Goal: Task Accomplishment & Management: Use online tool/utility

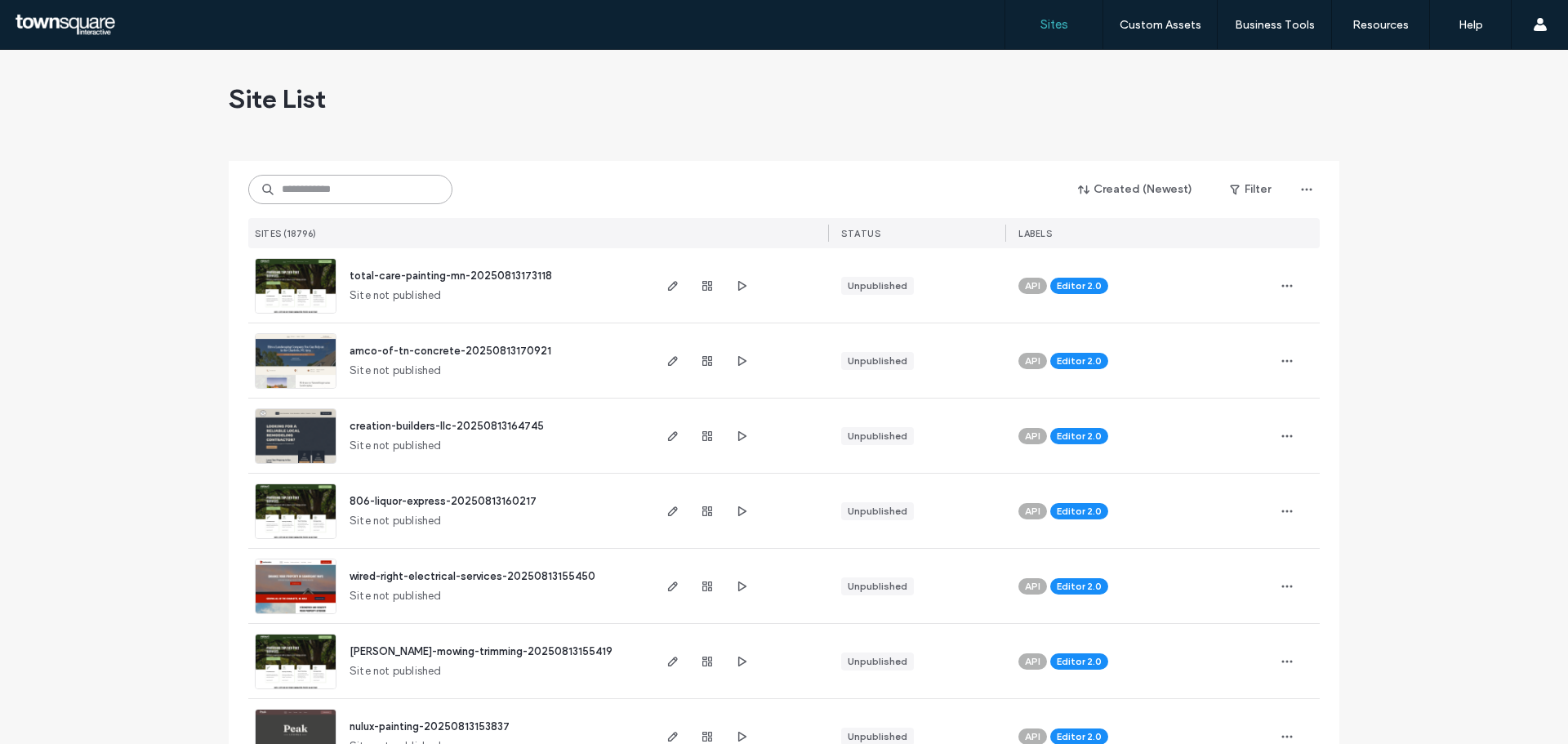
click at [363, 189] on input at bounding box center [350, 189] width 204 height 29
click at [363, 190] on input at bounding box center [350, 189] width 204 height 29
paste input "**********"
click at [363, 185] on input "**********" at bounding box center [350, 189] width 204 height 29
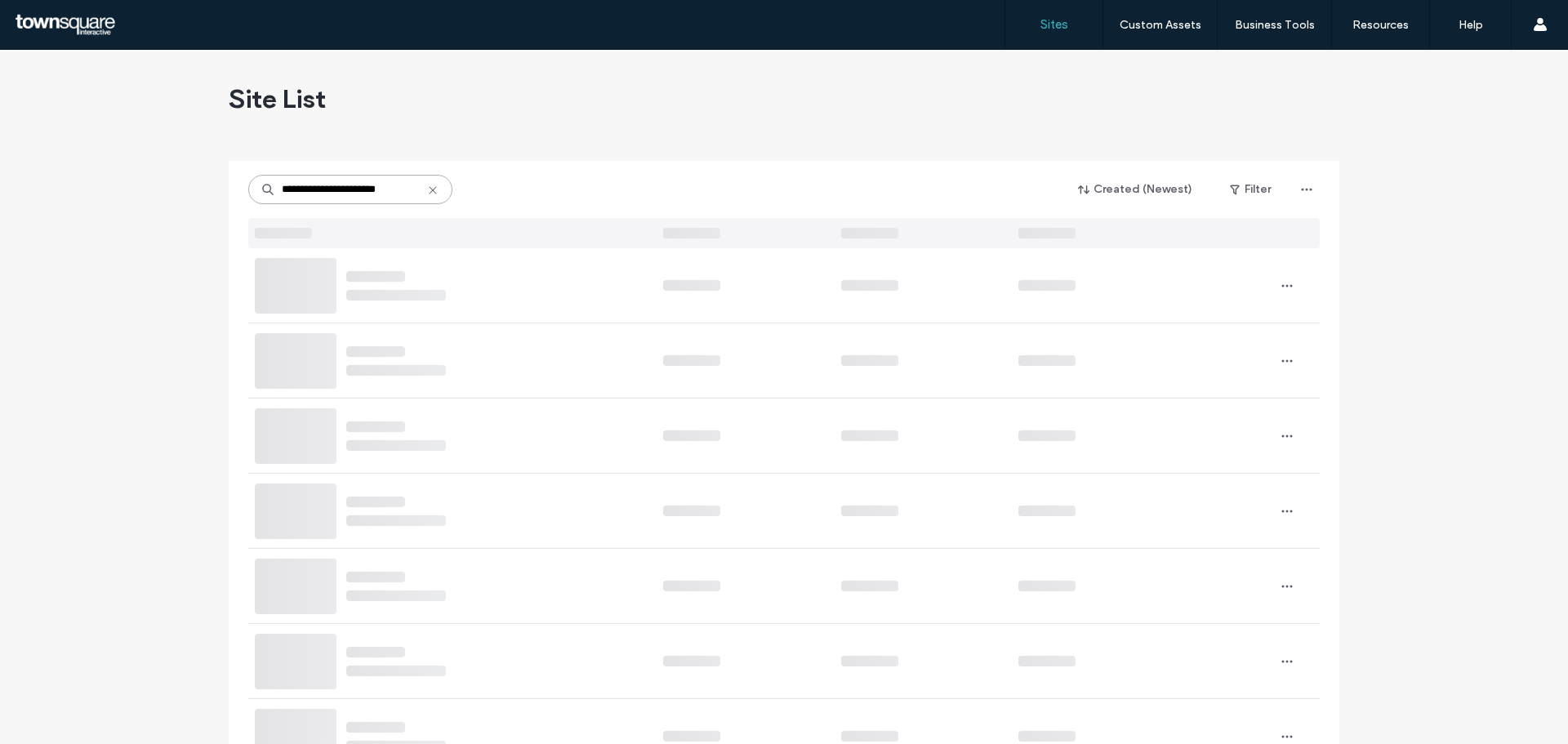
click at [363, 185] on input "**********" at bounding box center [350, 189] width 204 height 29
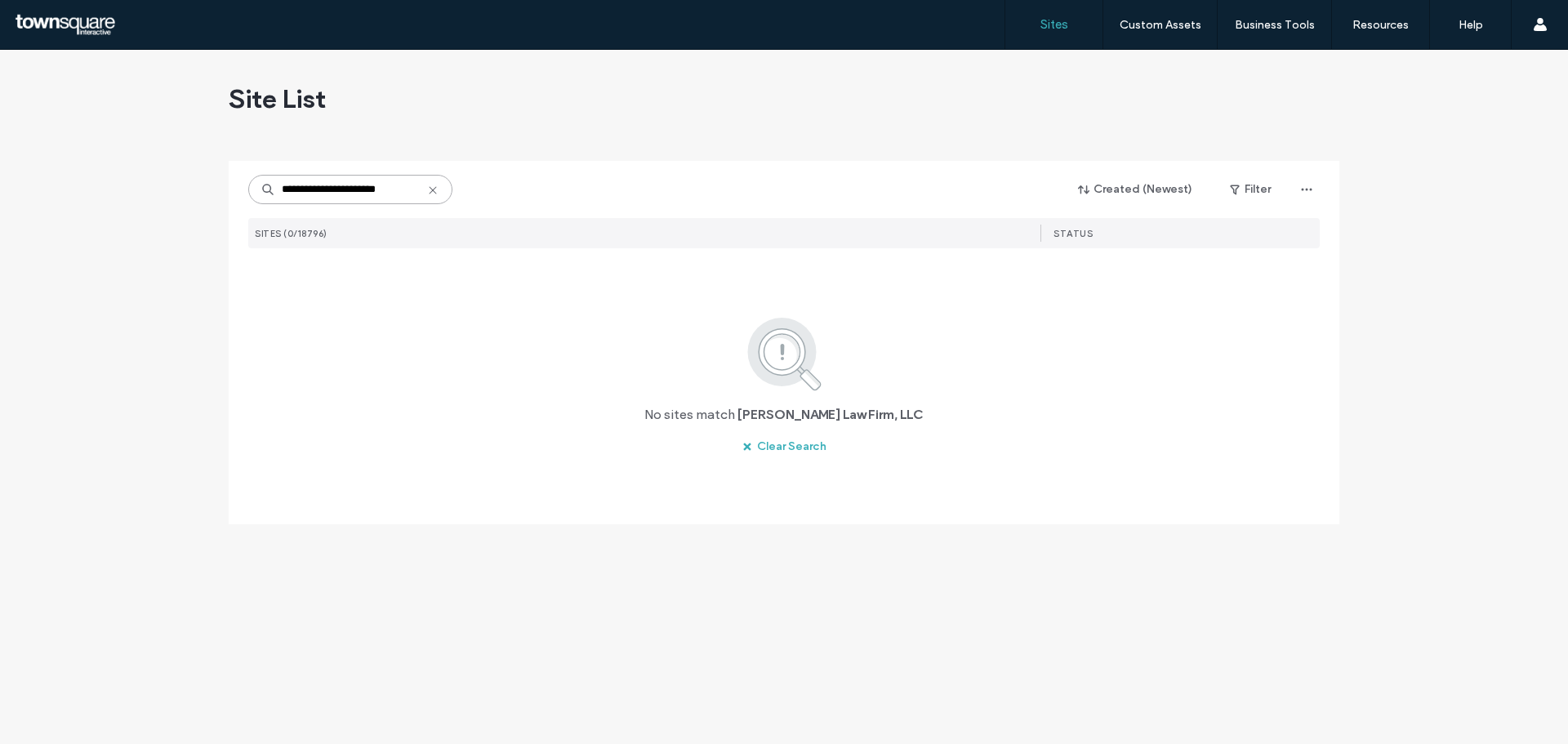
click at [361, 189] on input "**********" at bounding box center [350, 189] width 204 height 29
paste input
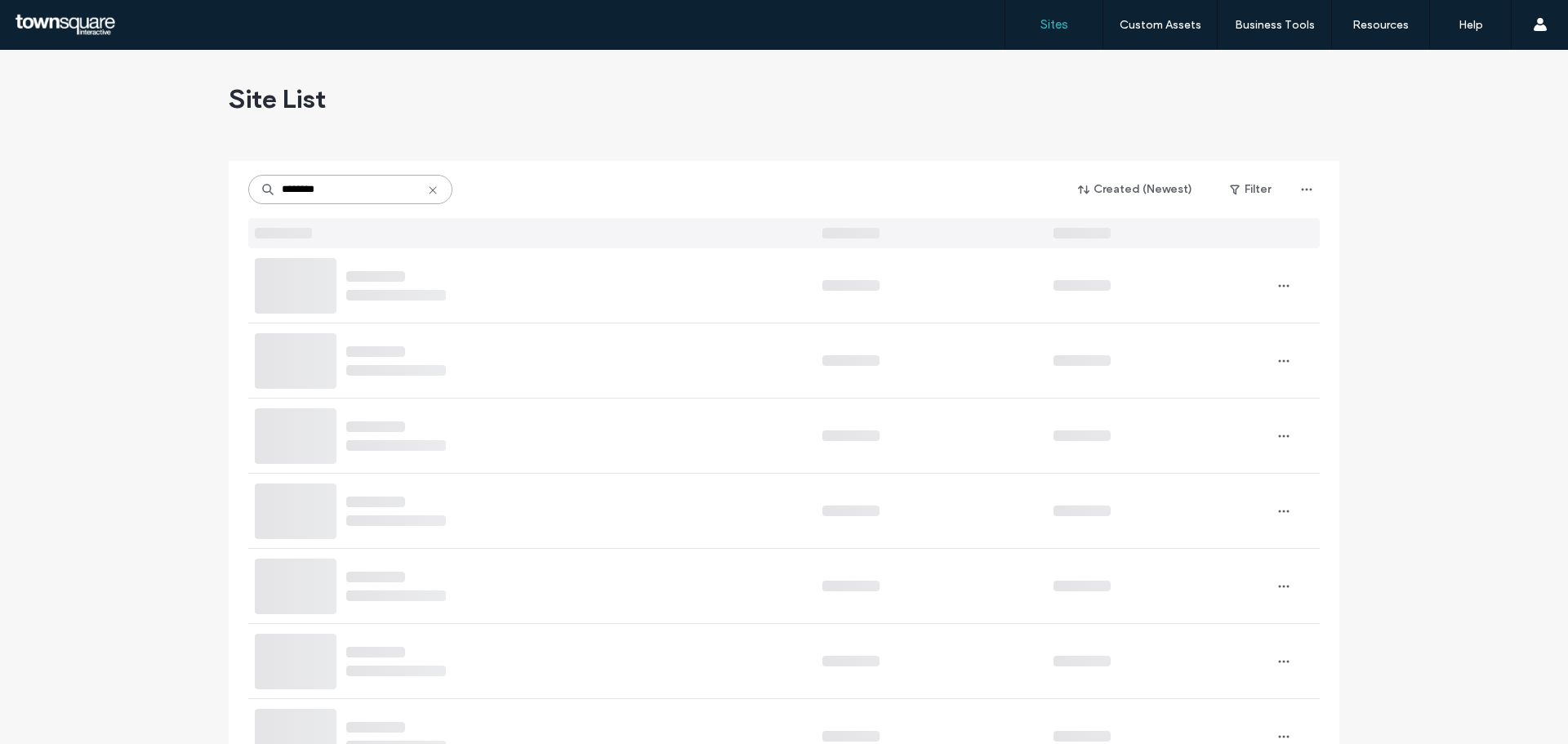
type input "********"
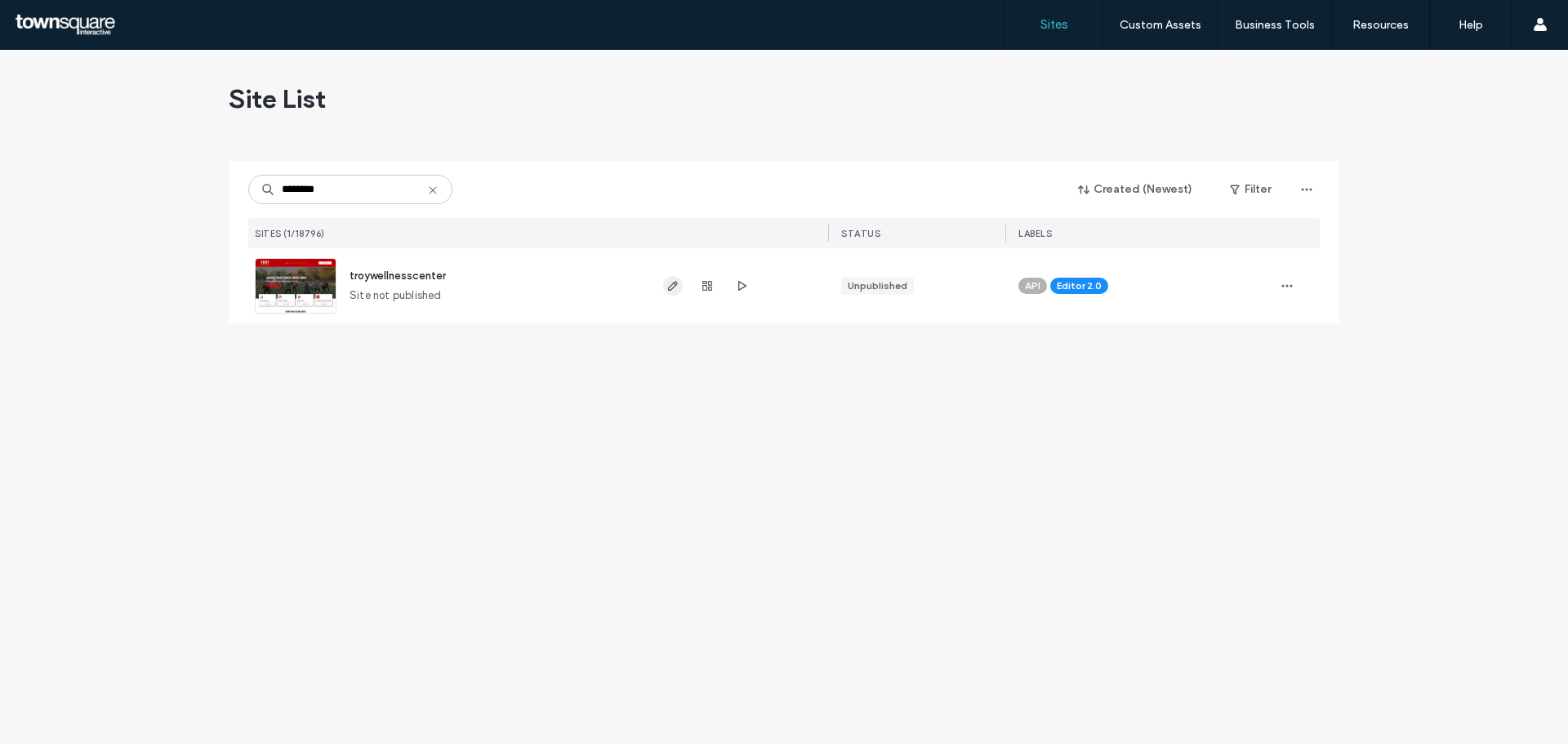
click at [661, 286] on div at bounding box center [739, 285] width 178 height 75
click at [667, 286] on icon "button" at bounding box center [673, 285] width 13 height 13
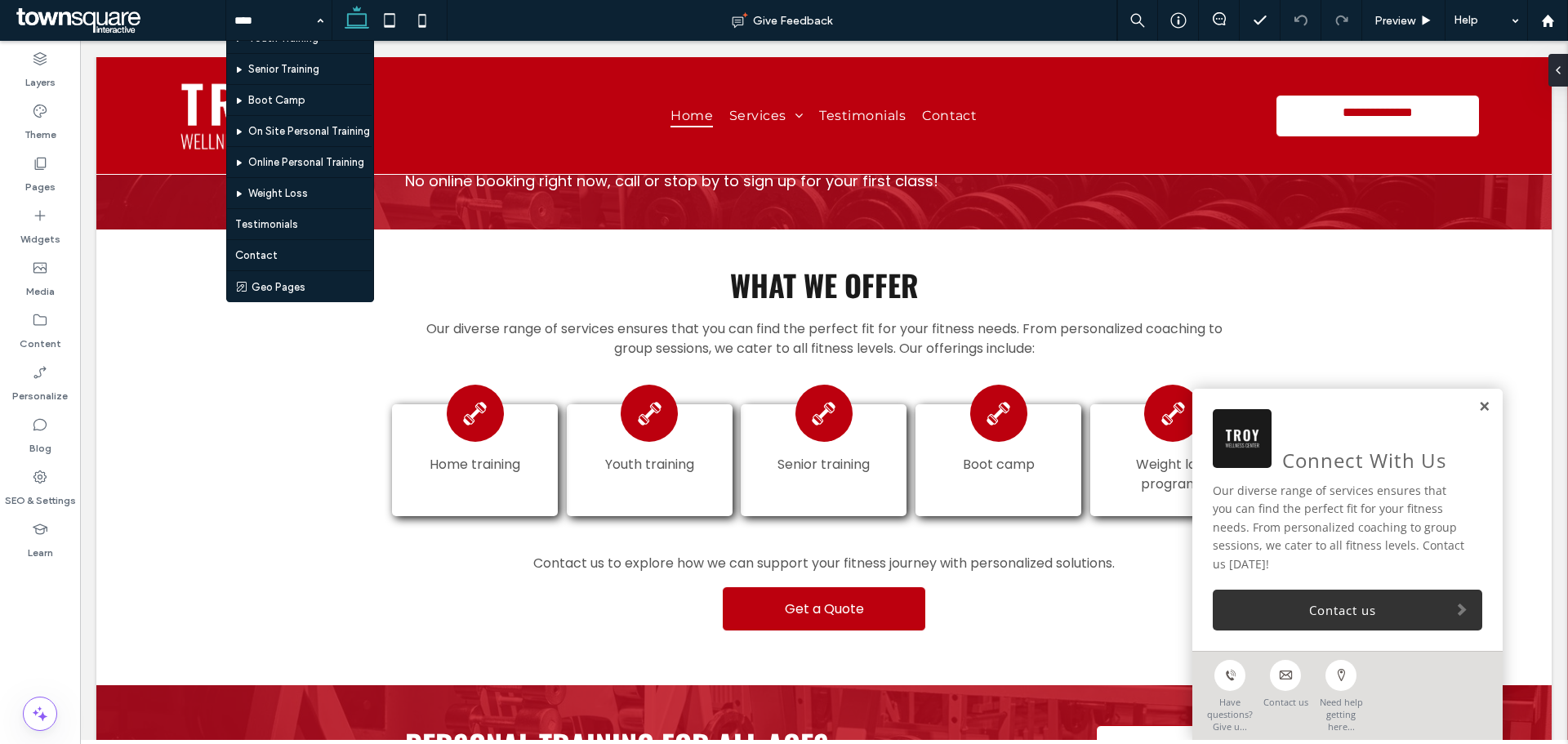
click at [1478, 414] on link at bounding box center [1484, 407] width 13 height 14
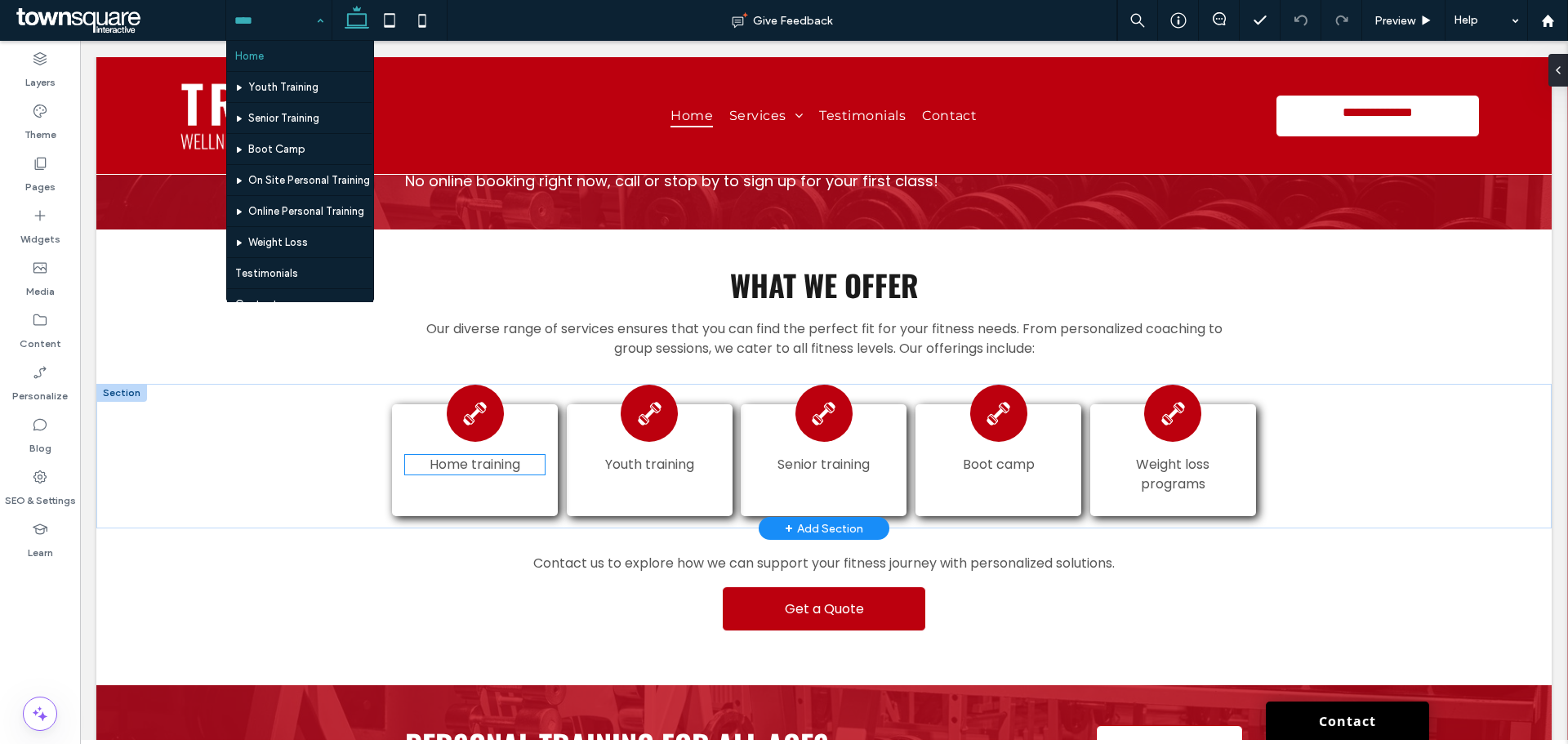
click at [448, 455] on span "Home training" at bounding box center [475, 464] width 91 height 19
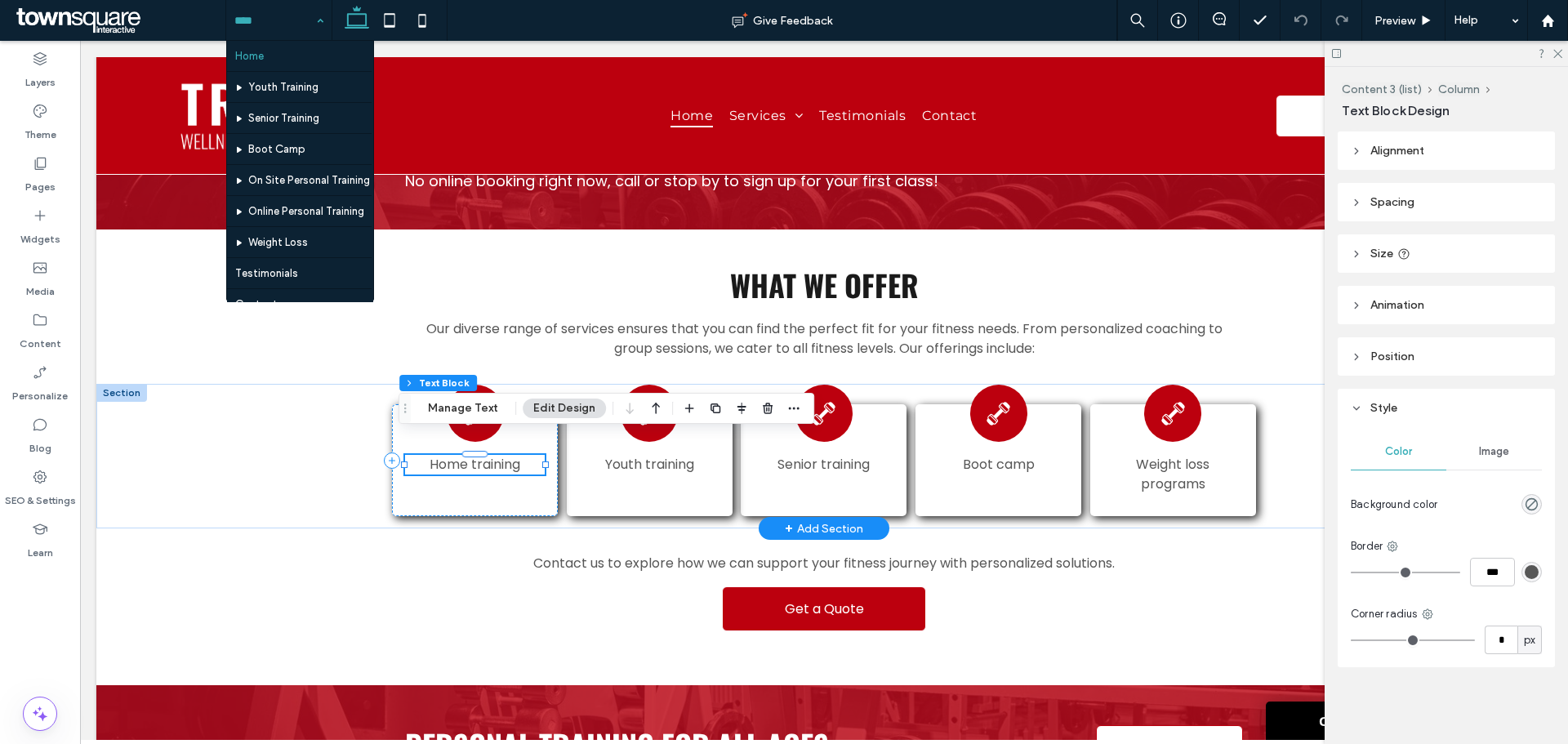
click at [440, 455] on span "Home training" at bounding box center [475, 464] width 91 height 19
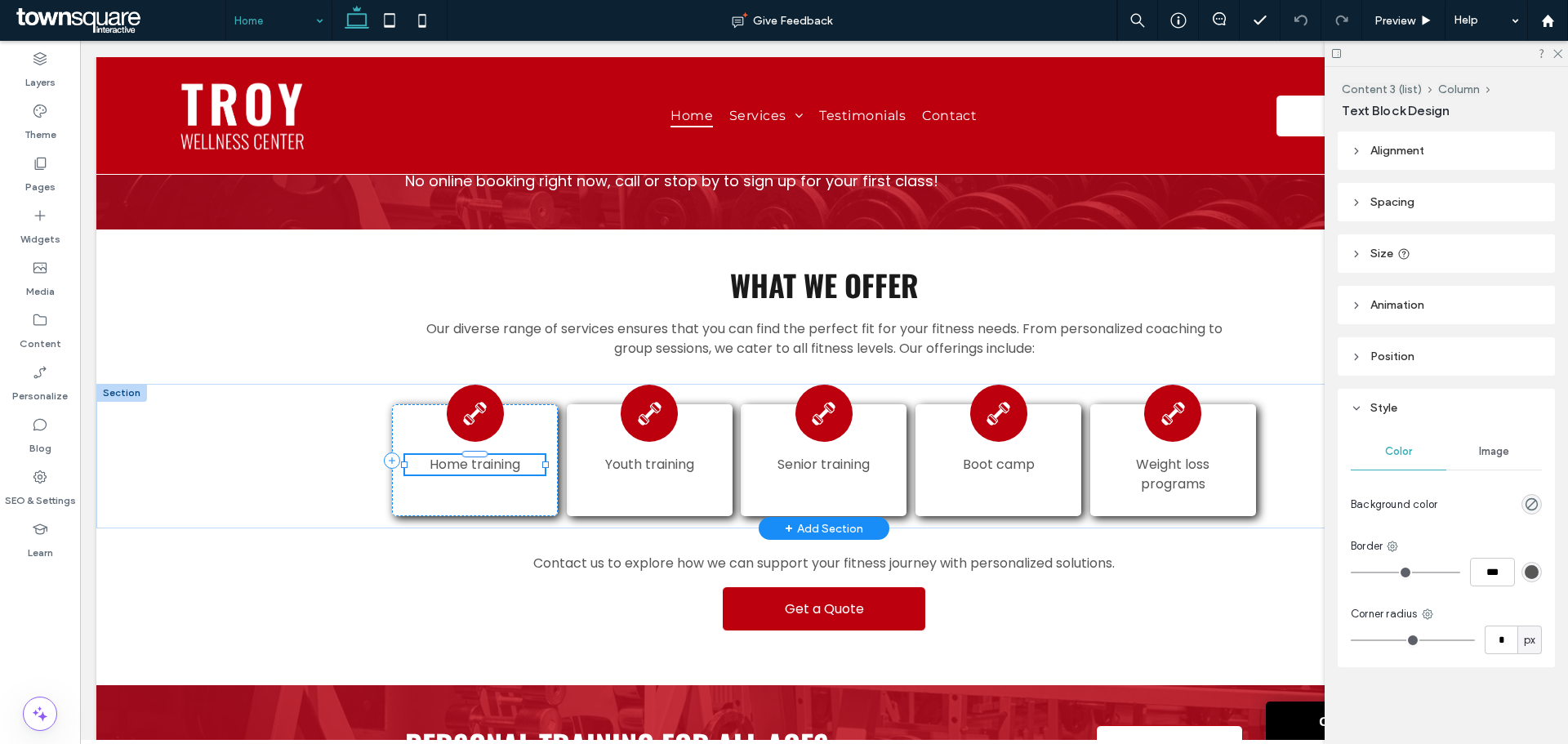
type input "*******"
type input "**"
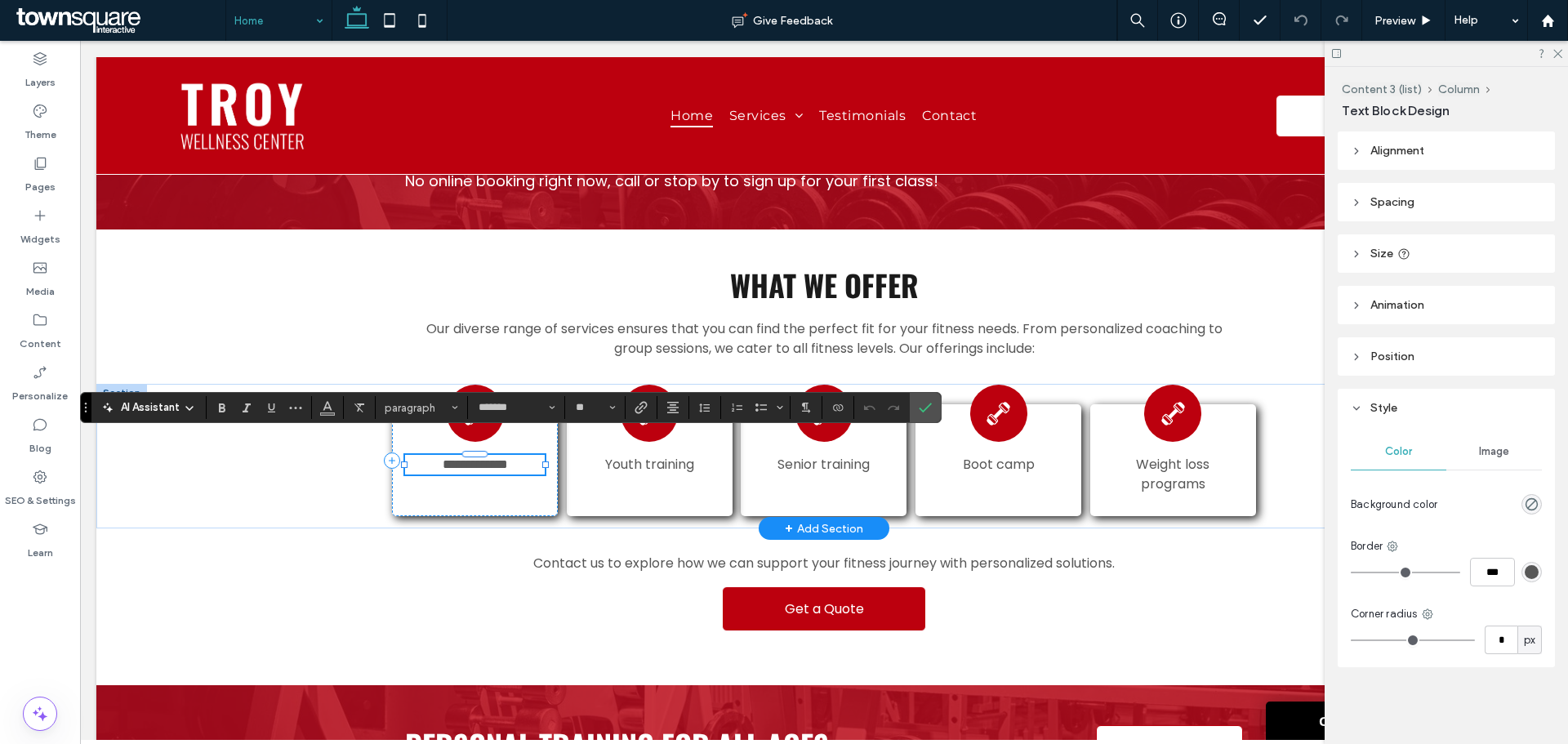
click at [442, 458] on span "**********" at bounding box center [475, 464] width 65 height 13
click at [444, 458] on span "**********" at bounding box center [475, 464] width 65 height 13
drag, startPoint x: 925, startPoint y: 399, endPoint x: 980, endPoint y: 382, distance: 57.6
click at [925, 399] on span "Confirm" at bounding box center [923, 407] width 8 height 29
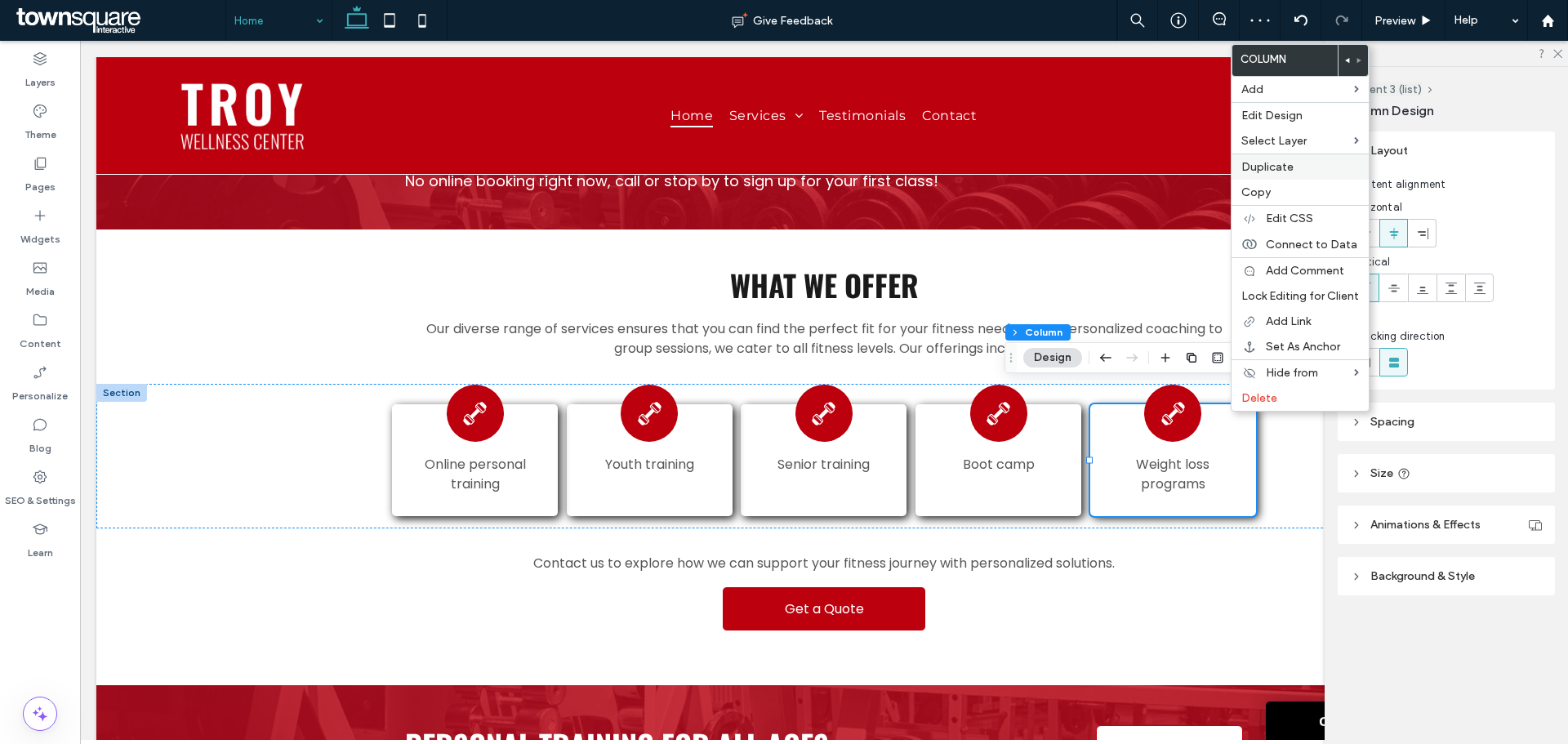
click at [1296, 168] on label "Duplicate" at bounding box center [1300, 167] width 117 height 14
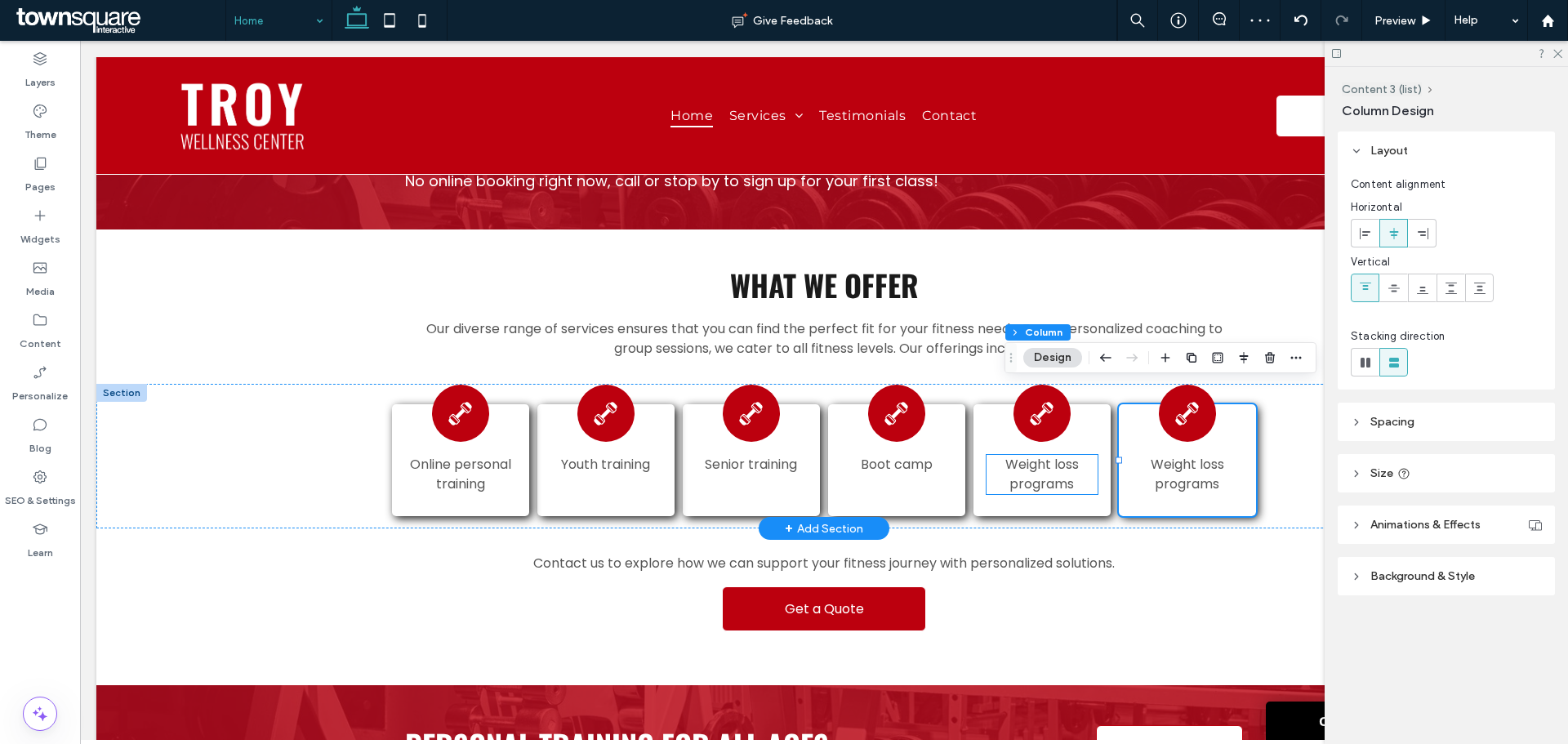
click at [1036, 465] on span "Weight loss programs" at bounding box center [1042, 474] width 73 height 38
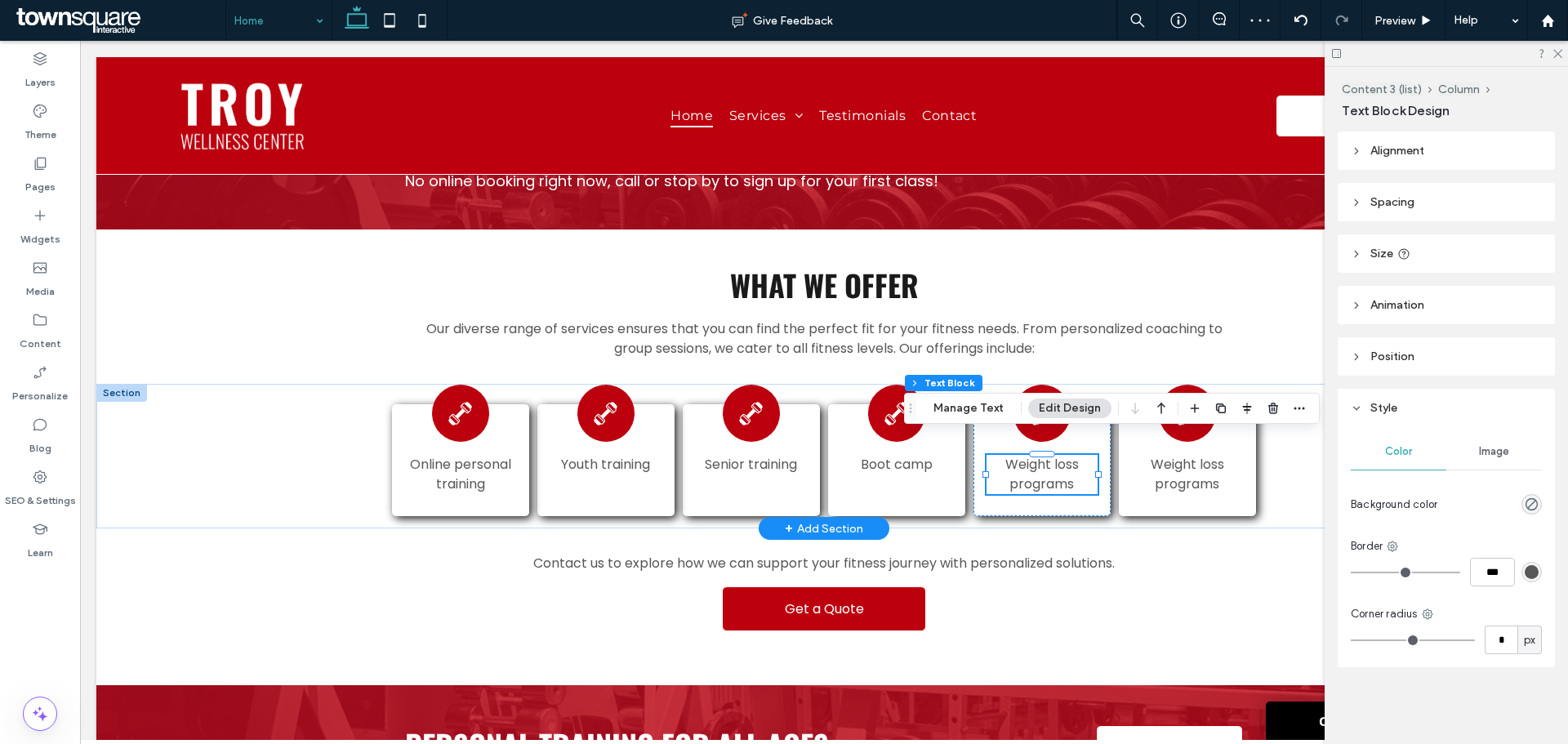
click at [1036, 465] on div "Weight loss programs" at bounding box center [1042, 475] width 110 height 39
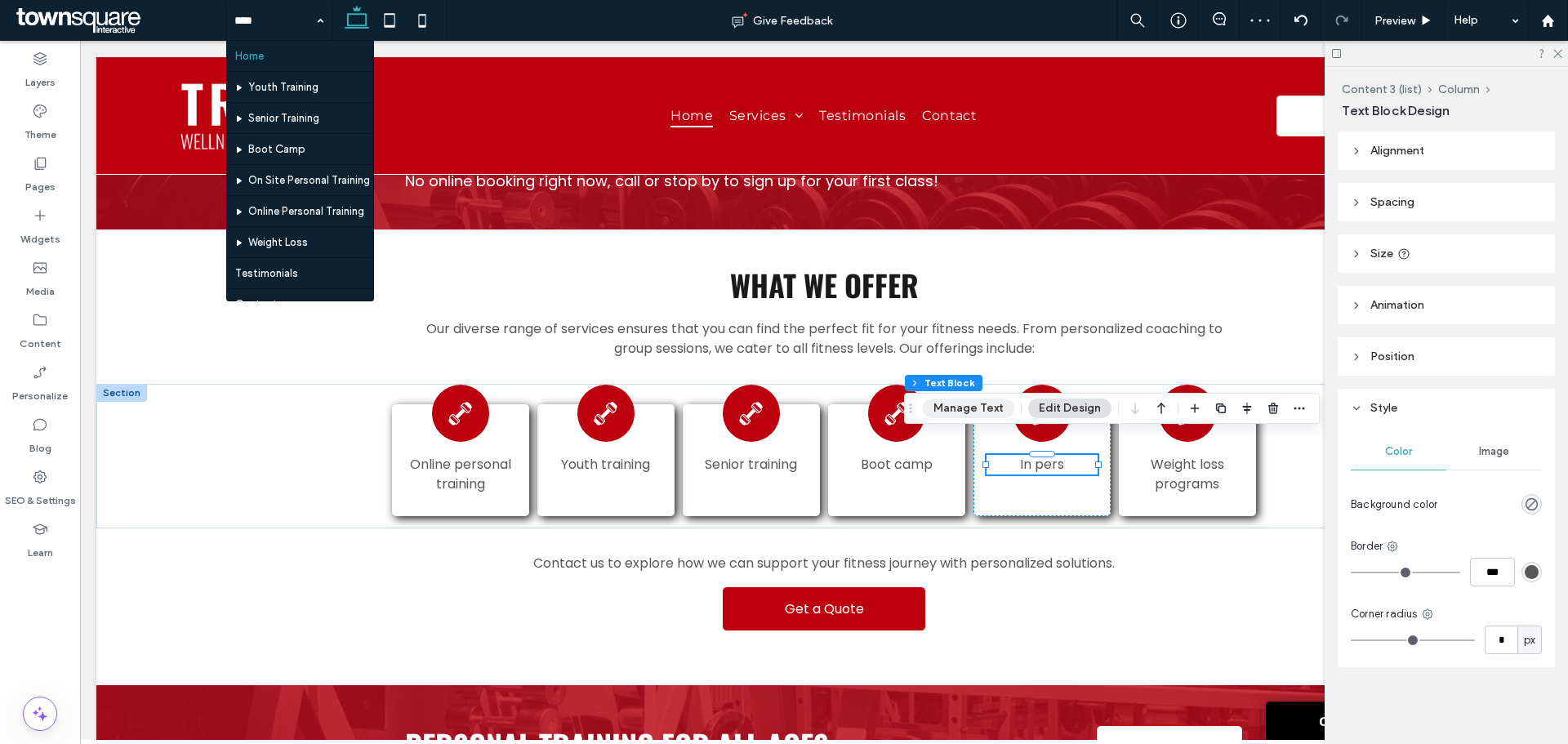
click at [970, 400] on button "Manage Text" at bounding box center [969, 408] width 92 height 20
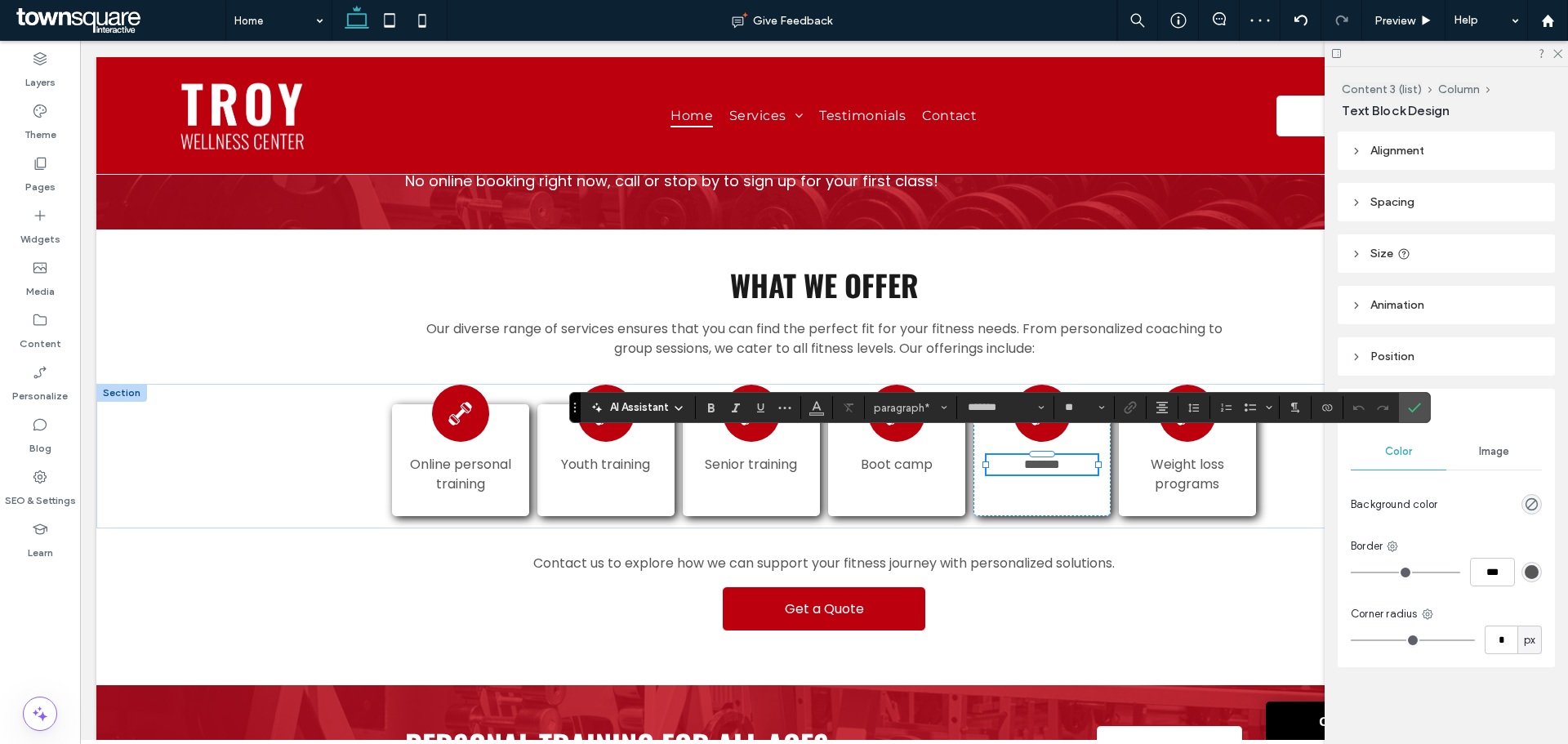
click at [1024, 458] on span "*******" at bounding box center [1042, 464] width 36 height 13
click at [1414, 407] on icon "Confirm" at bounding box center [1414, 407] width 13 height 13
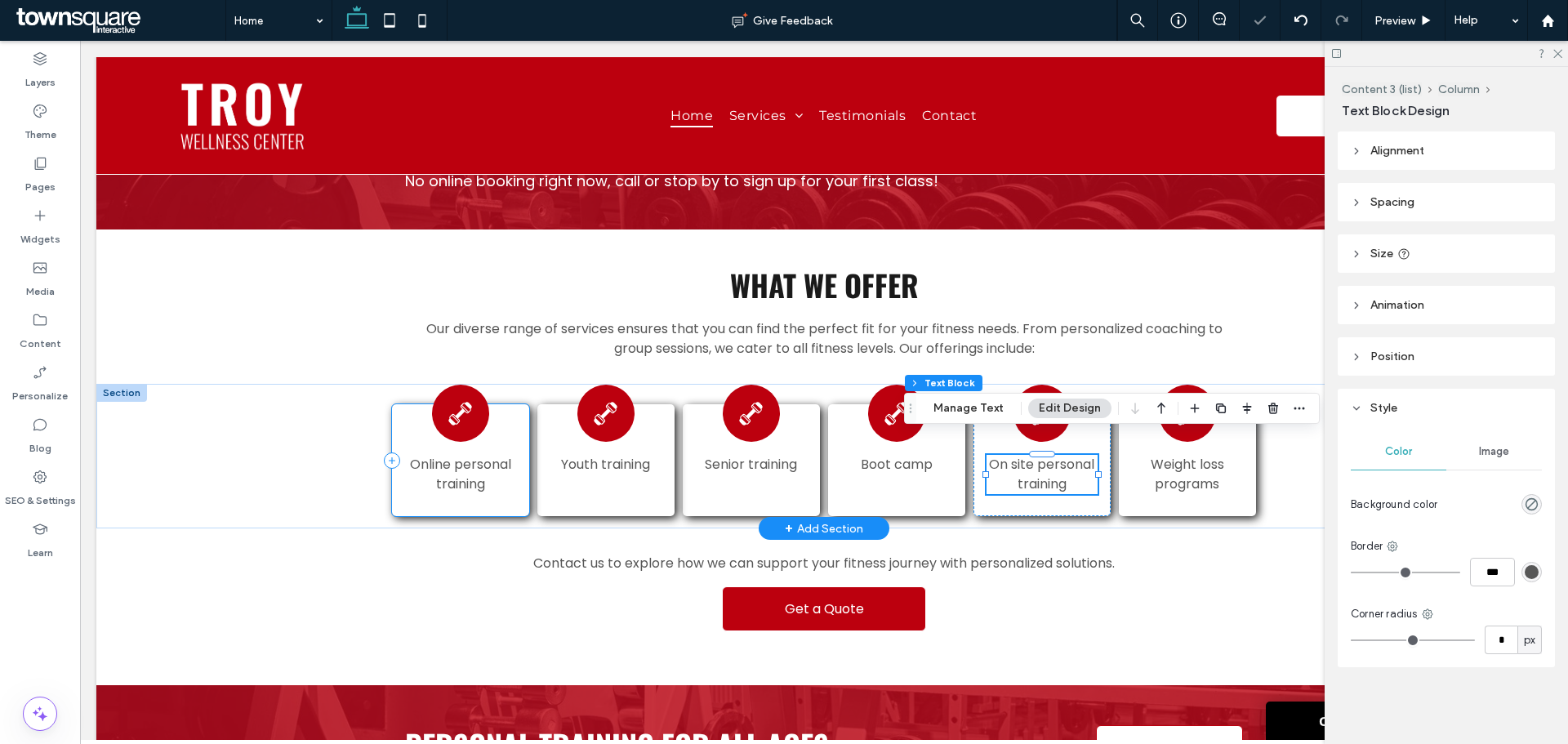
click at [405, 420] on div "Online personal training" at bounding box center [461, 460] width 137 height 112
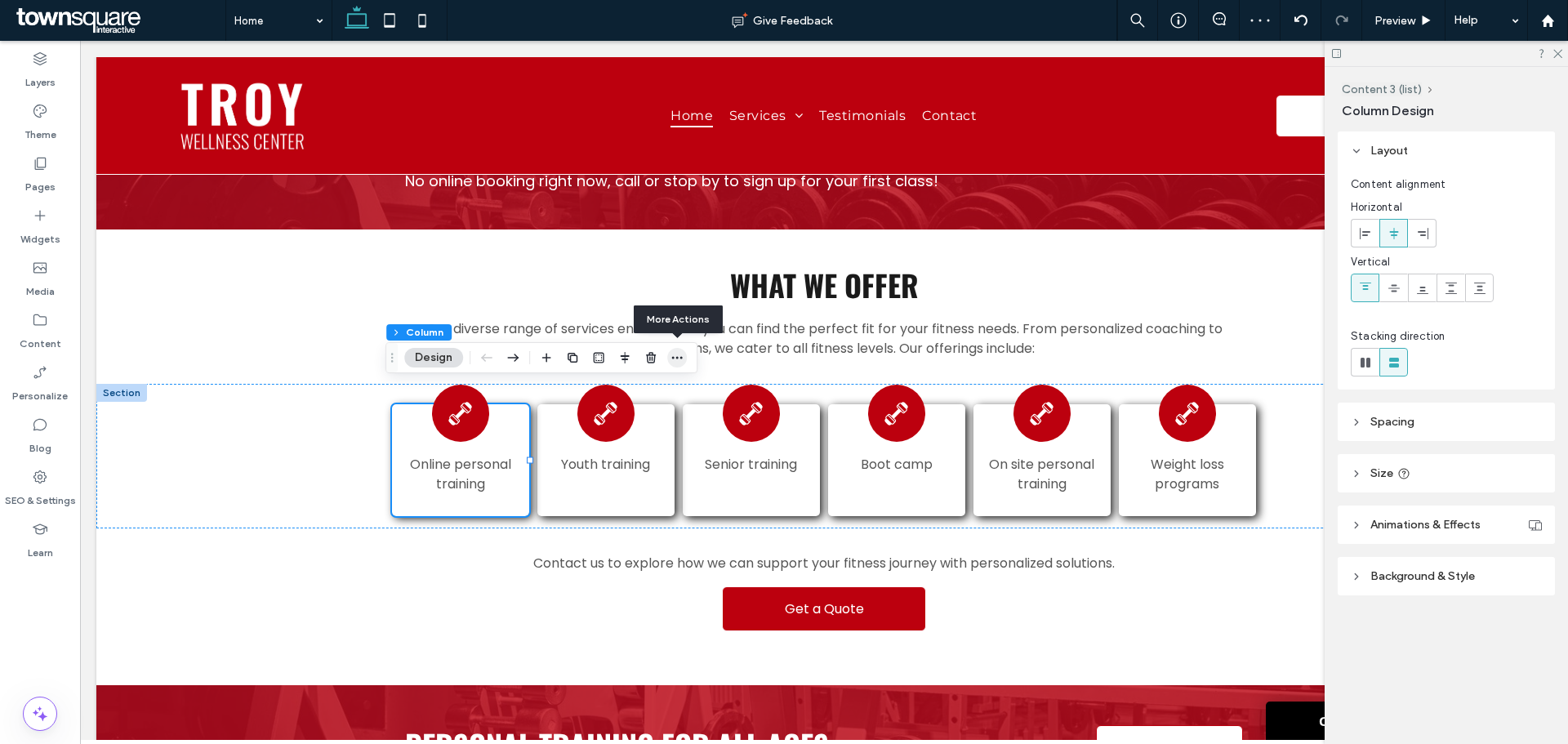
click at [682, 357] on icon "button" at bounding box center [677, 357] width 13 height 13
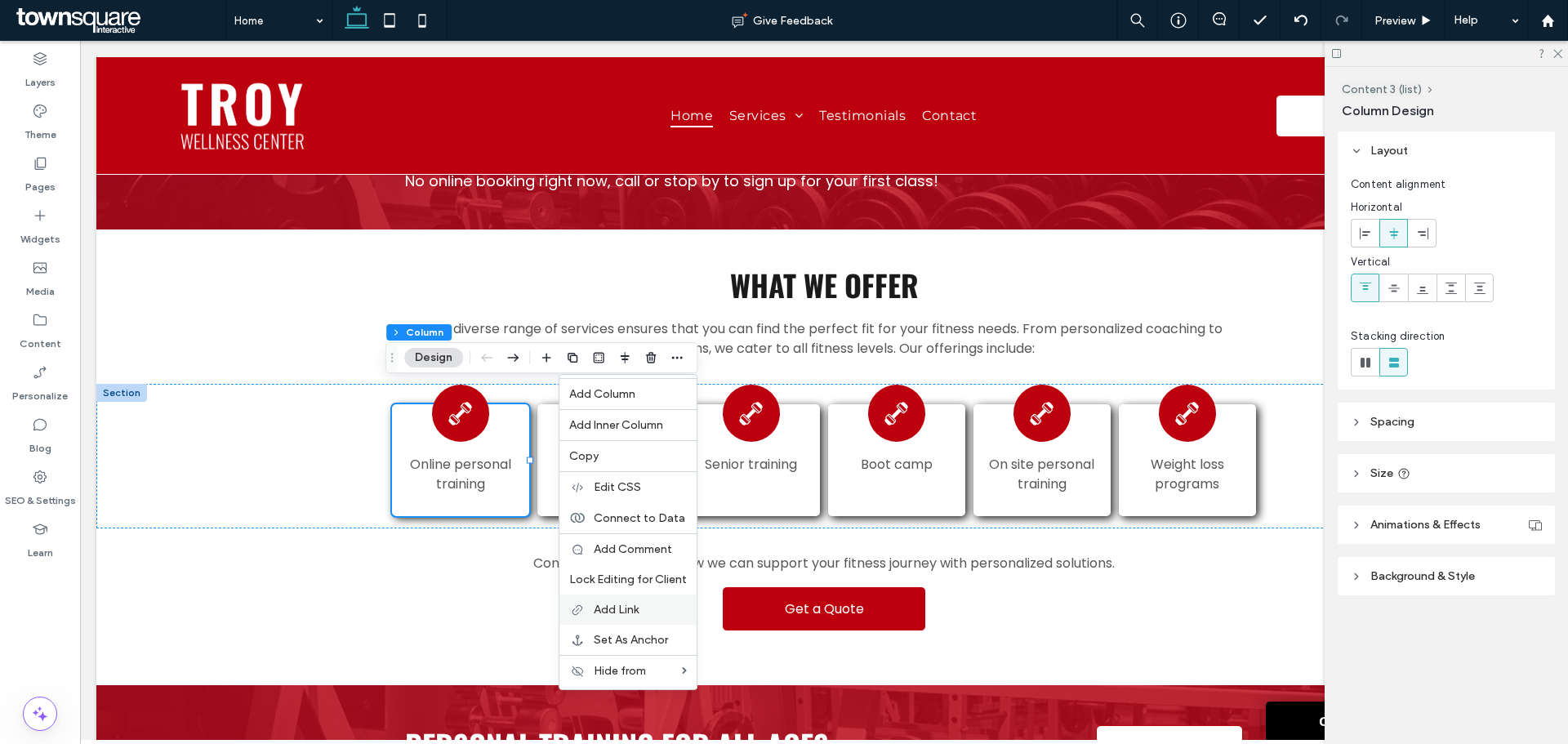
click at [621, 602] on span "Add Link" at bounding box center [616, 609] width 45 height 14
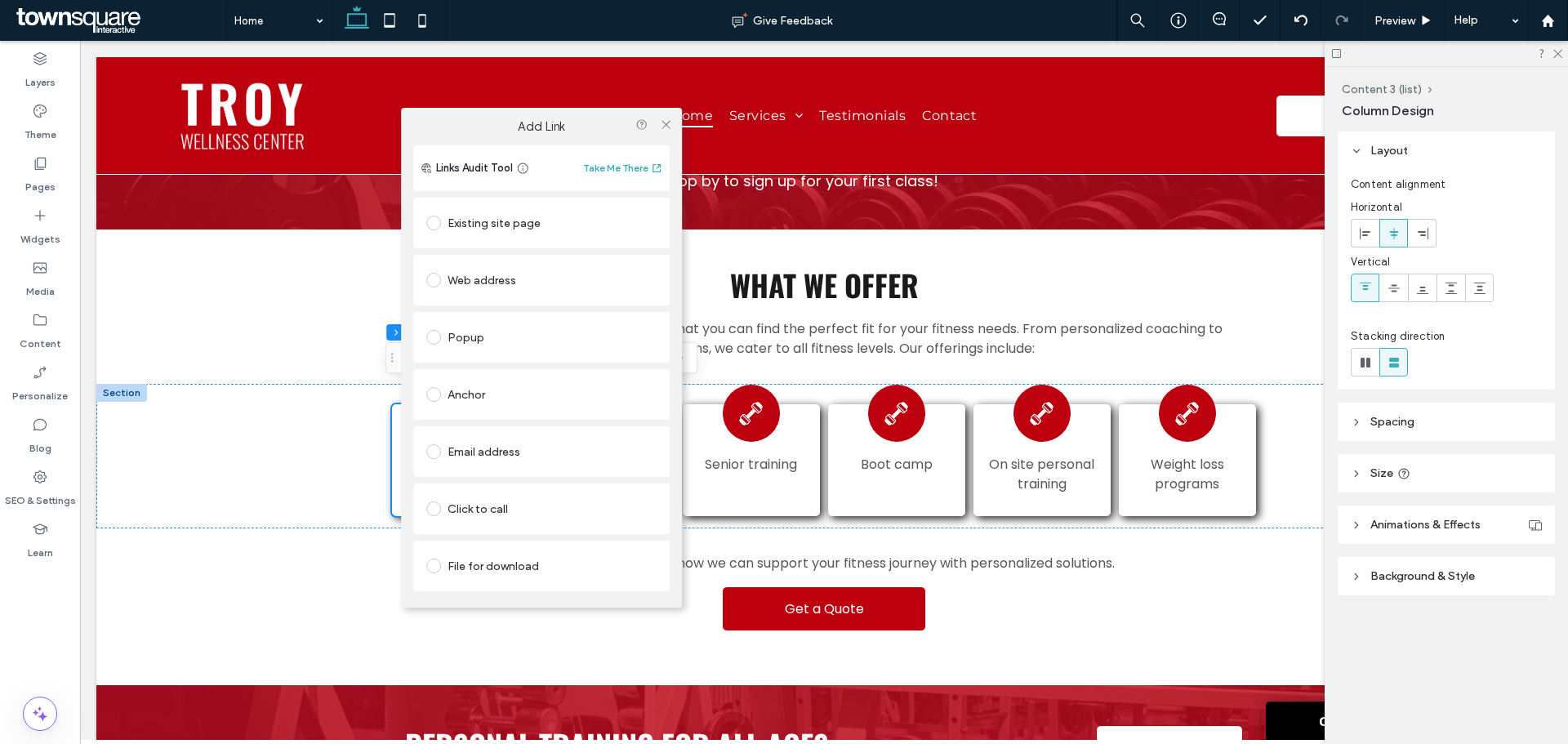
click at [423, 227] on div "Existing site page" at bounding box center [541, 223] width 257 height 51
click at [437, 220] on span at bounding box center [433, 223] width 15 height 15
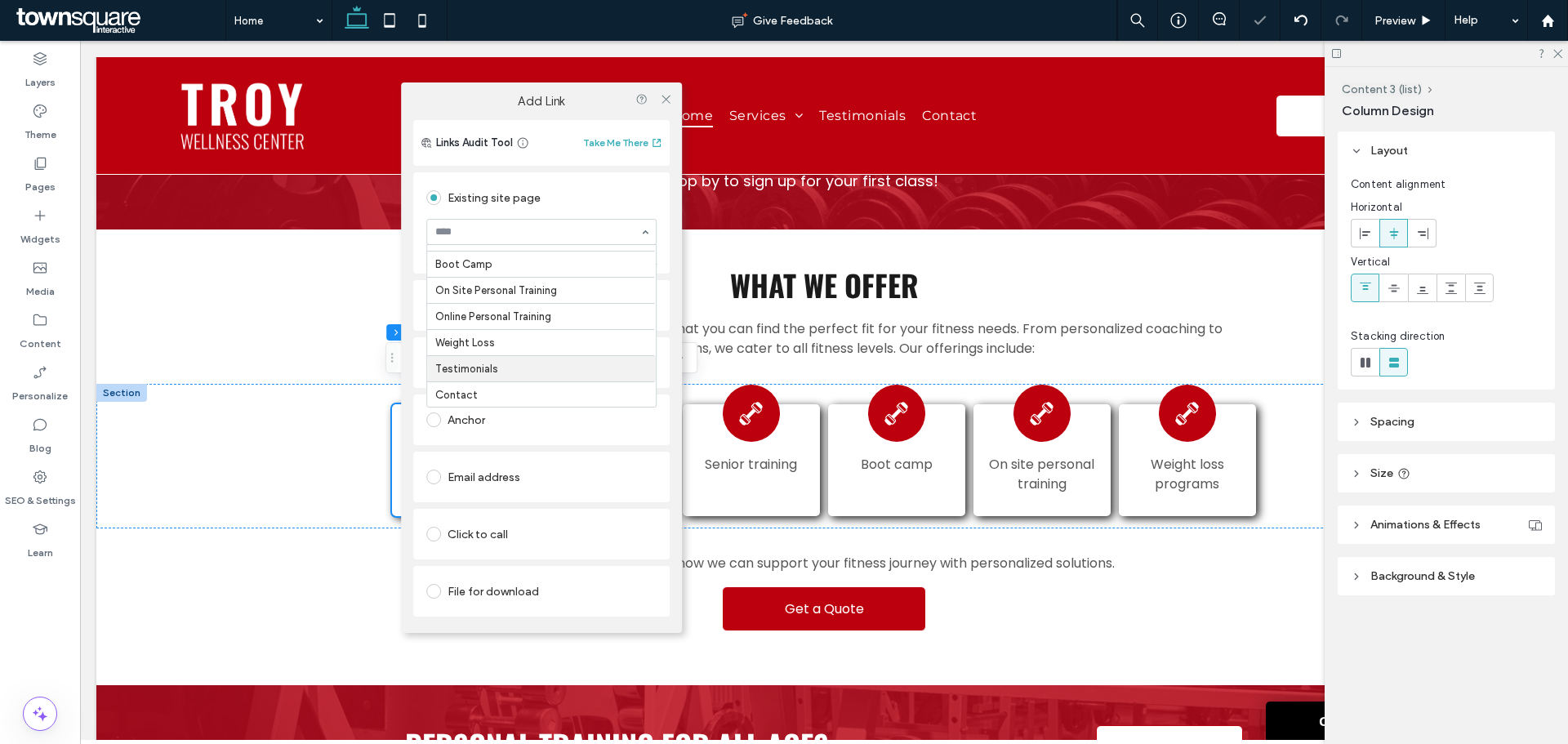
scroll to position [72, 0]
click at [667, 101] on icon at bounding box center [666, 99] width 13 height 13
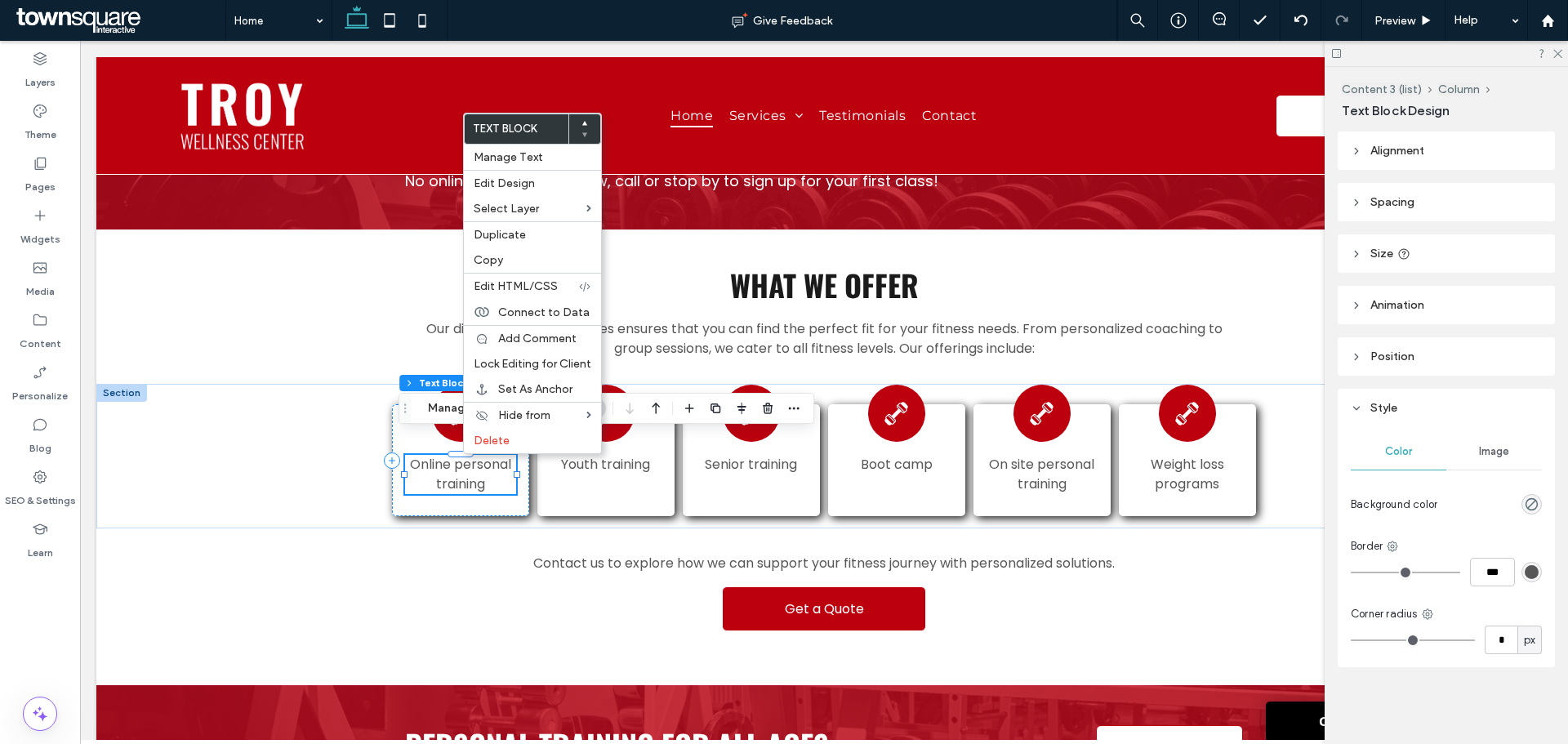
click at [438, 462] on span "Online personal training" at bounding box center [461, 474] width 102 height 38
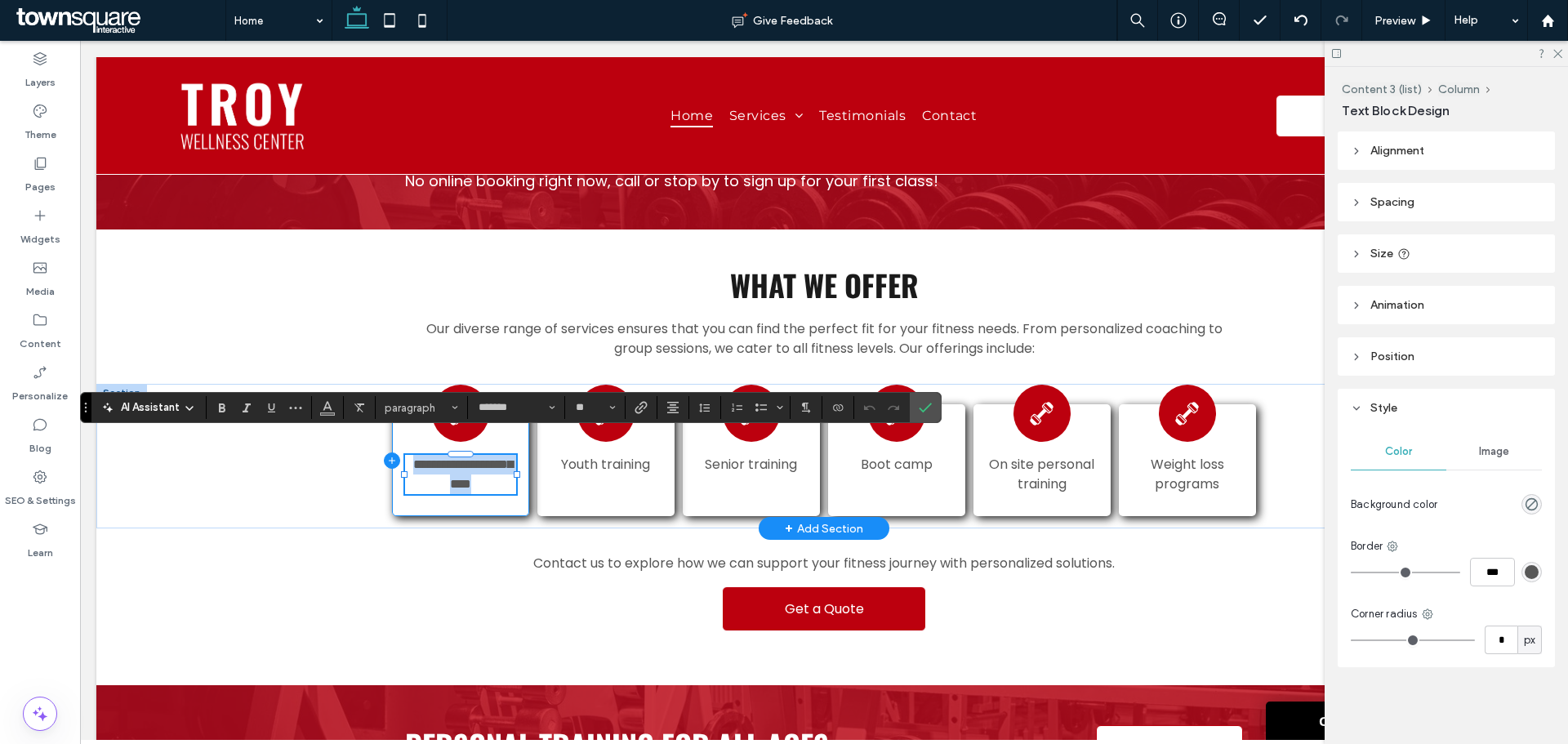
drag, startPoint x: 482, startPoint y: 463, endPoint x: 392, endPoint y: 434, distance: 94.6
click at [392, 434] on div "**********" at bounding box center [461, 460] width 137 height 112
click at [638, 409] on icon "Link" at bounding box center [640, 407] width 13 height 13
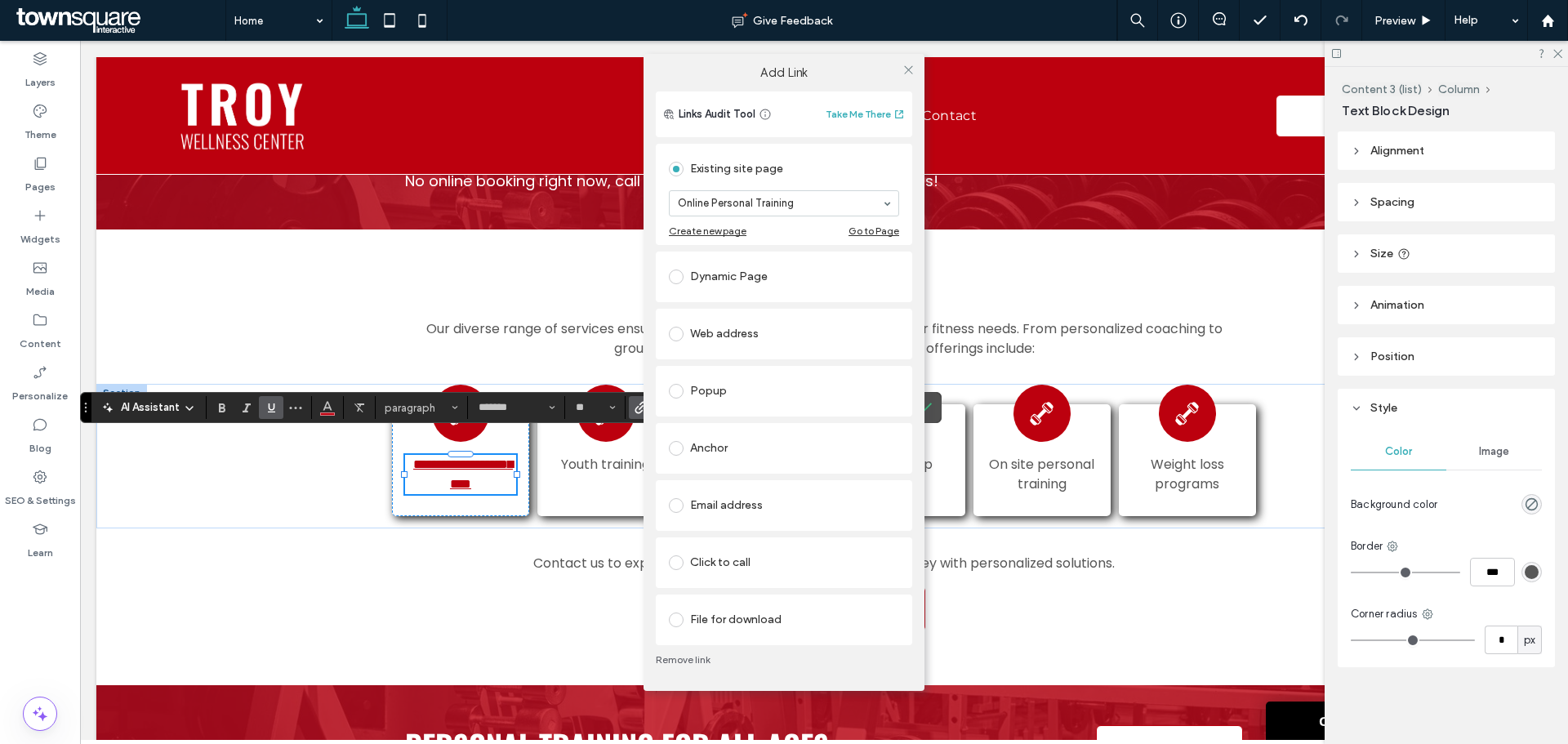
click at [263, 475] on div "Add Link Links Audit Tool Take Me There Existing site page Online Personal Trai…" at bounding box center [784, 372] width 1568 height 744
click at [237, 577] on div "Add Link Links Audit Tool Take Me There Existing site page Online Personal Trai…" at bounding box center [784, 372] width 1568 height 744
click at [424, 613] on div "Add Link Links Audit Tool Take Me There Existing site page Online Personal Trai…" at bounding box center [784, 372] width 1568 height 744
click at [213, 498] on div "Add Link Links Audit Tool Take Me There Existing site page Online Personal Trai…" at bounding box center [784, 372] width 1568 height 744
click at [242, 421] on div "Add Link Links Audit Tool Take Me There Existing site page Online Personal Trai…" at bounding box center [784, 372] width 1568 height 744
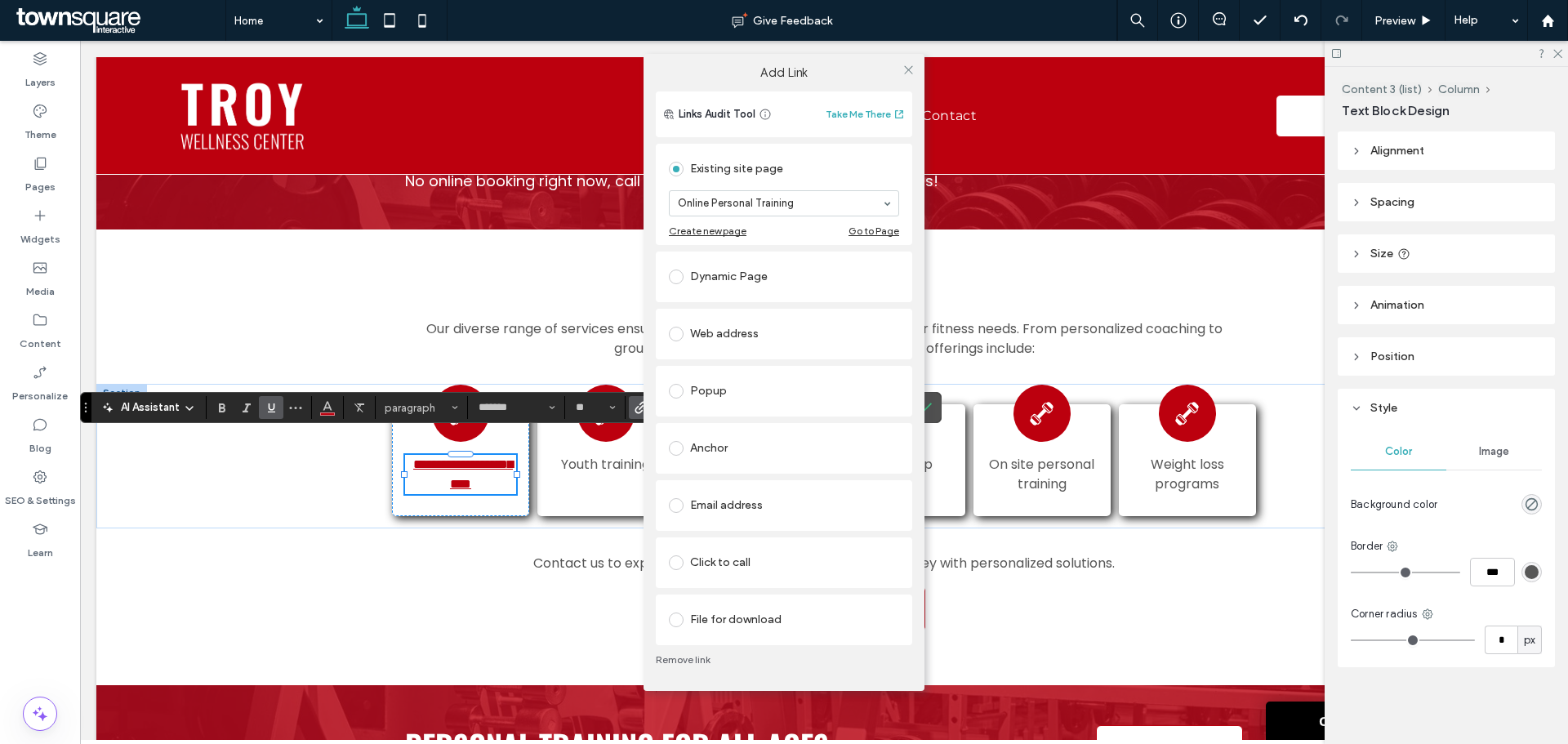
drag, startPoint x: 912, startPoint y: 64, endPoint x: 873, endPoint y: 141, distance: 86.3
click at [911, 66] on icon at bounding box center [909, 69] width 13 height 13
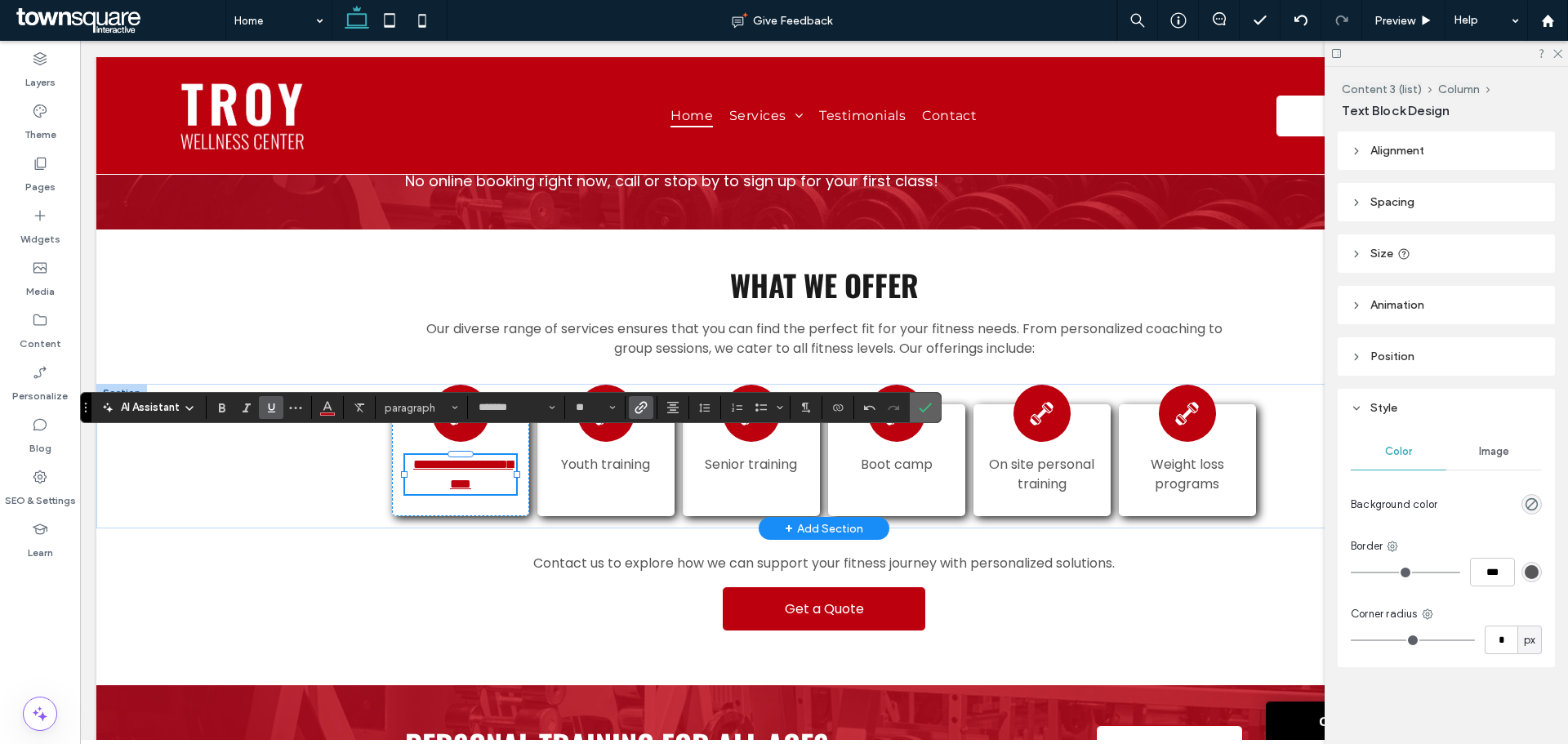
click at [930, 418] on span "Confirm" at bounding box center [925, 407] width 13 height 27
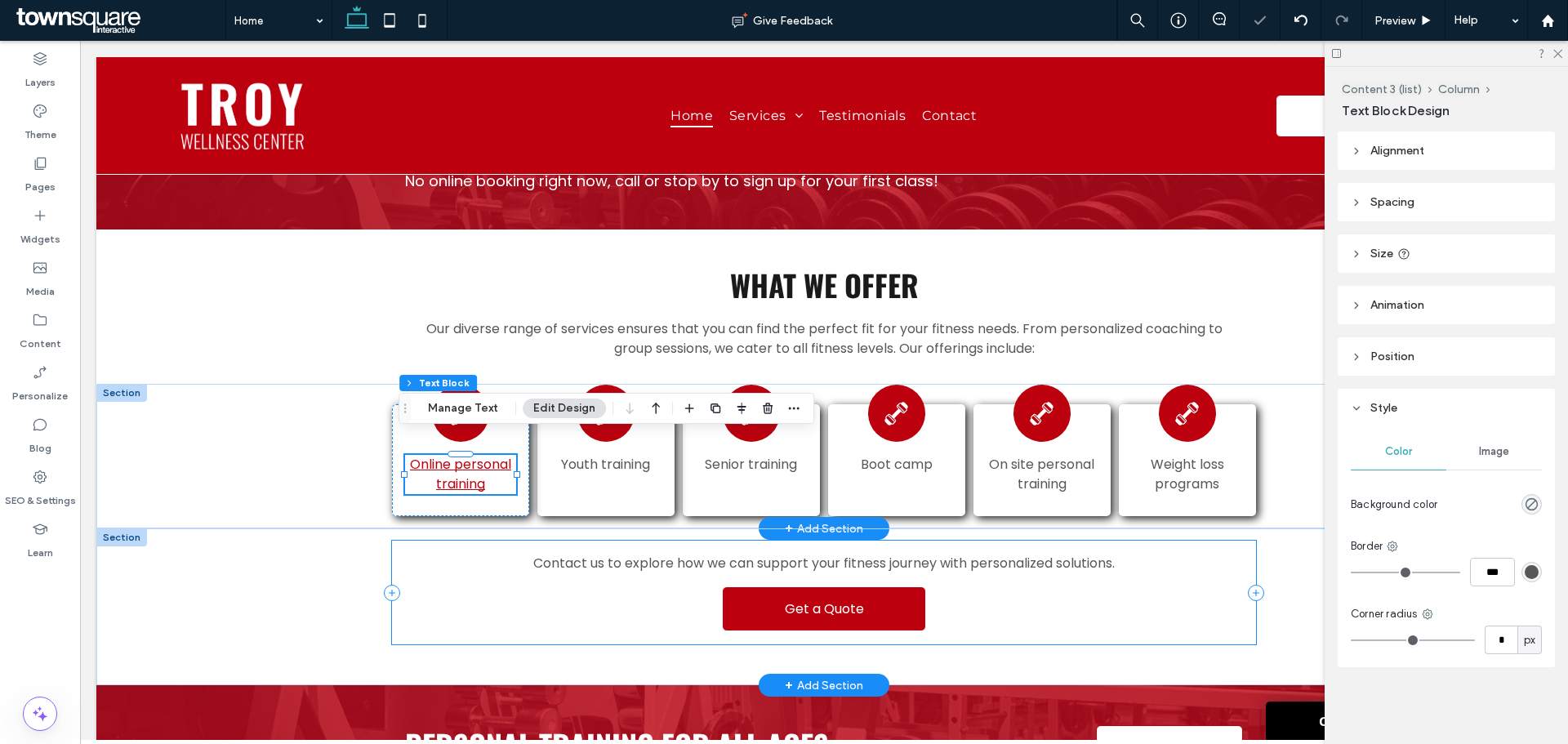
click at [1209, 583] on div "Contact us to explore how we can support your fitness journey with personalized…" at bounding box center [824, 593] width 863 height 103
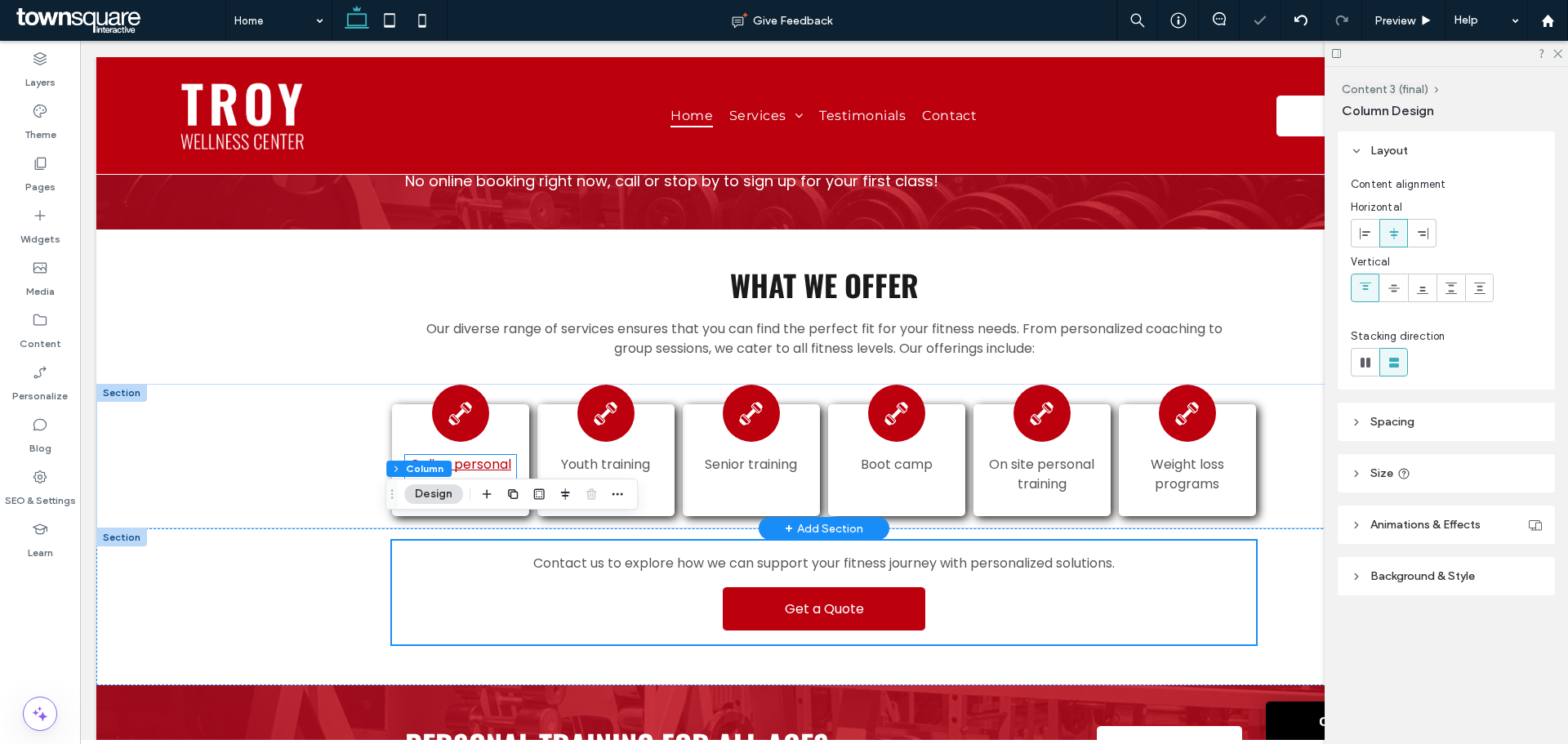
click at [444, 455] on link "Online personal training" at bounding box center [461, 474] width 102 height 38
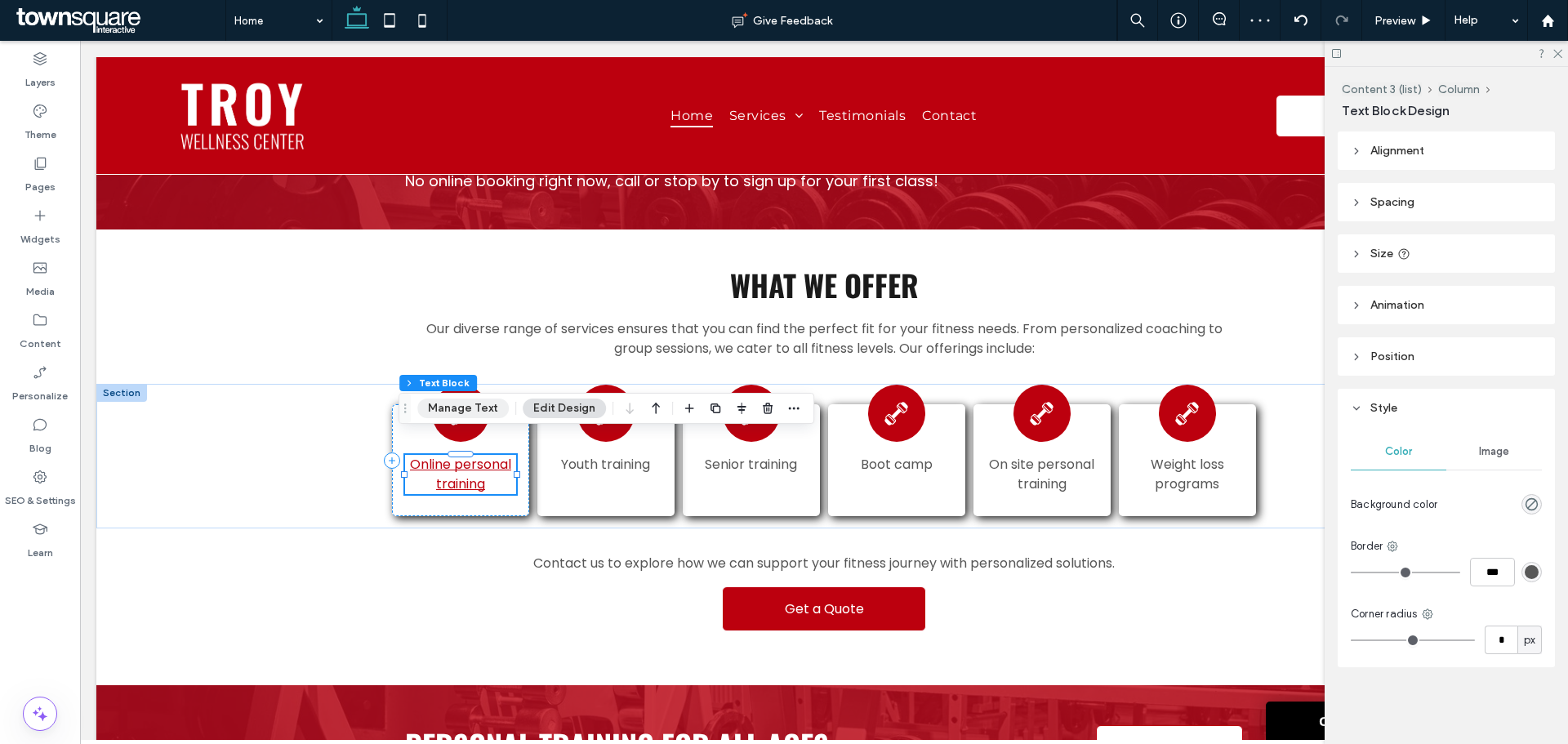
click at [476, 403] on button "Manage Text" at bounding box center [464, 408] width 92 height 20
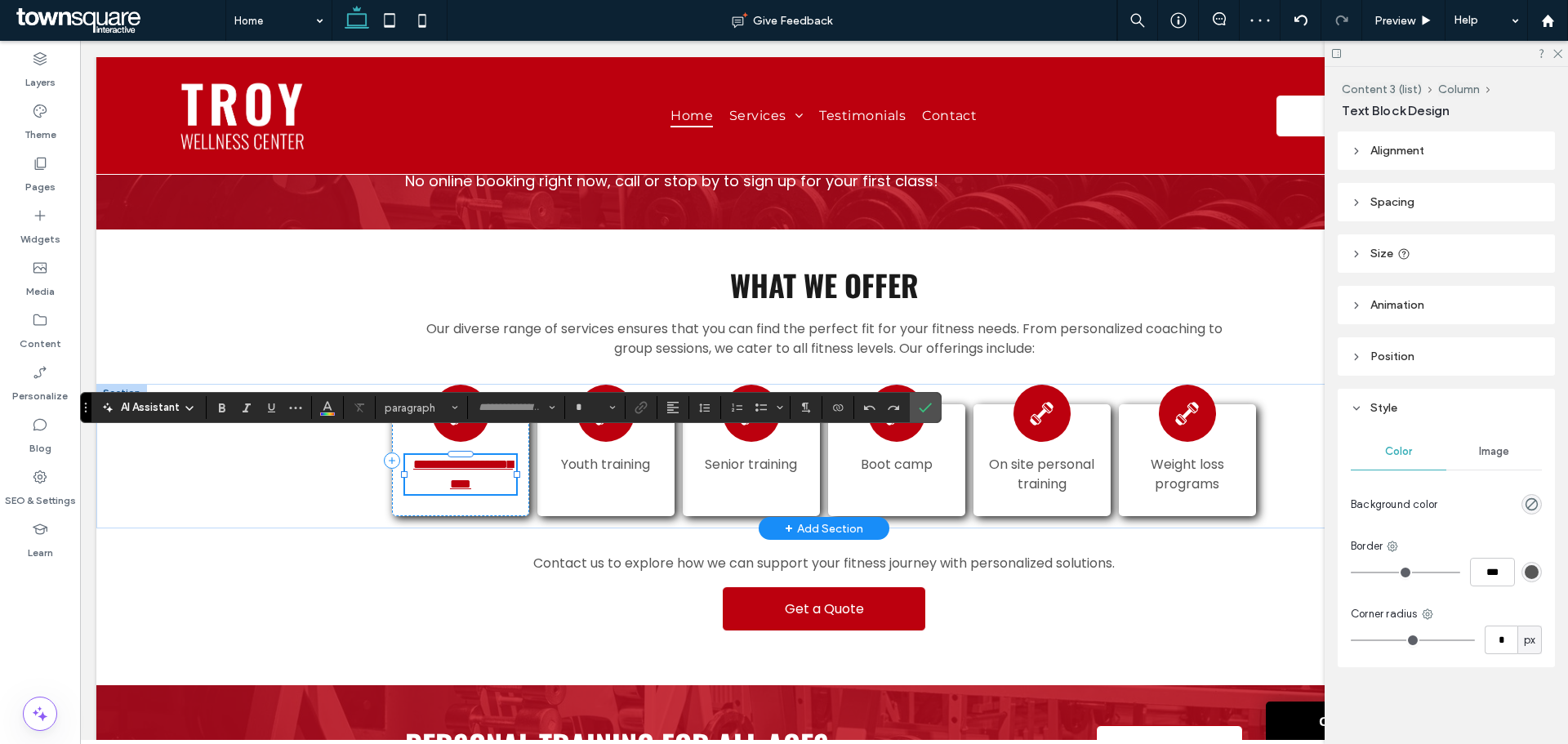
type input "*******"
type input "**"
click at [640, 401] on icon "Link" at bounding box center [640, 407] width 13 height 13
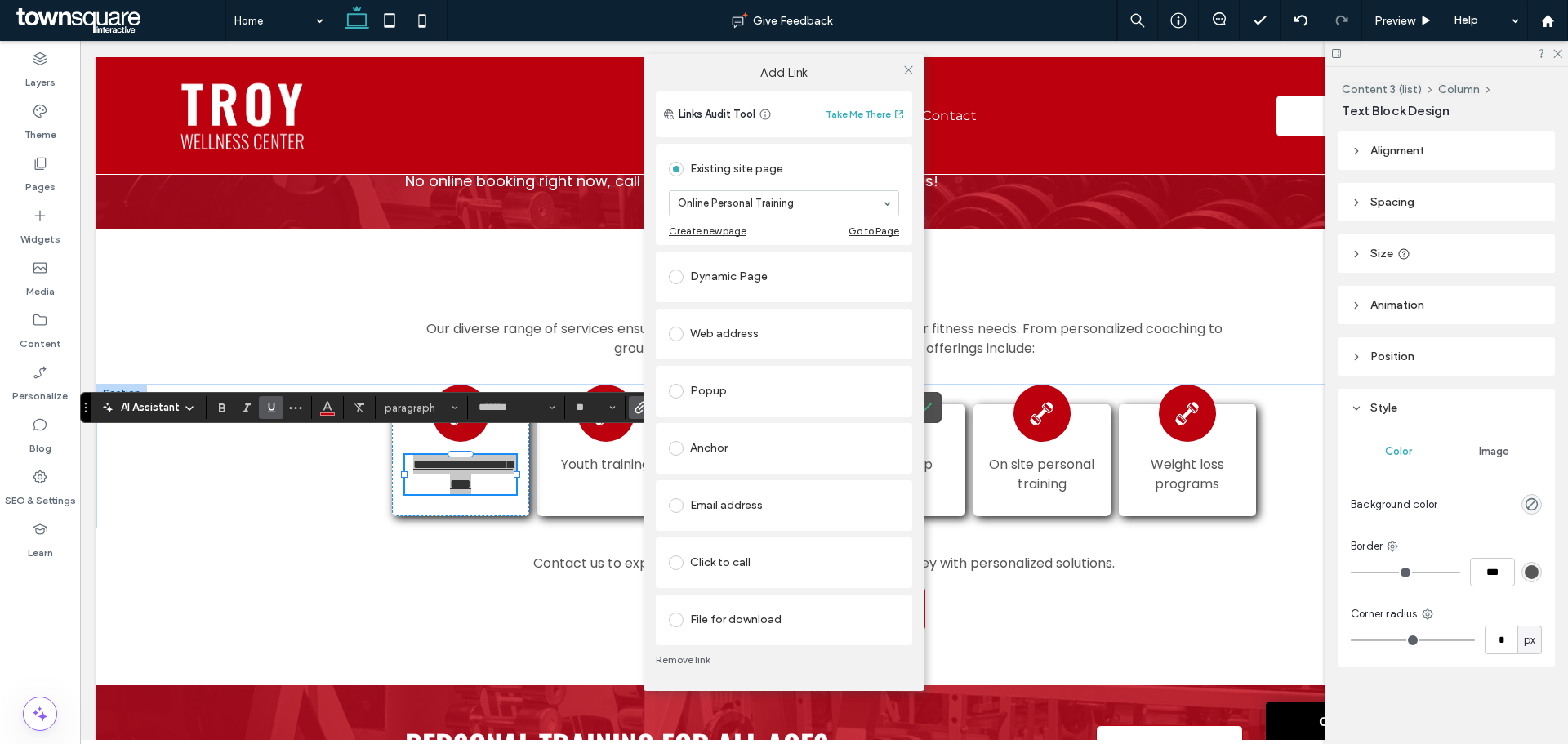
click at [683, 662] on link "Remove link" at bounding box center [784, 659] width 257 height 13
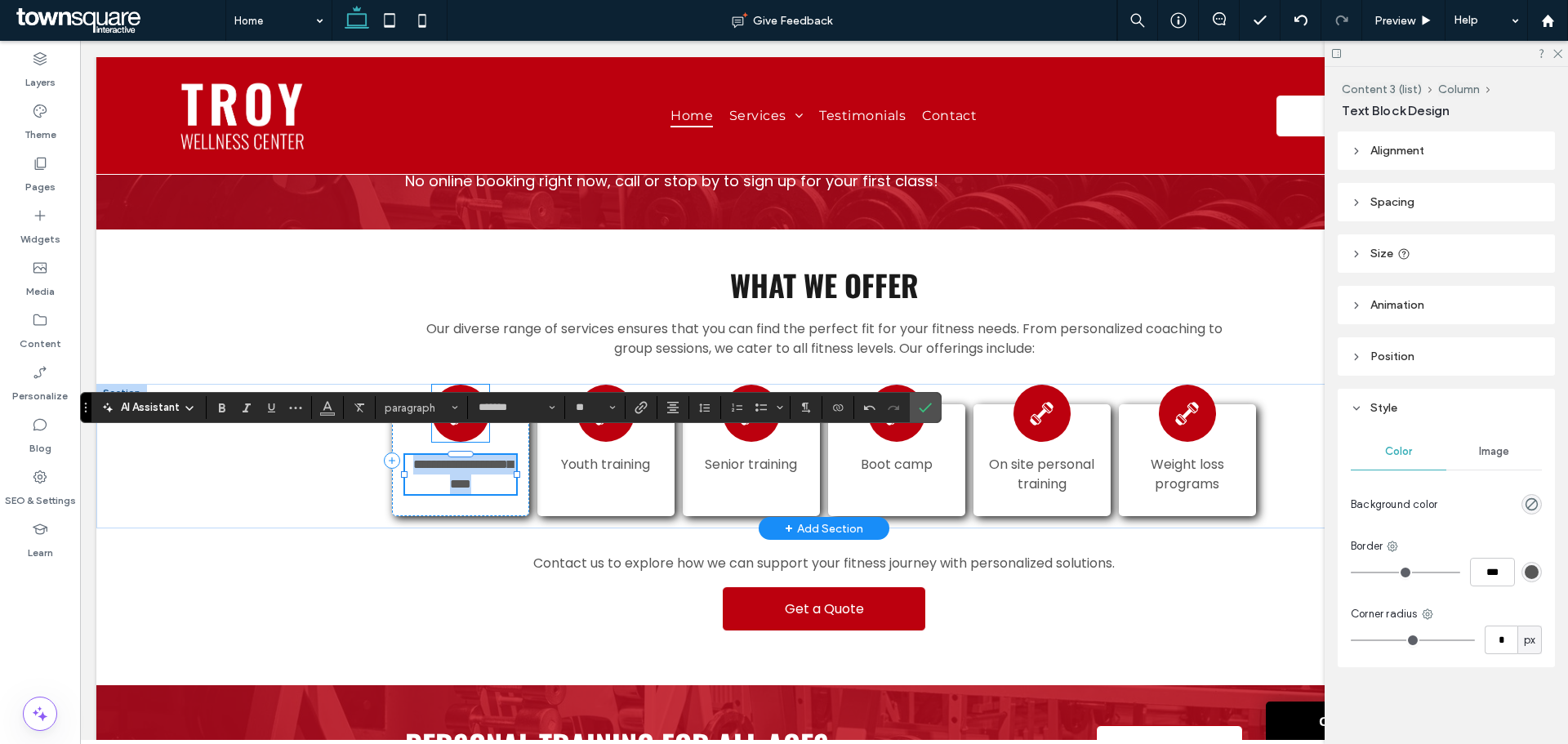
click at [464, 402] on icon at bounding box center [460, 413] width 22 height 22
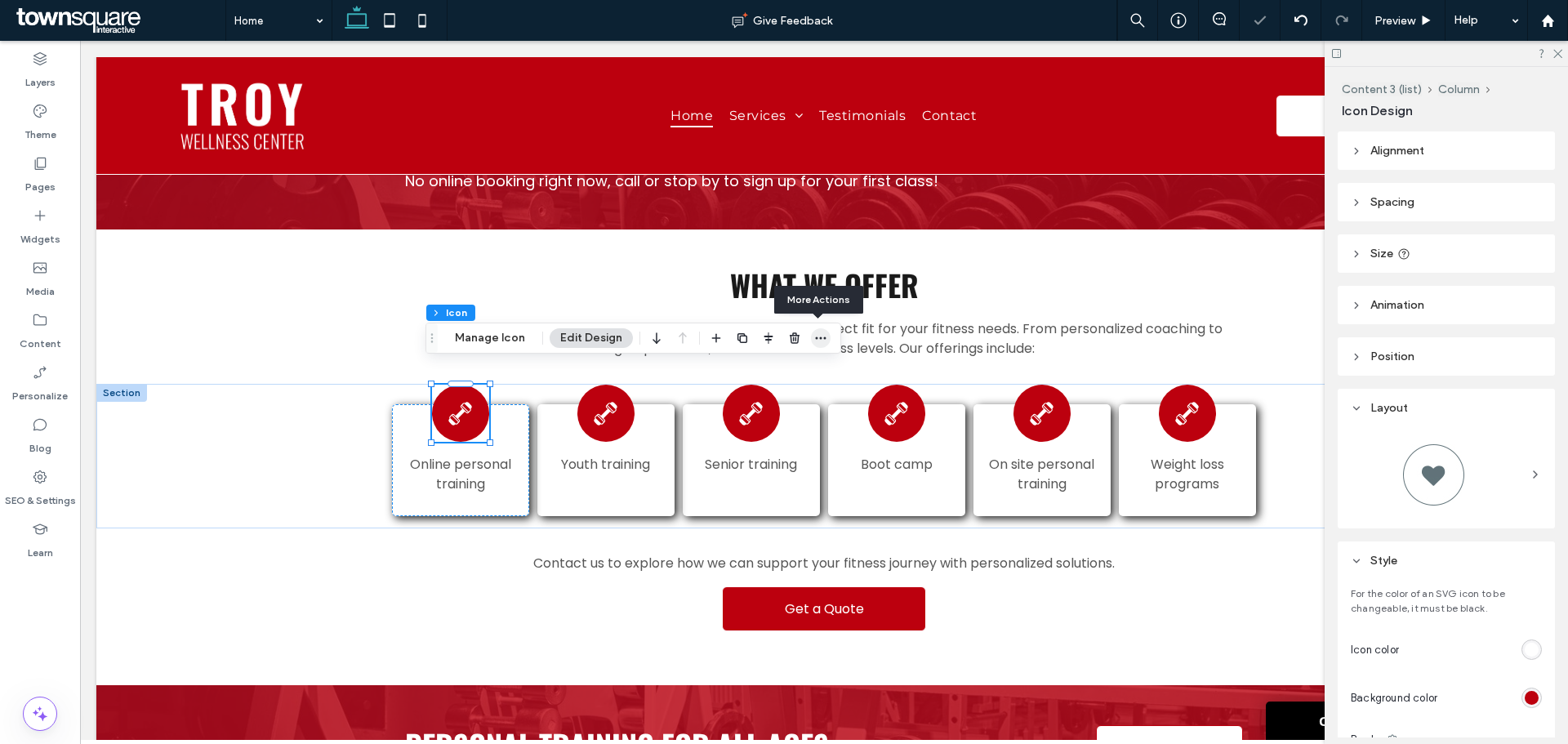
click at [817, 343] on icon "button" at bounding box center [820, 338] width 13 height 13
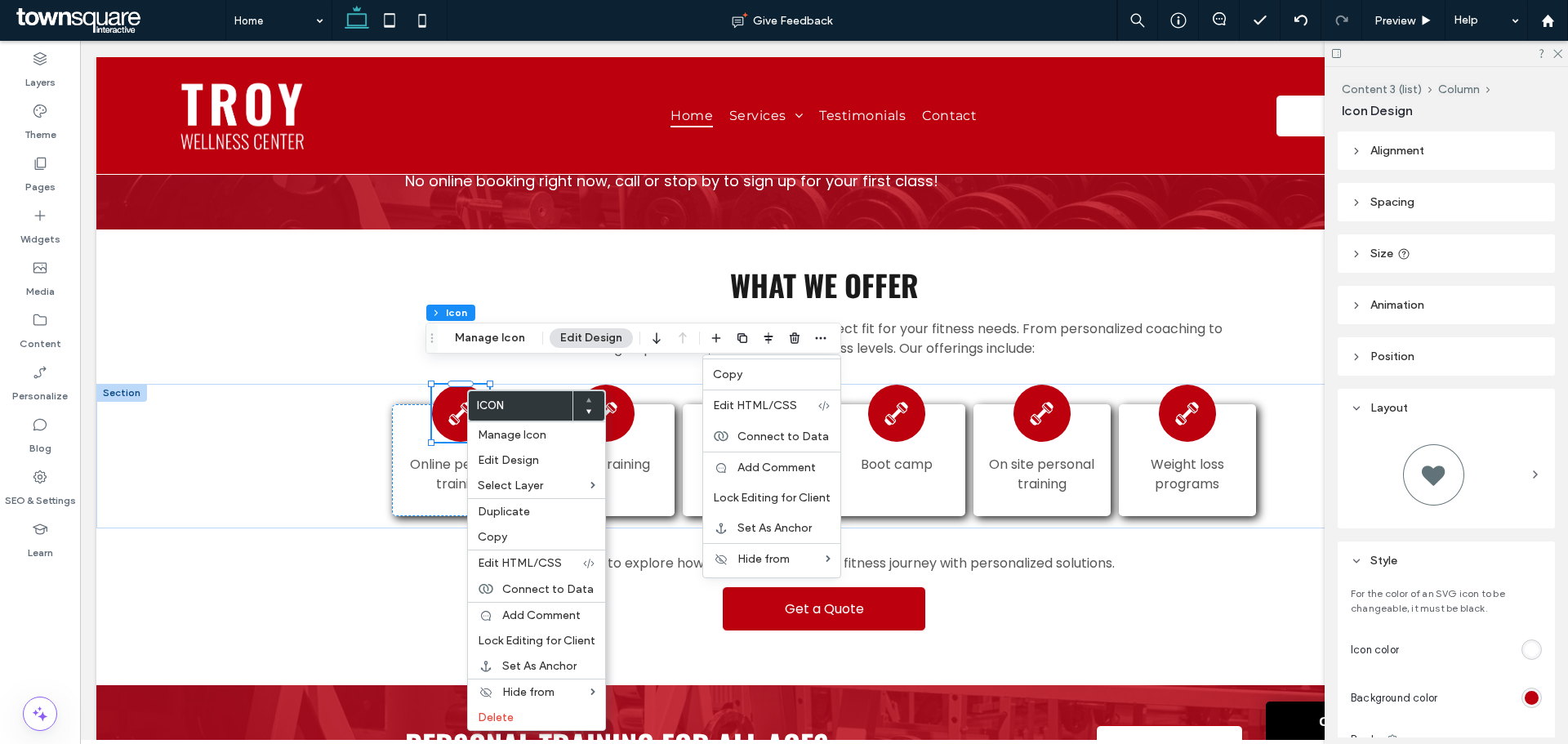
click at [1509, 468] on div at bounding box center [1447, 475] width 191 height 82
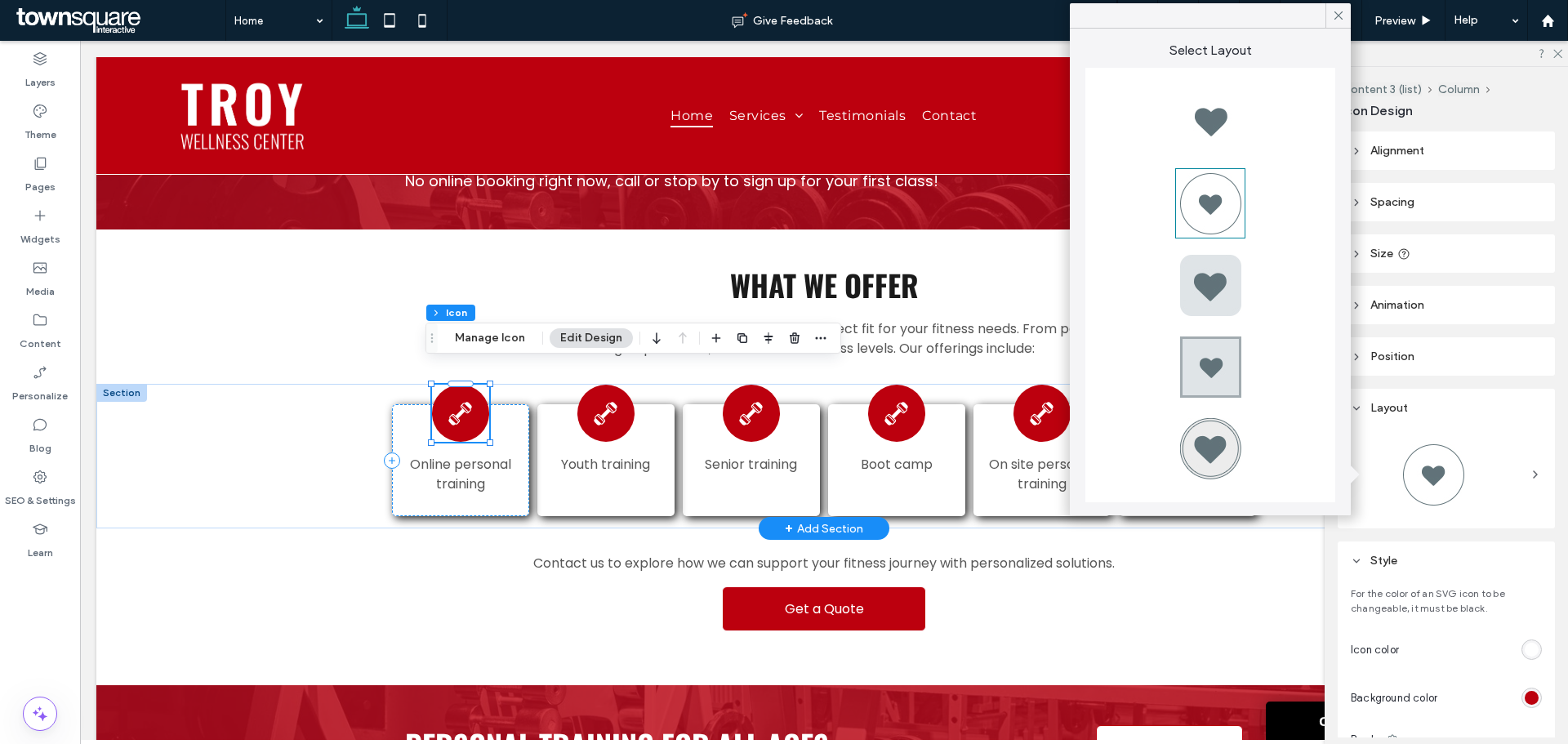
click at [460, 399] on icon at bounding box center [460, 413] width 28 height 28
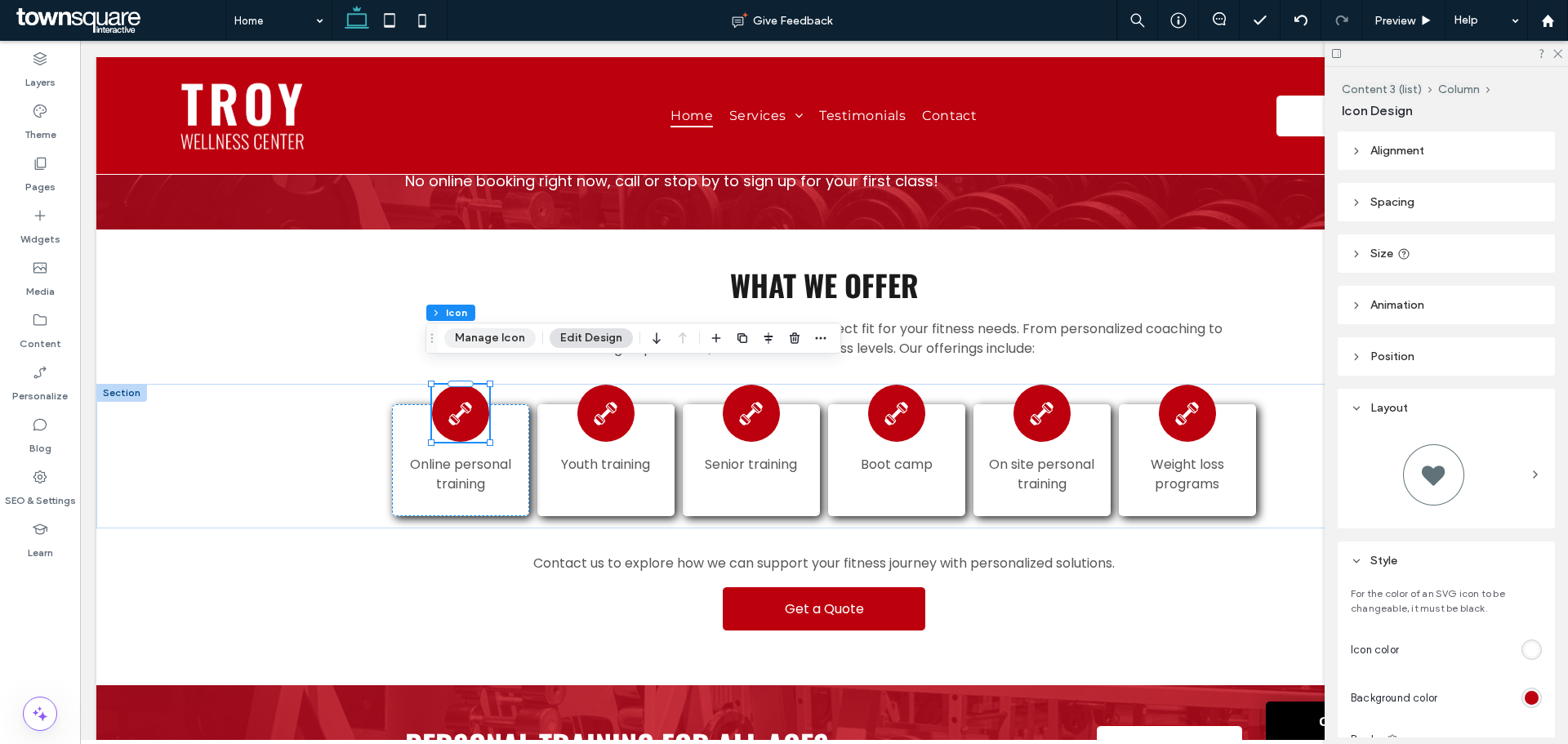
click at [473, 343] on button "Manage Icon" at bounding box center [490, 338] width 92 height 20
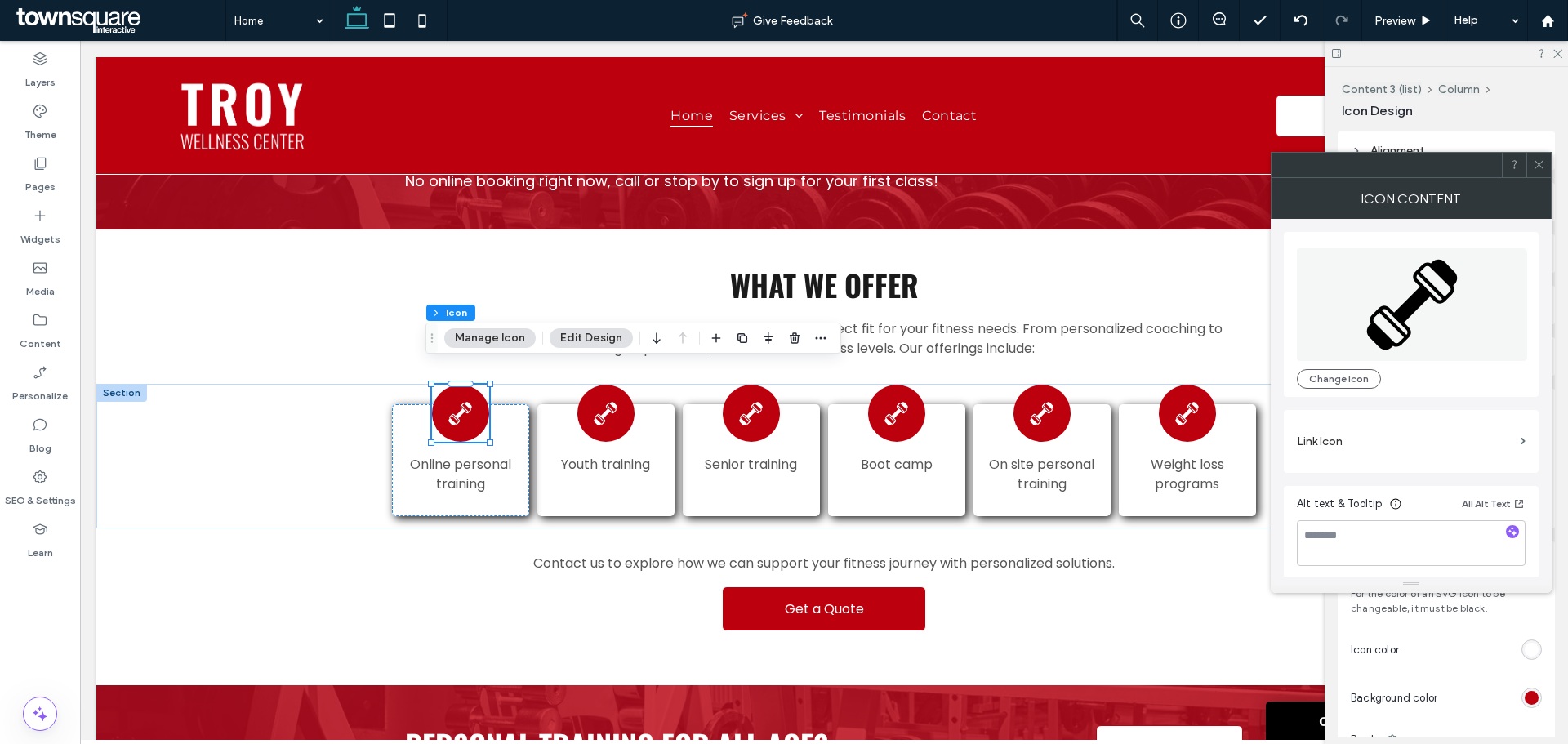
click at [1428, 440] on label "Link Icon" at bounding box center [1406, 441] width 218 height 30
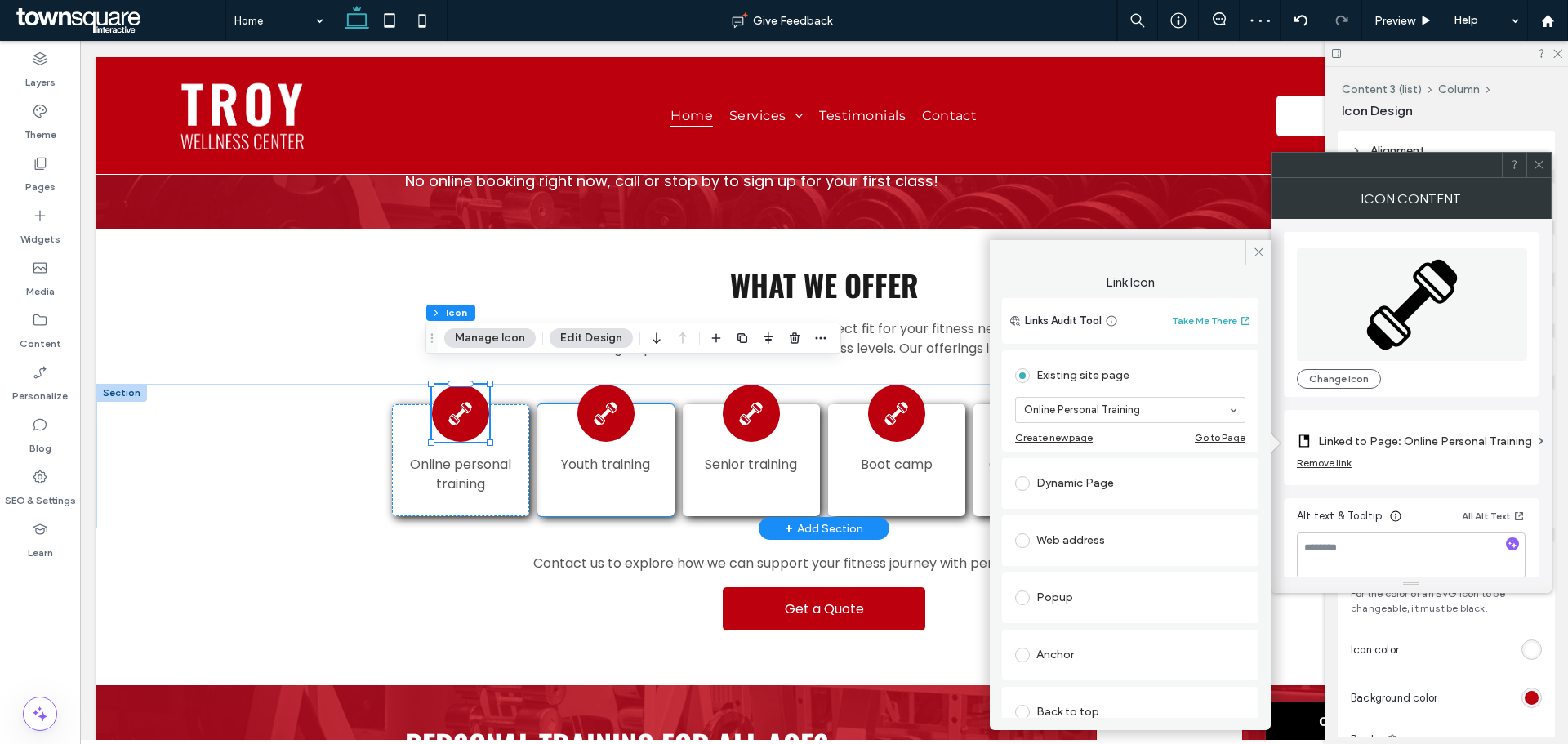
click at [538, 468] on div "Youth training" at bounding box center [606, 460] width 137 height 112
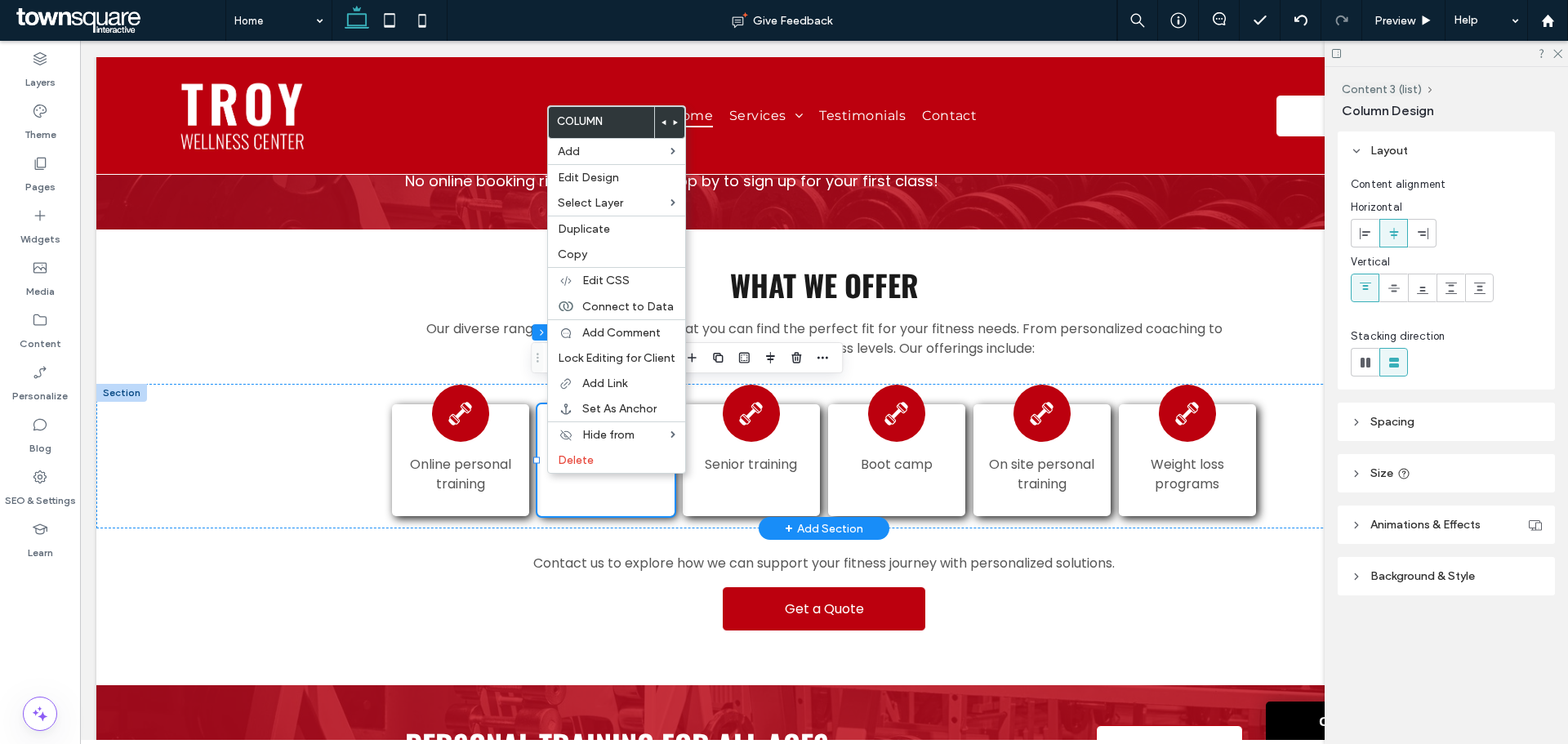
click at [548, 484] on div "Youth training" at bounding box center [606, 460] width 137 height 112
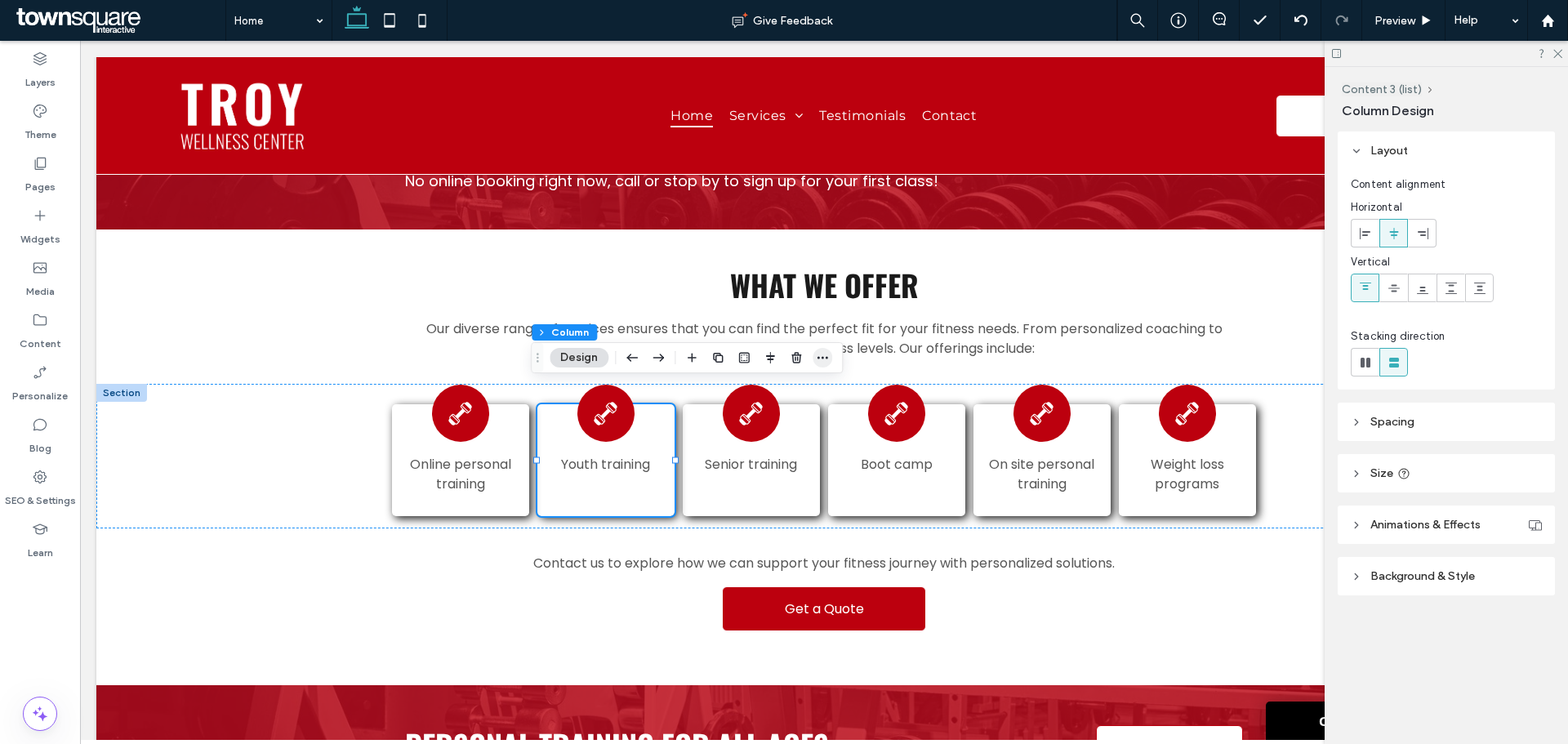
click at [824, 362] on icon "button" at bounding box center [822, 357] width 13 height 13
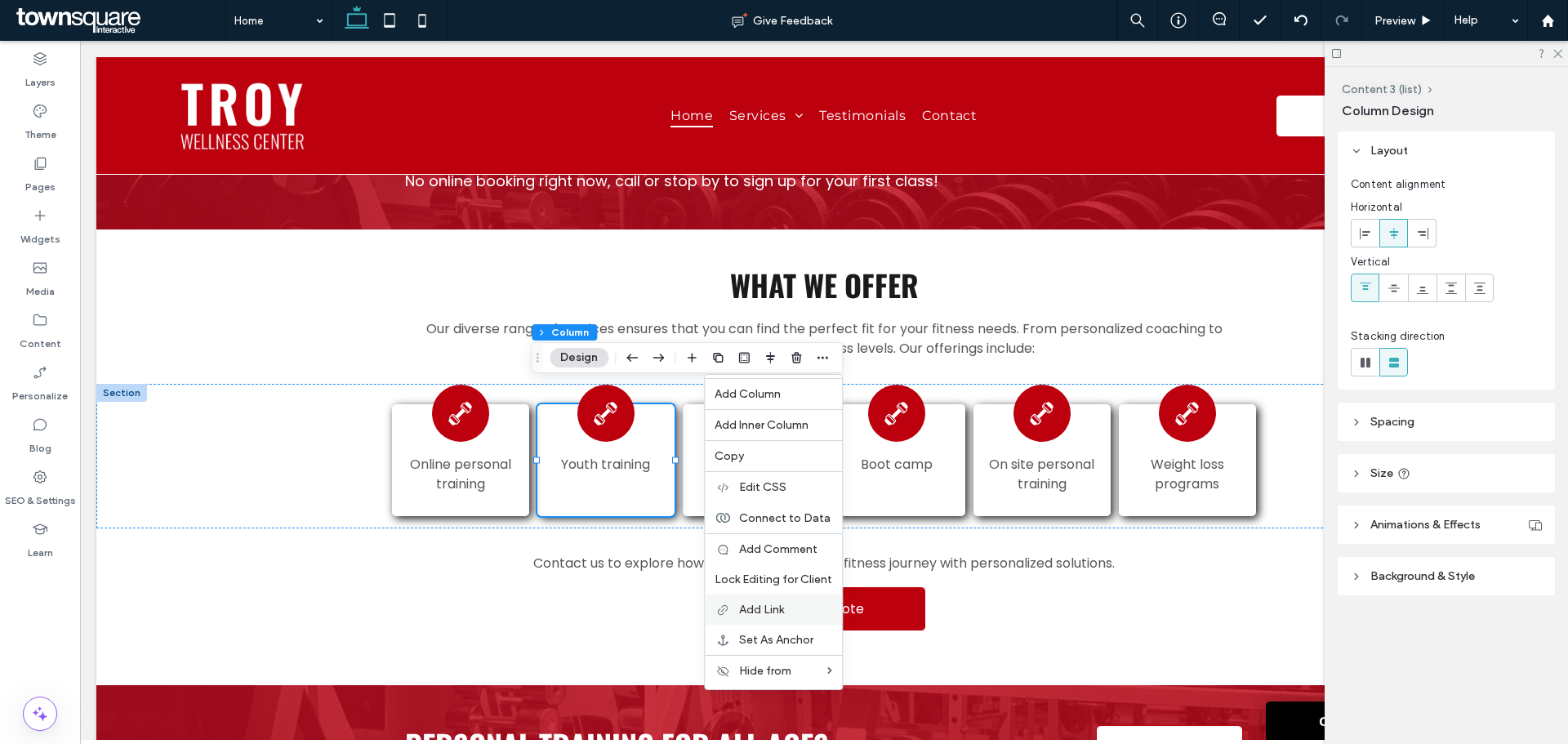
click at [758, 602] on span "Add Link" at bounding box center [762, 609] width 45 height 14
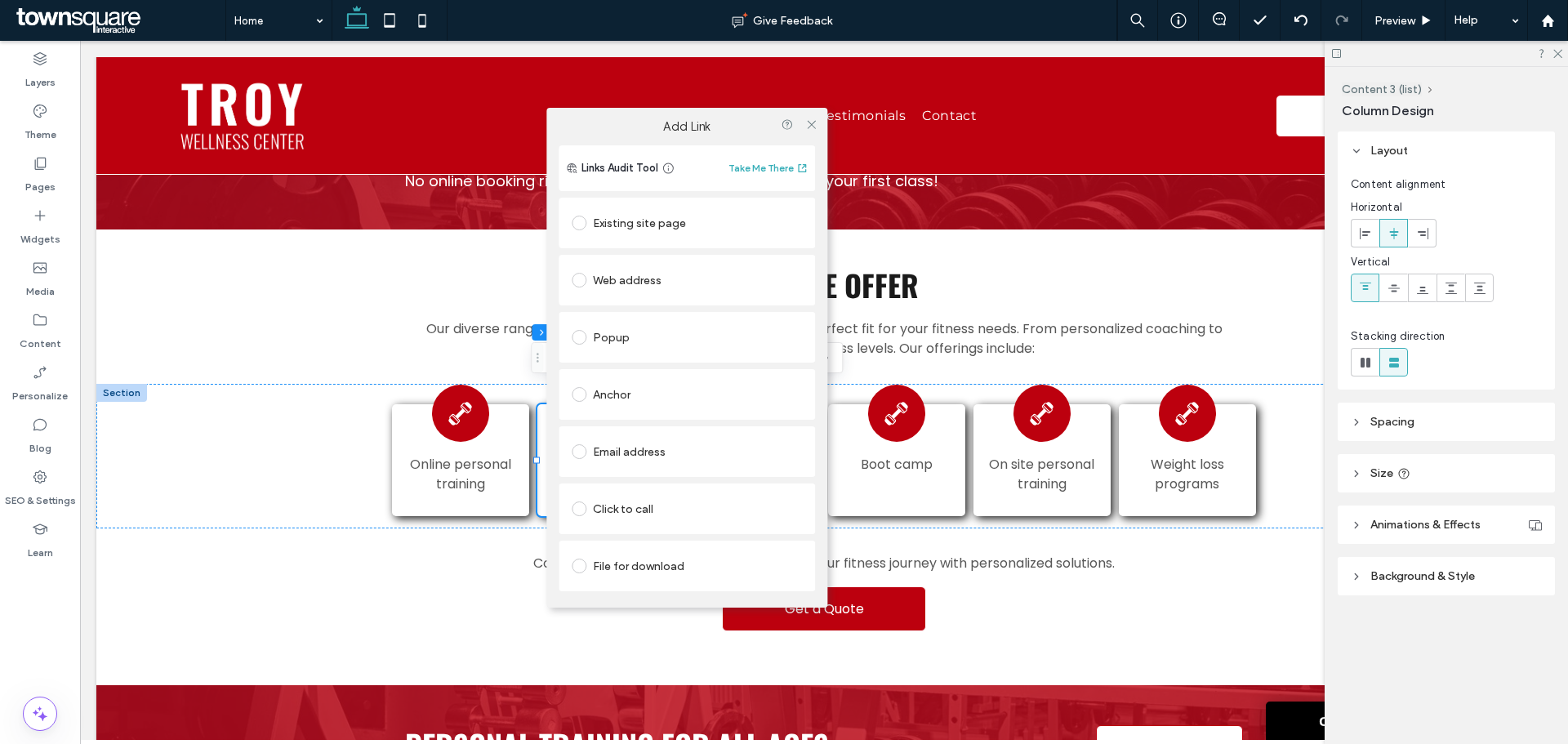
click at [647, 229] on div "Existing site page" at bounding box center [687, 223] width 230 height 26
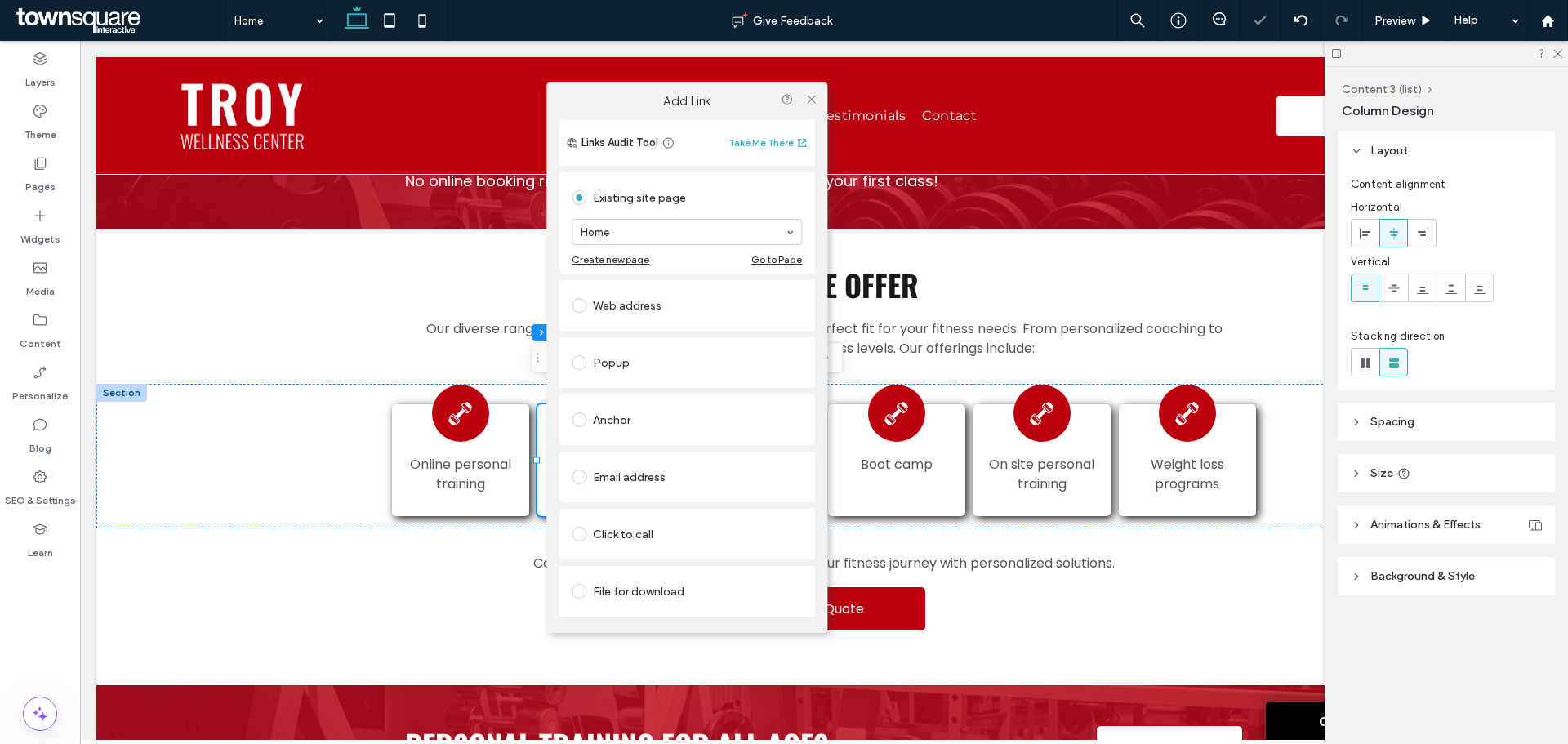
drag, startPoint x: 687, startPoint y: 246, endPoint x: 698, endPoint y: 245, distance: 11.0
click at [687, 246] on section "Home" at bounding box center [687, 232] width 230 height 43
click at [816, 96] on icon at bounding box center [811, 99] width 13 height 13
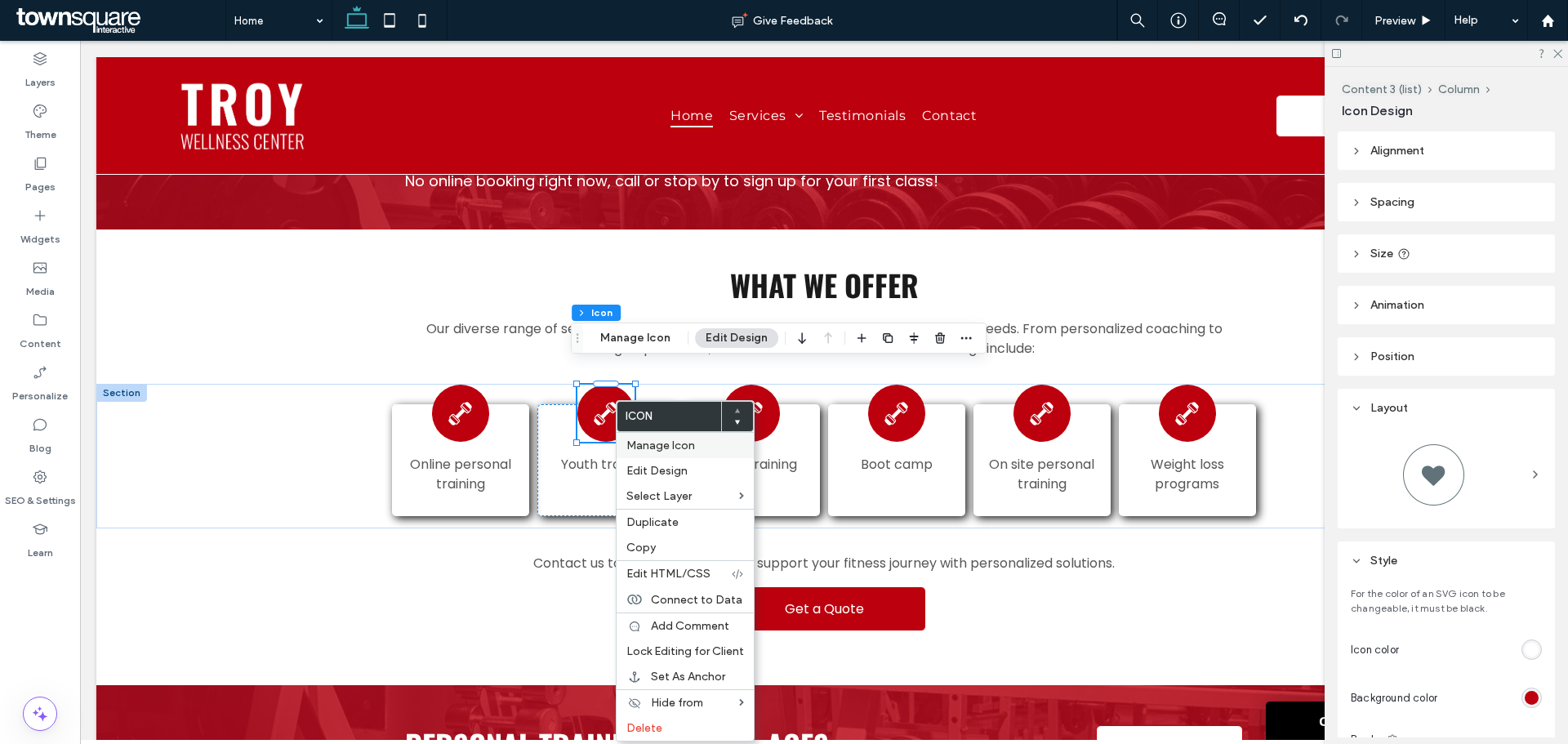
click at [642, 447] on span "Manage Icon" at bounding box center [661, 445] width 68 height 14
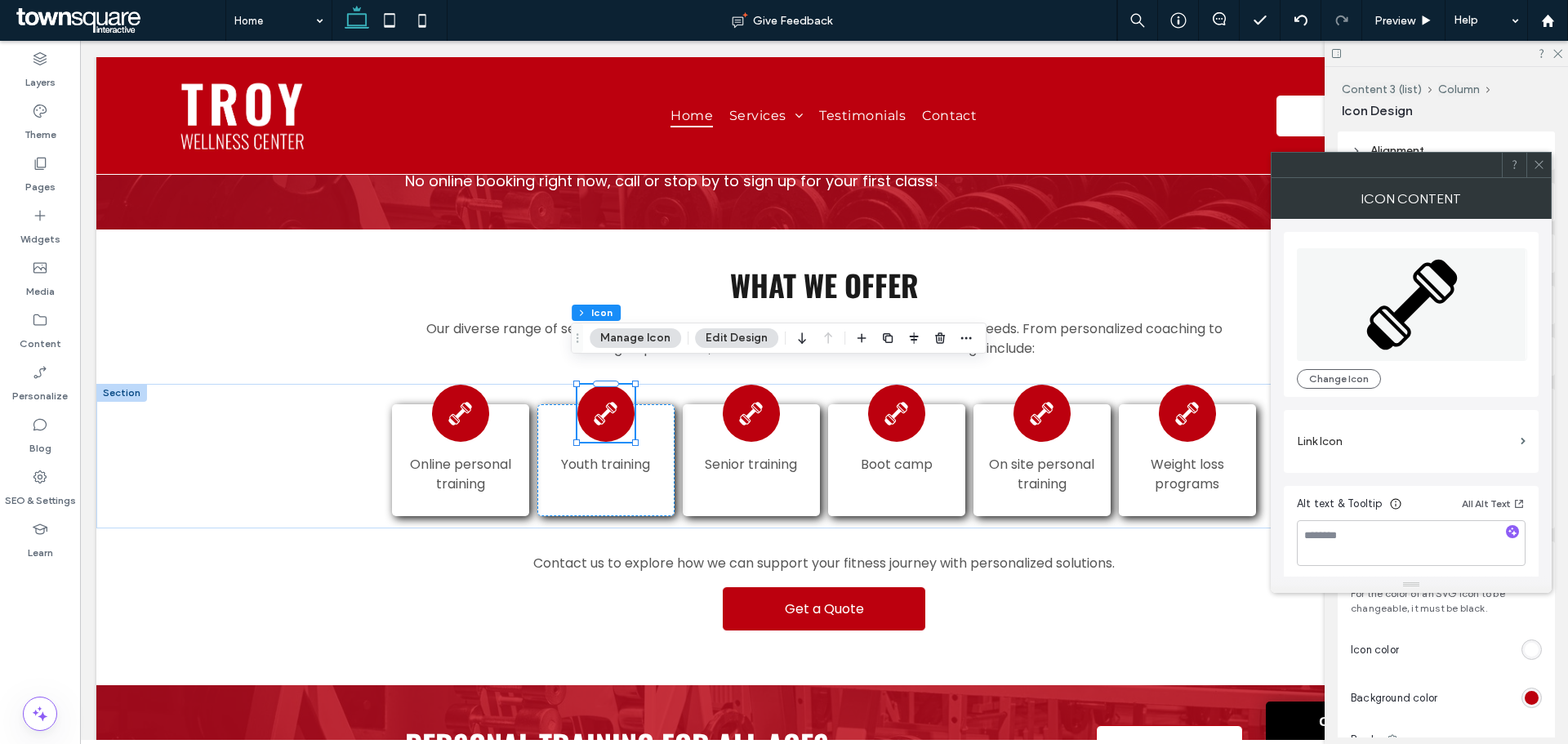
click at [1343, 437] on label "Link Icon" at bounding box center [1406, 441] width 218 height 30
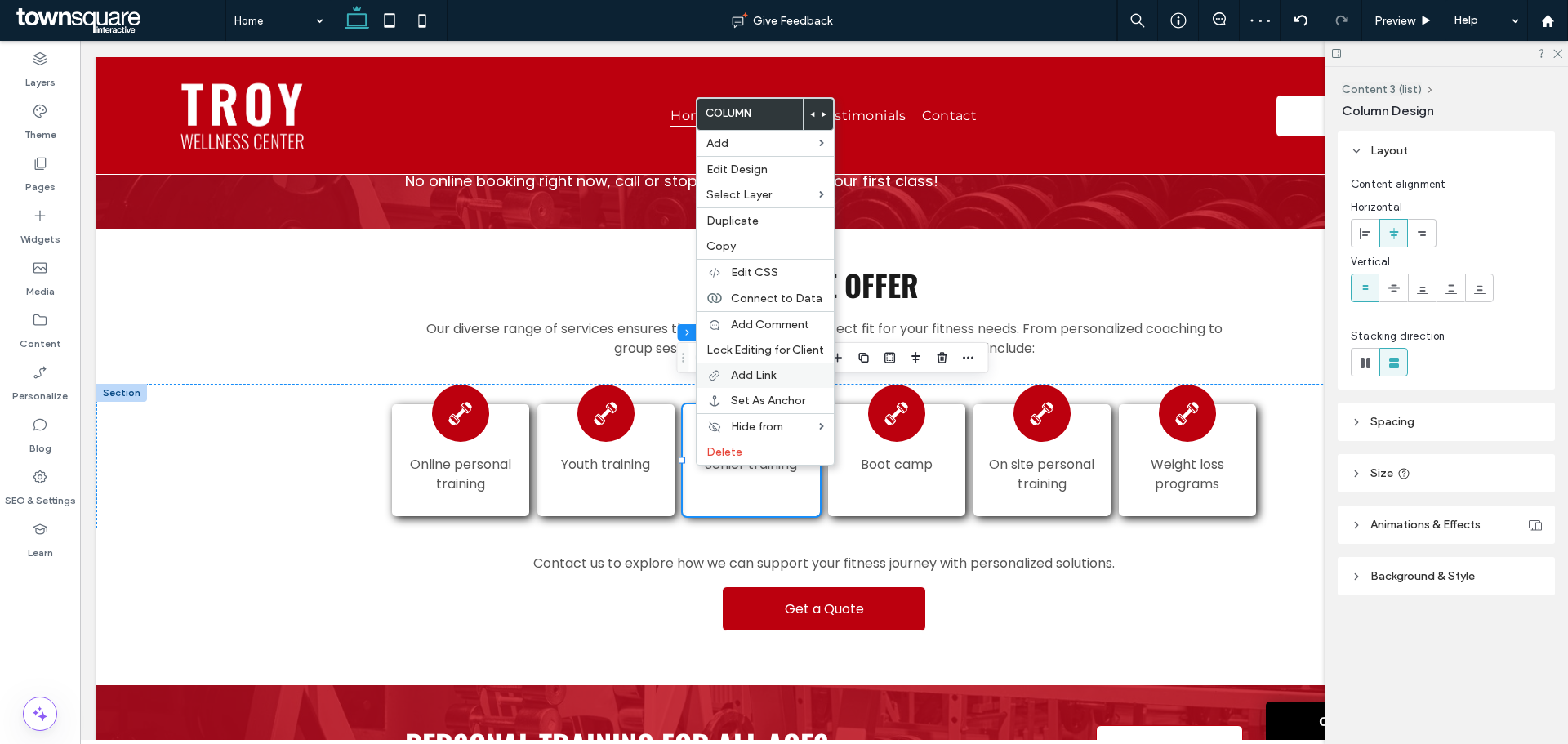
click at [743, 383] on div "Add Link" at bounding box center [765, 375] width 138 height 25
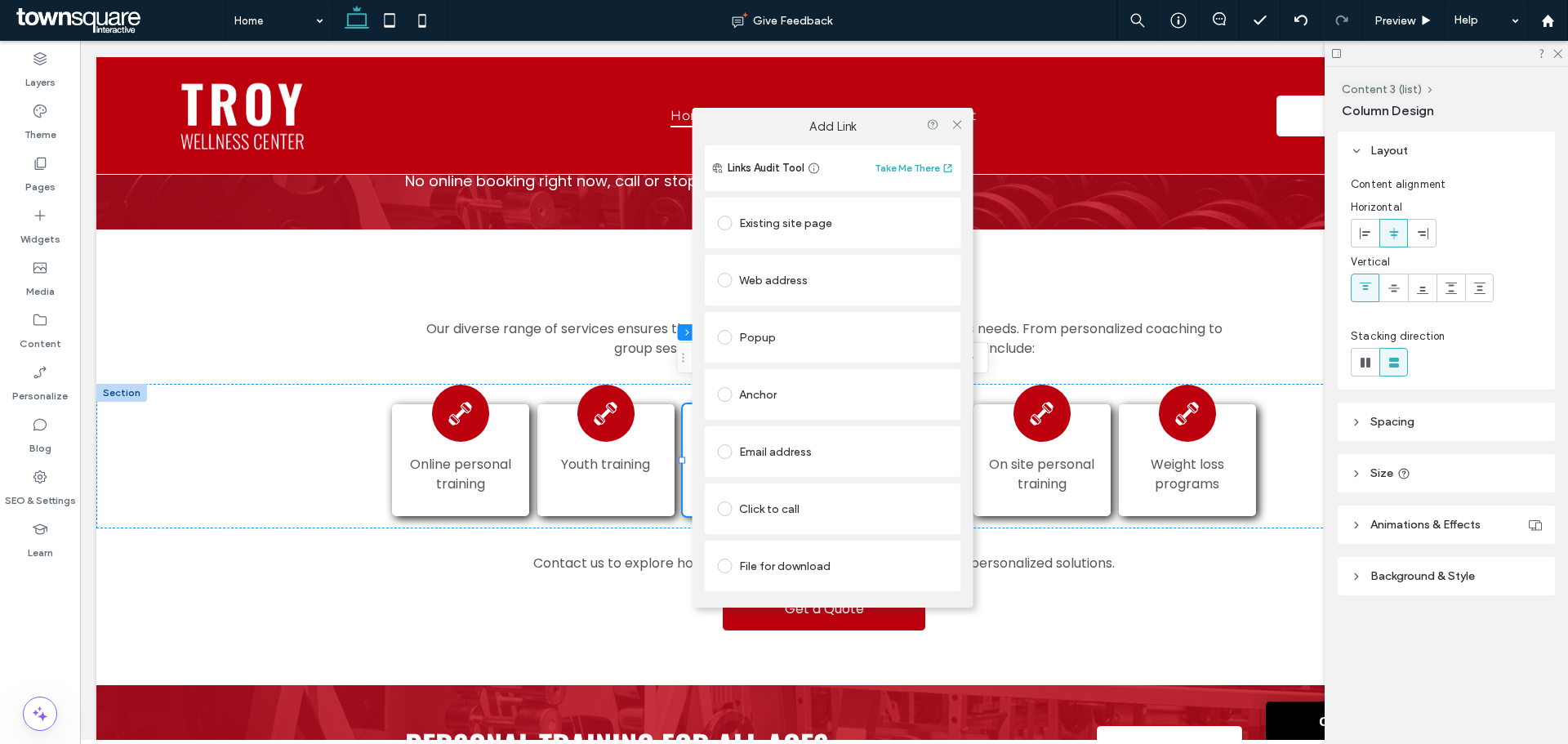
click at [835, 210] on div "Existing site page" at bounding box center [833, 223] width 230 height 34
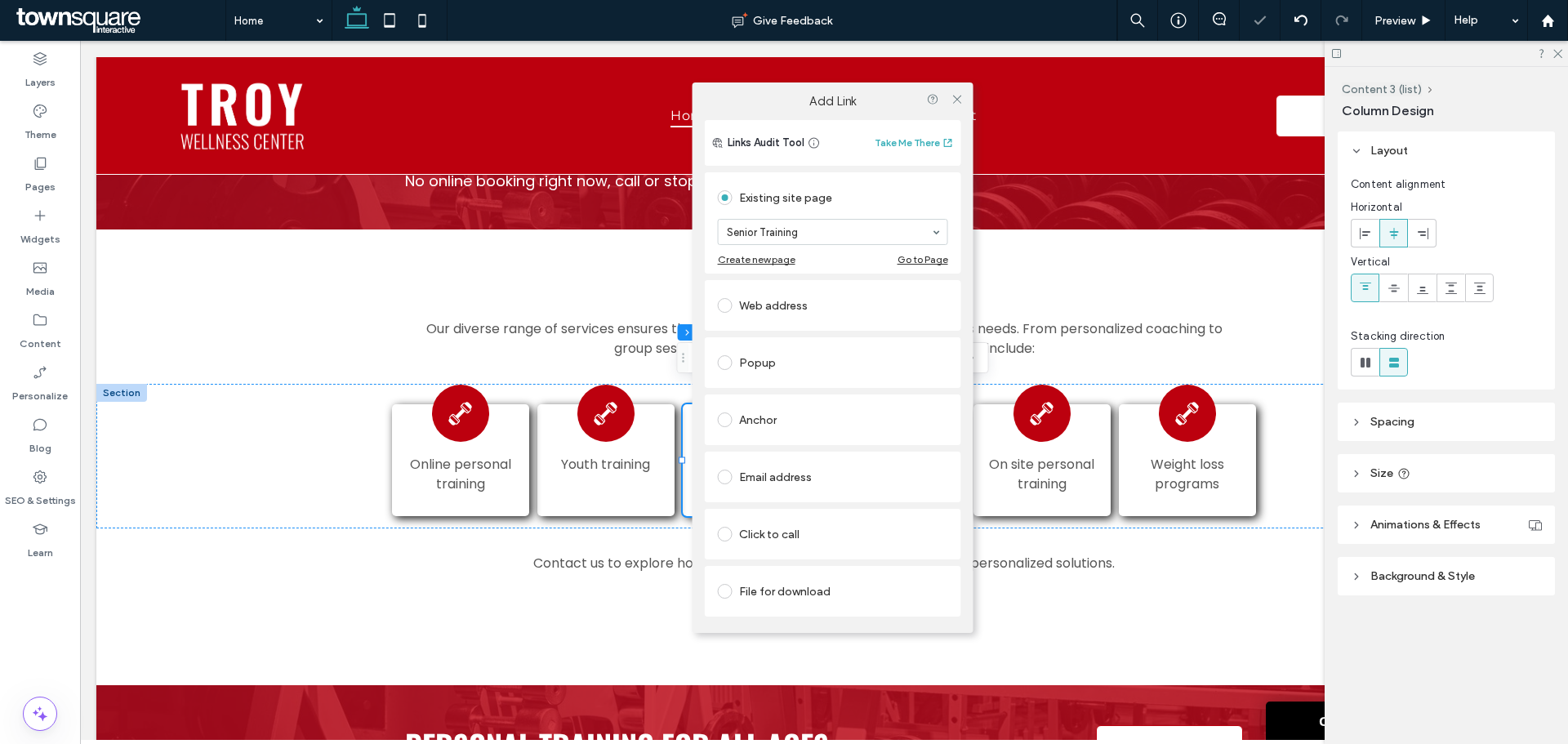
click at [682, 411] on div "Senior training" at bounding box center [751, 460] width 137 height 112
drag, startPoint x: 958, startPoint y: 96, endPoint x: 948, endPoint y: 117, distance: 23.3
click at [958, 97] on icon at bounding box center [957, 99] width 13 height 13
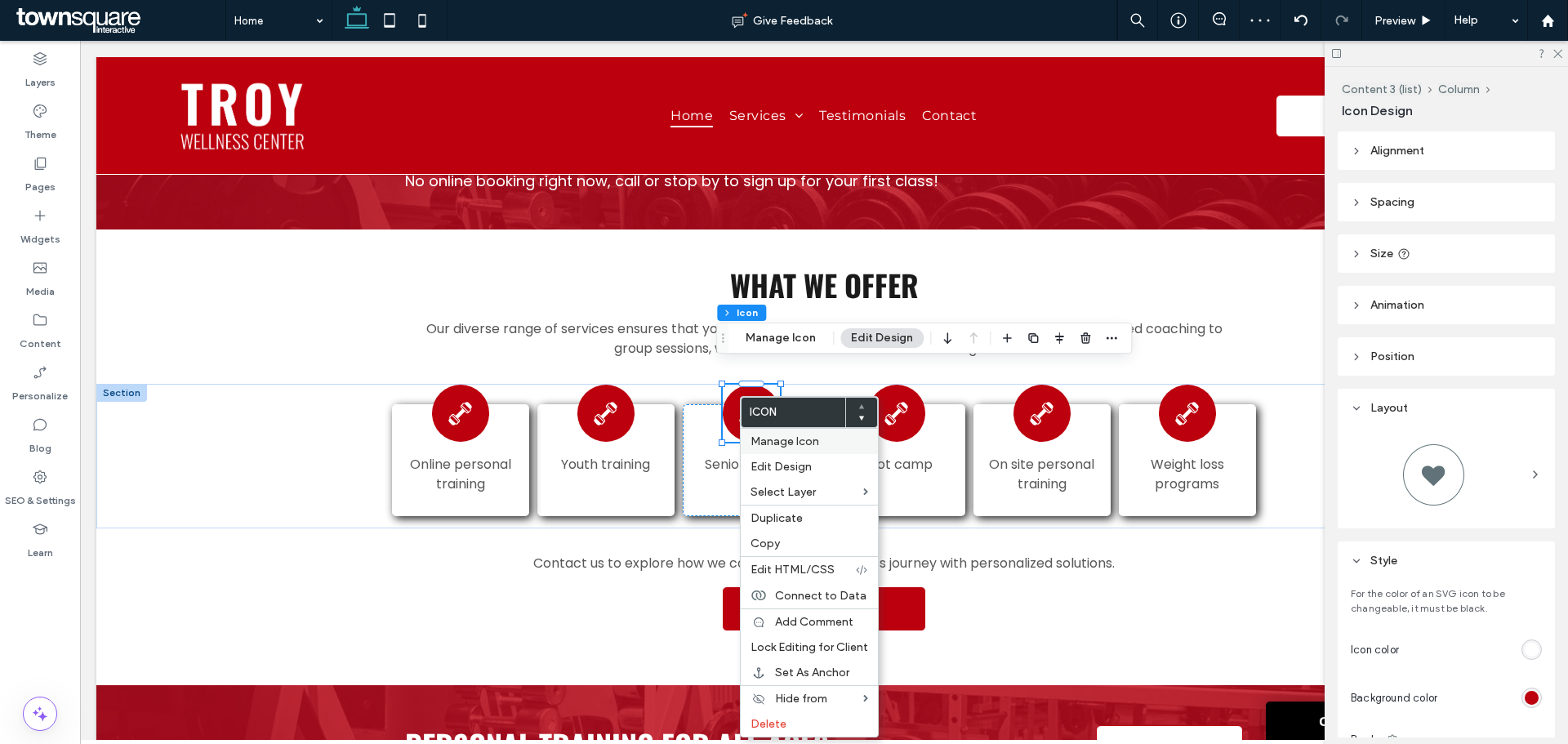
click at [779, 445] on span "Manage Icon" at bounding box center [785, 441] width 68 height 14
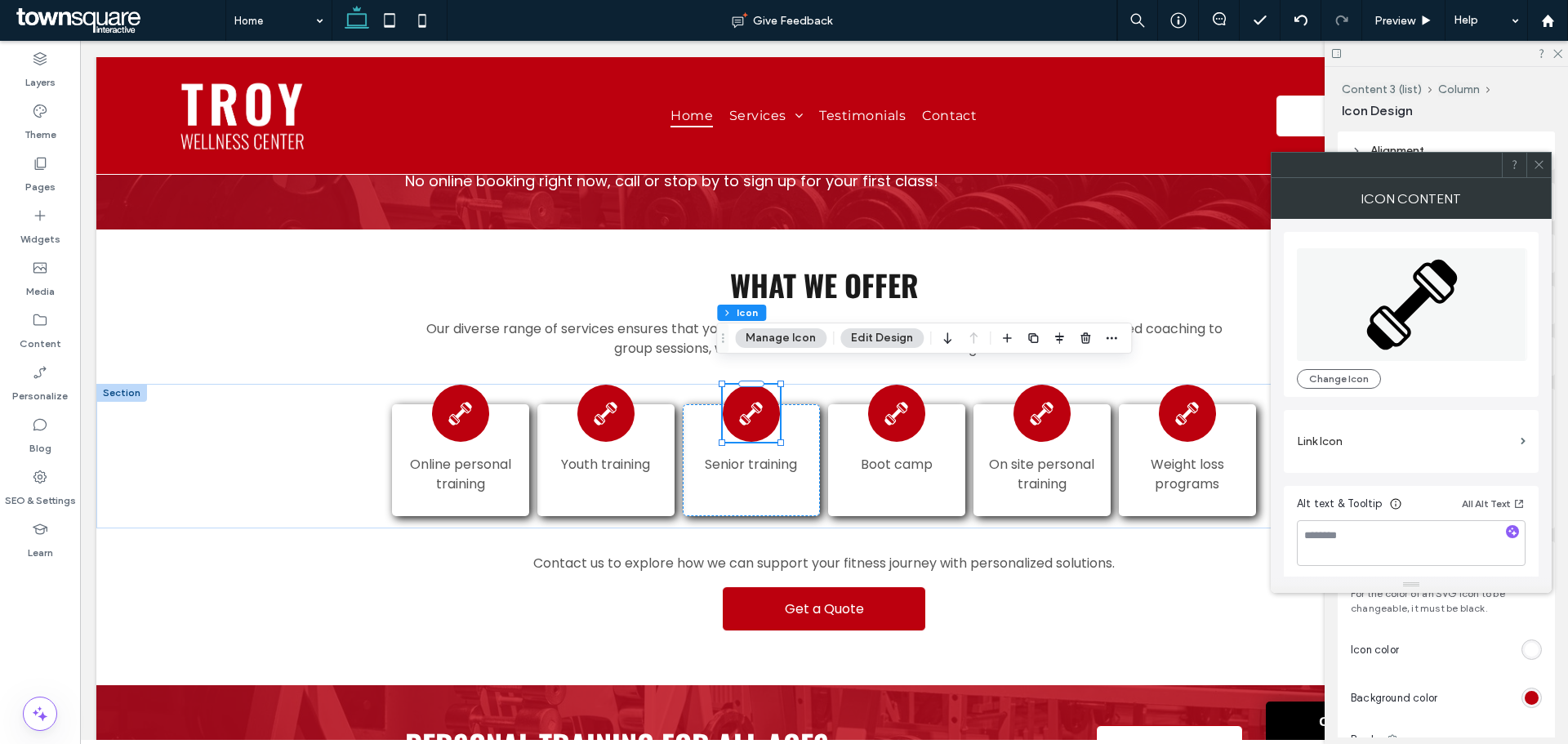
click at [1394, 437] on label "Link Icon" at bounding box center [1406, 441] width 218 height 30
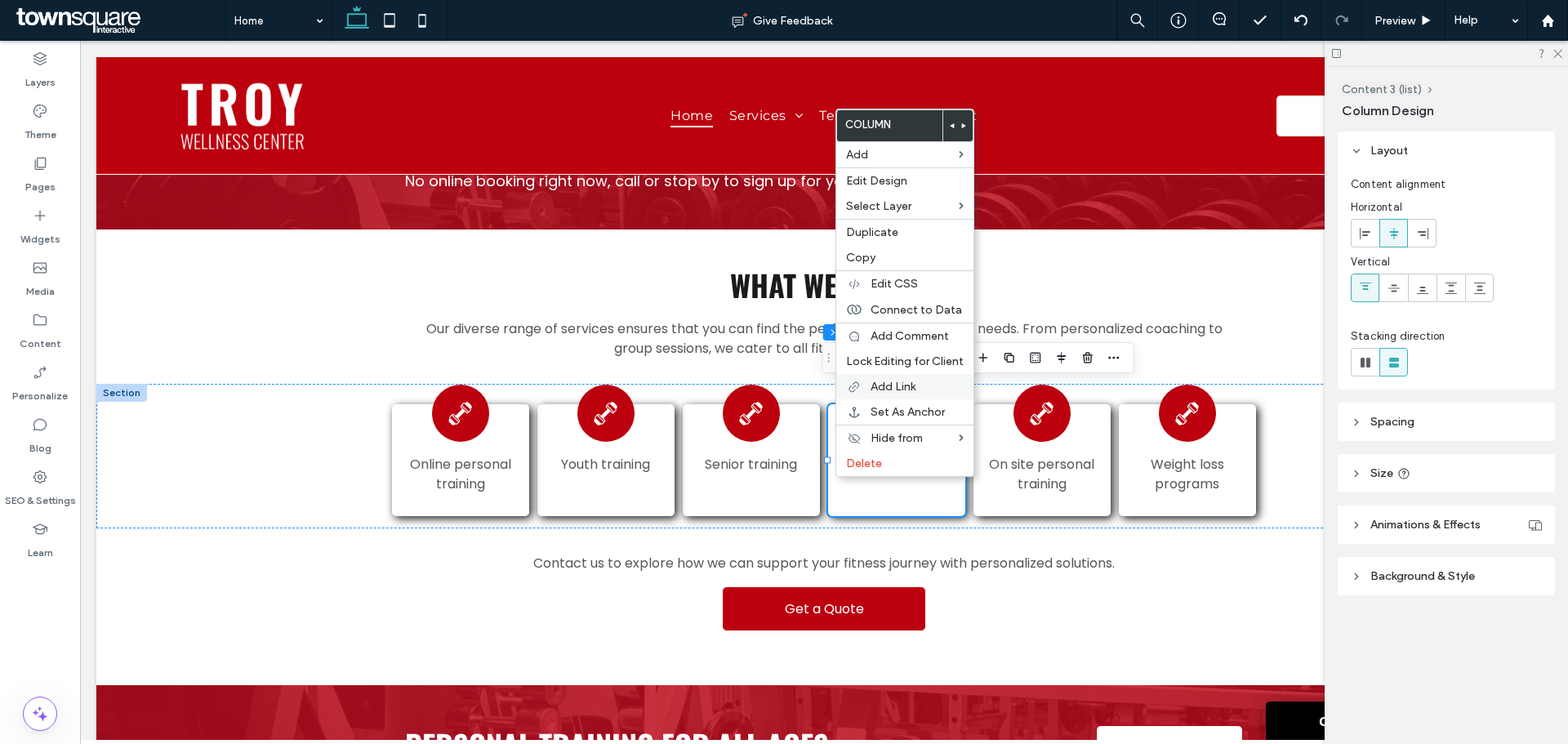
click at [892, 382] on span "Add Link" at bounding box center [893, 387] width 45 height 14
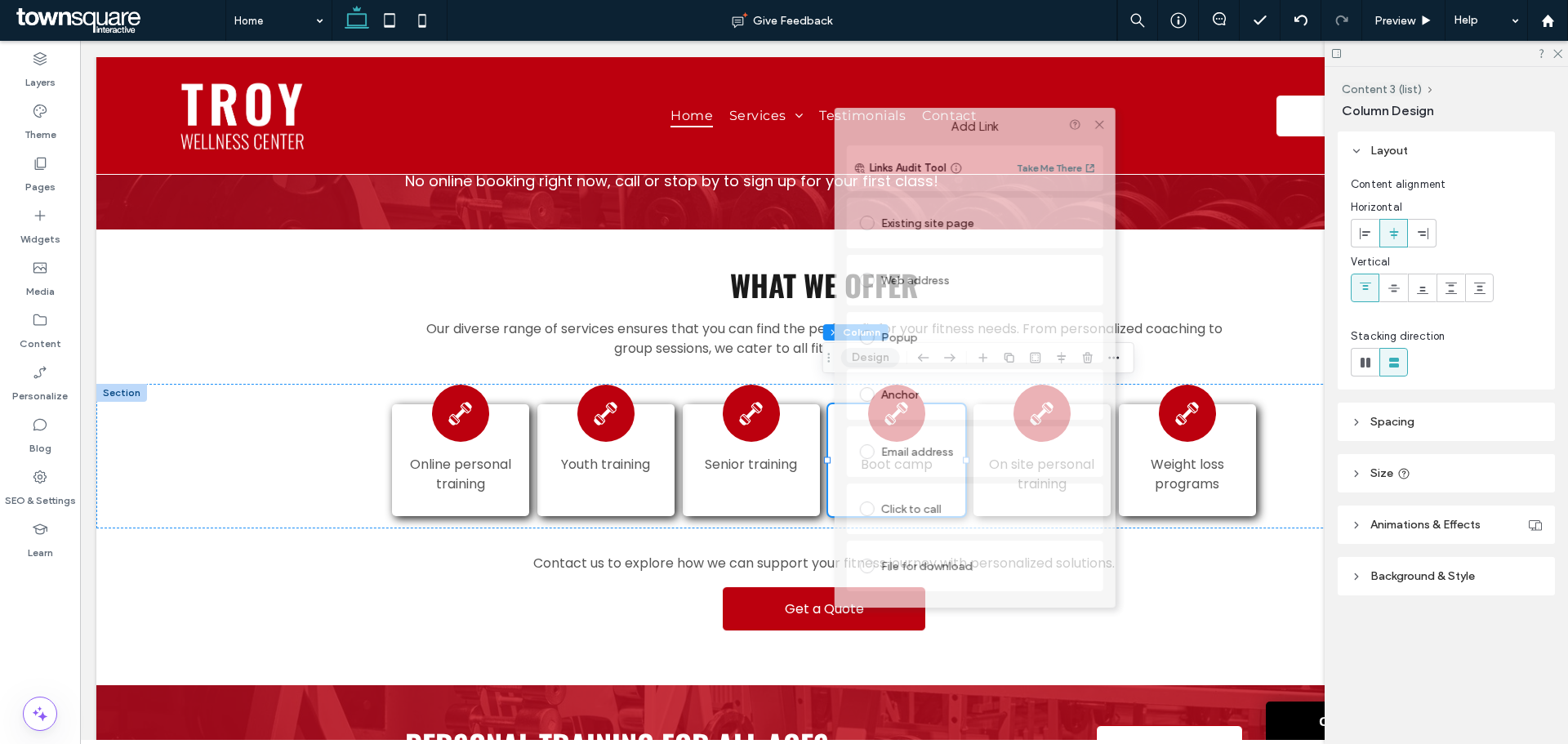
drag, startPoint x: 972, startPoint y: 124, endPoint x: 940, endPoint y: 127, distance: 32.1
click at [940, 127] on label "Add Link" at bounding box center [975, 126] width 258 height 15
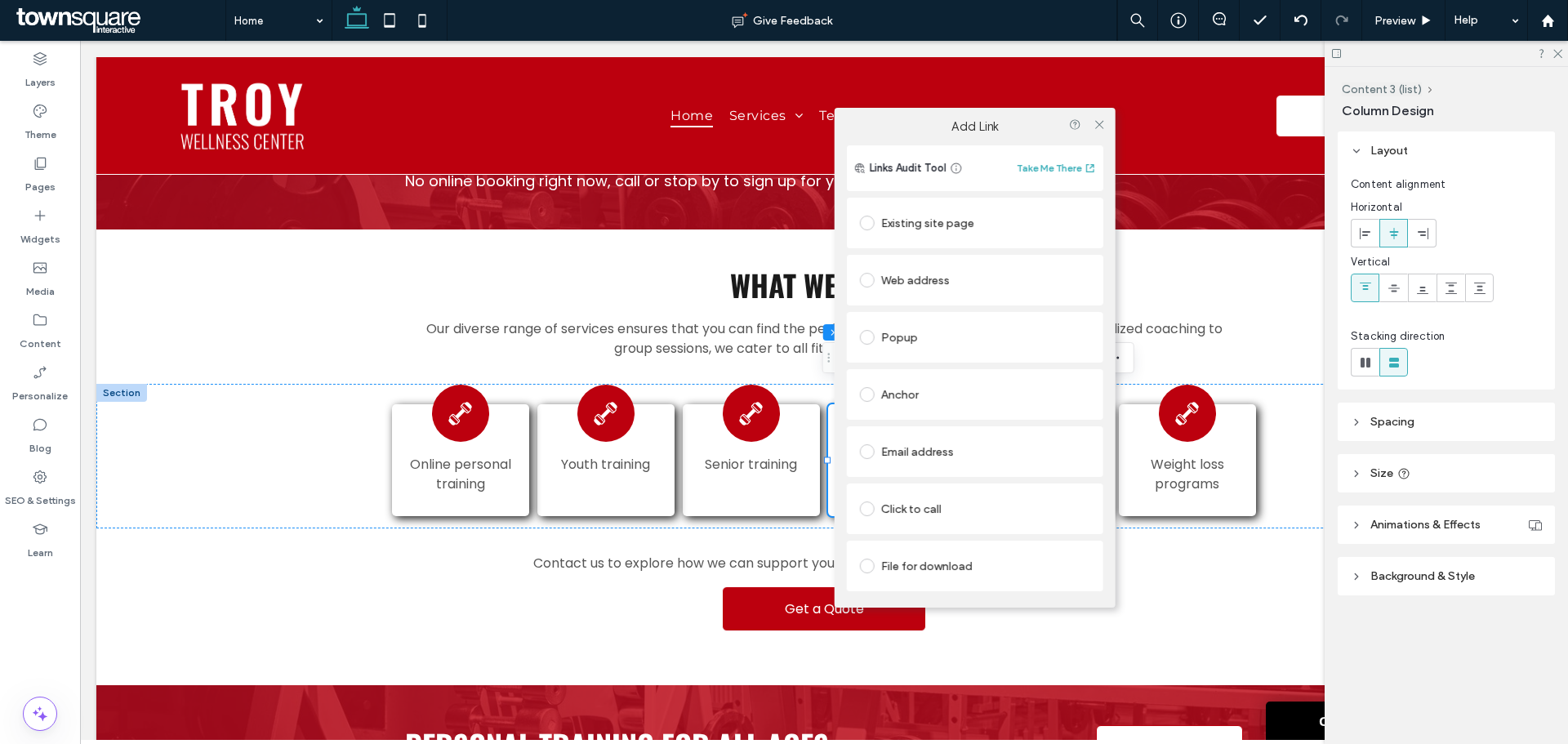
click at [928, 223] on div "Existing site page" at bounding box center [975, 223] width 230 height 26
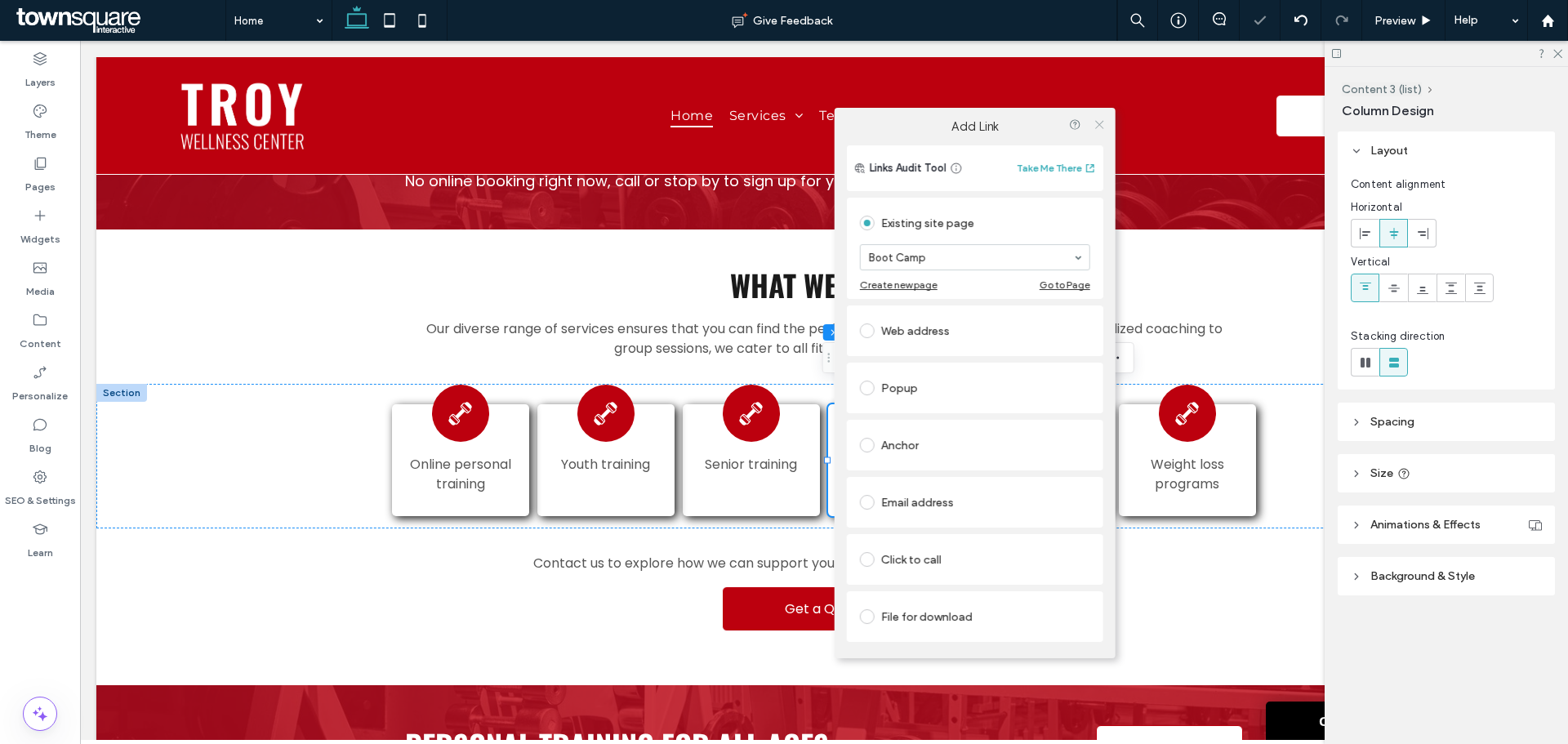
click at [1098, 118] on icon at bounding box center [1098, 124] width 13 height 13
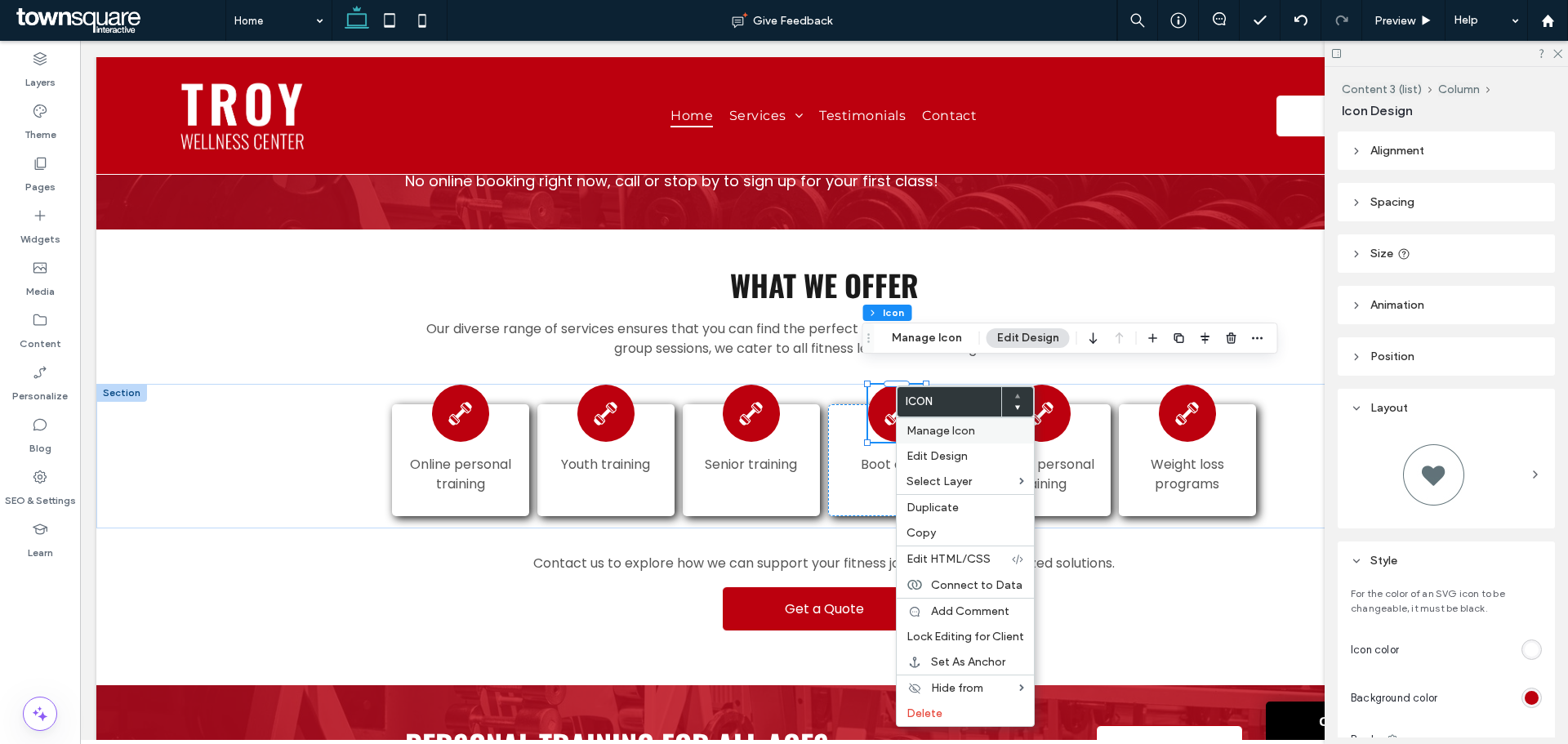
click at [943, 433] on span "Manage Icon" at bounding box center [941, 431] width 68 height 14
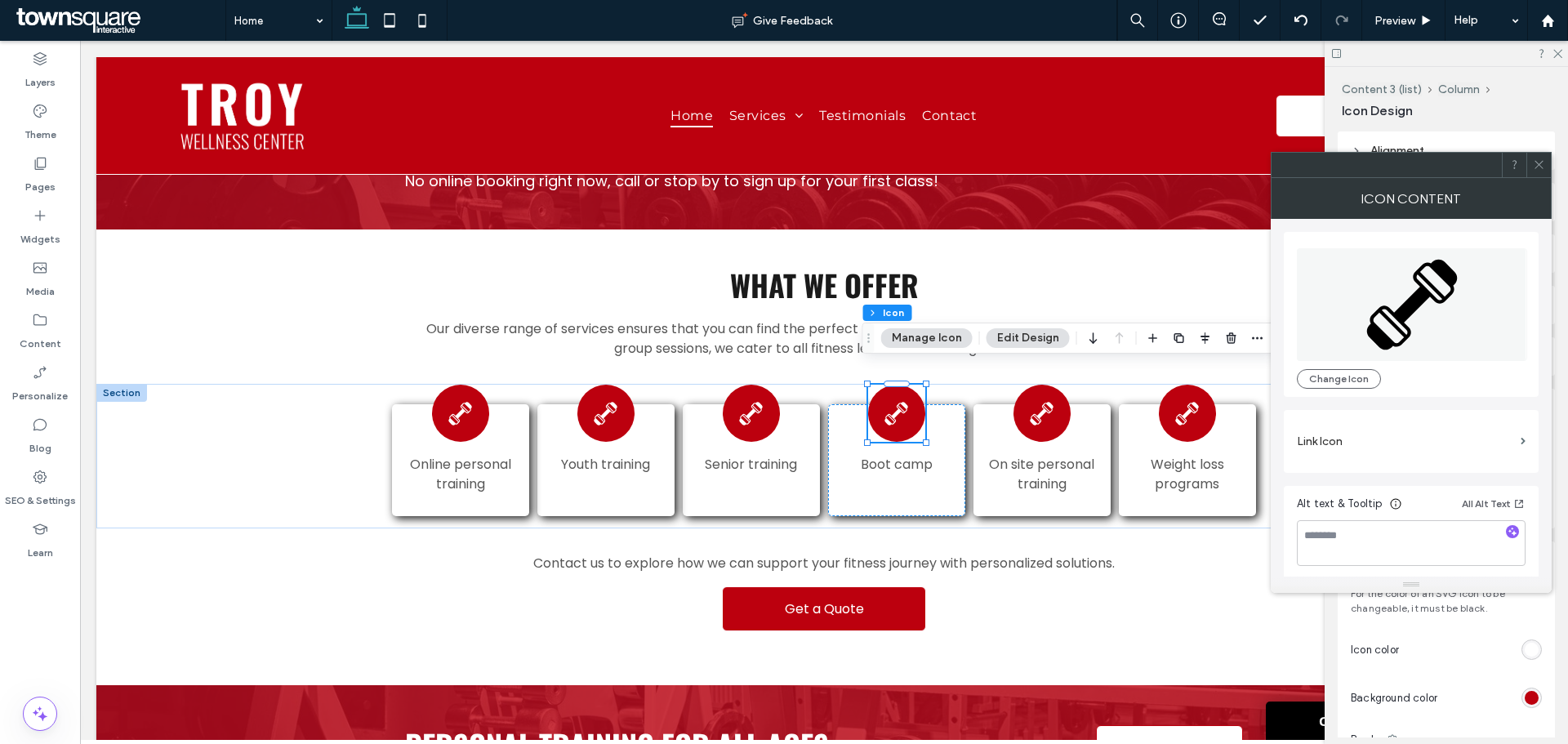
click at [1438, 438] on label "Link Icon" at bounding box center [1406, 441] width 218 height 30
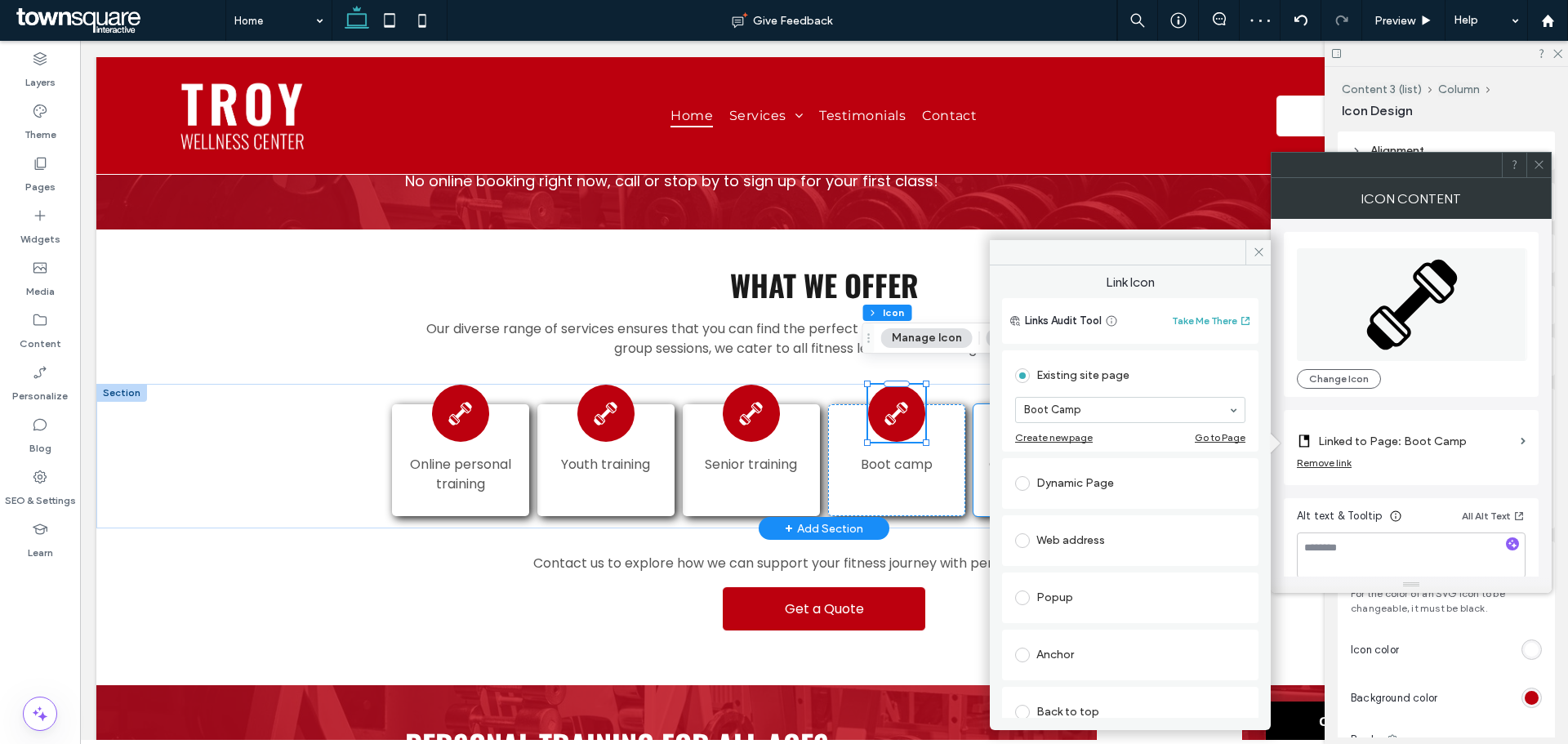
click at [979, 477] on div "On site personal training" at bounding box center [1042, 460] width 137 height 112
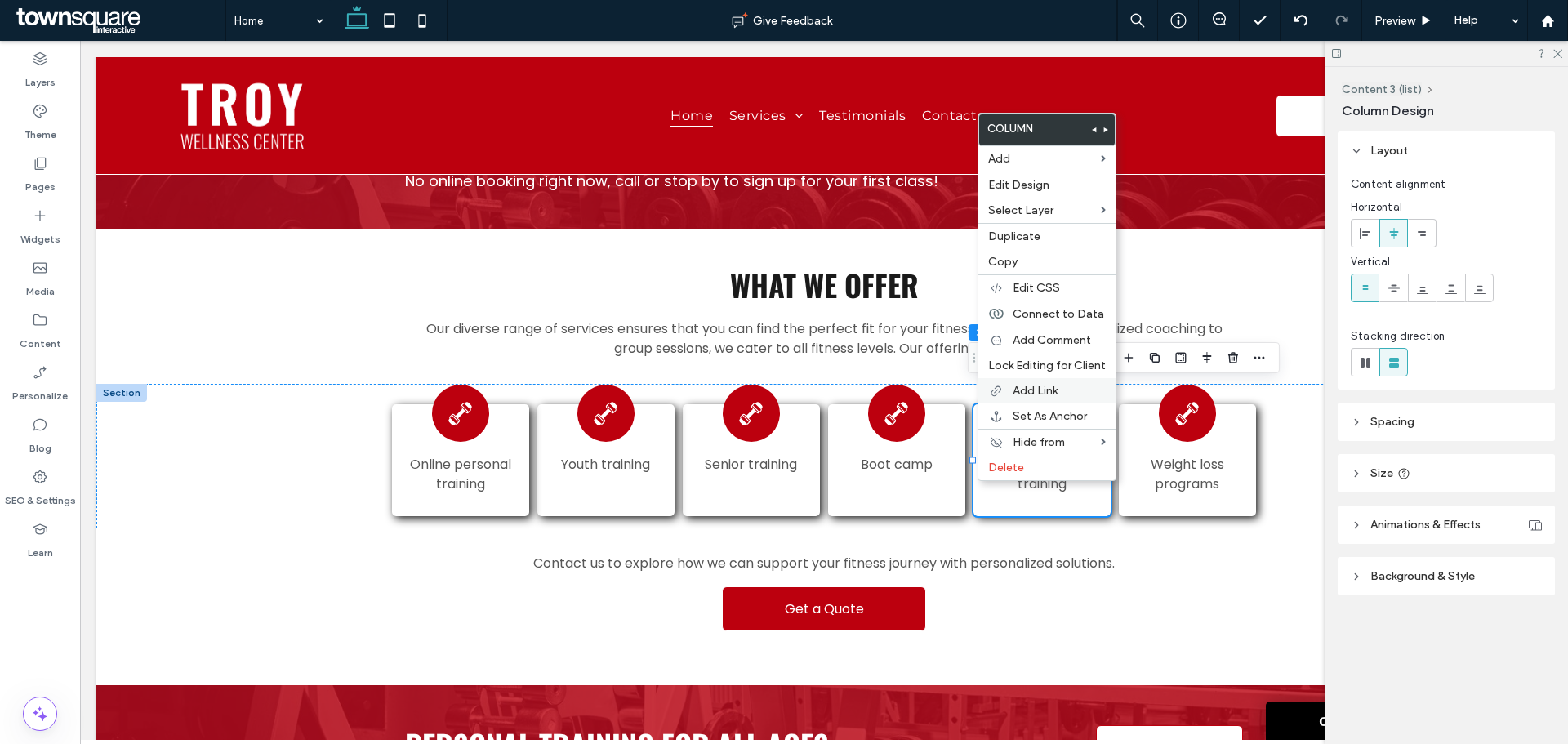
click at [1018, 394] on span "Add Link" at bounding box center [1035, 391] width 45 height 14
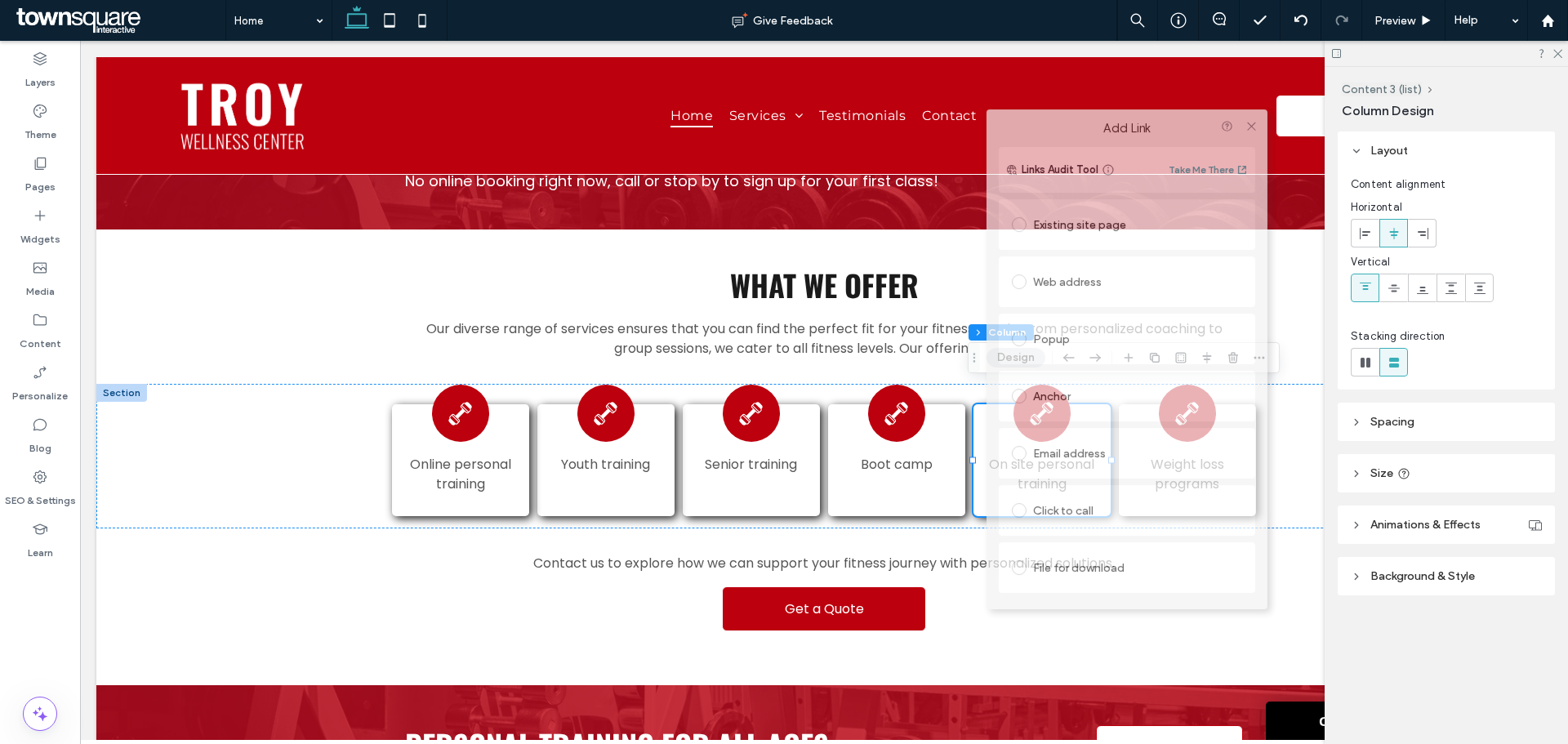
drag, startPoint x: 1124, startPoint y: 123, endPoint x: 1116, endPoint y: 125, distance: 8.2
click at [1116, 125] on label "Add Link" at bounding box center [1127, 128] width 258 height 15
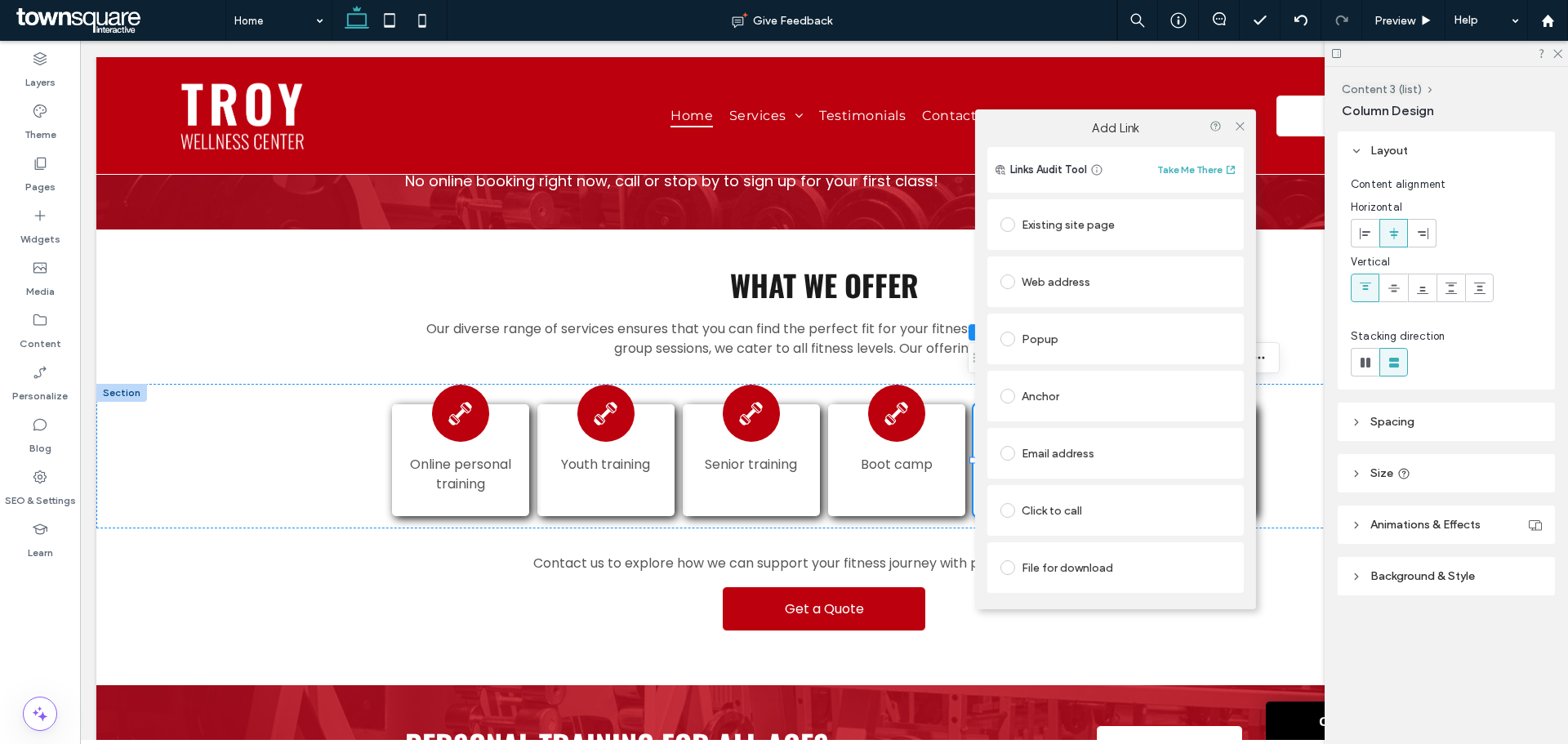
click at [1090, 219] on div "Existing site page" at bounding box center [1116, 225] width 230 height 26
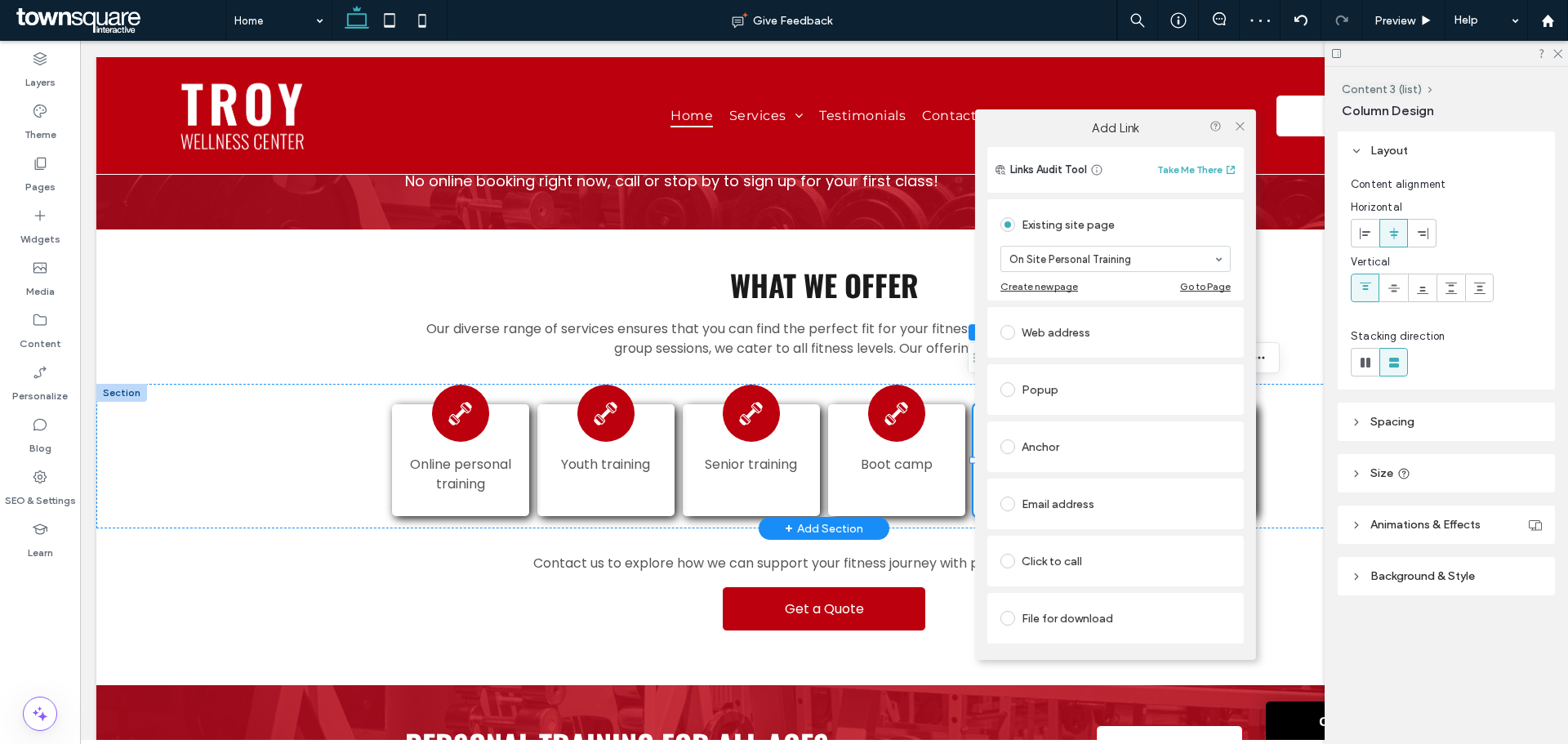
click at [973, 475] on div "On site personal training" at bounding box center [1042, 460] width 137 height 112
click at [1237, 121] on icon at bounding box center [1239, 126] width 13 height 13
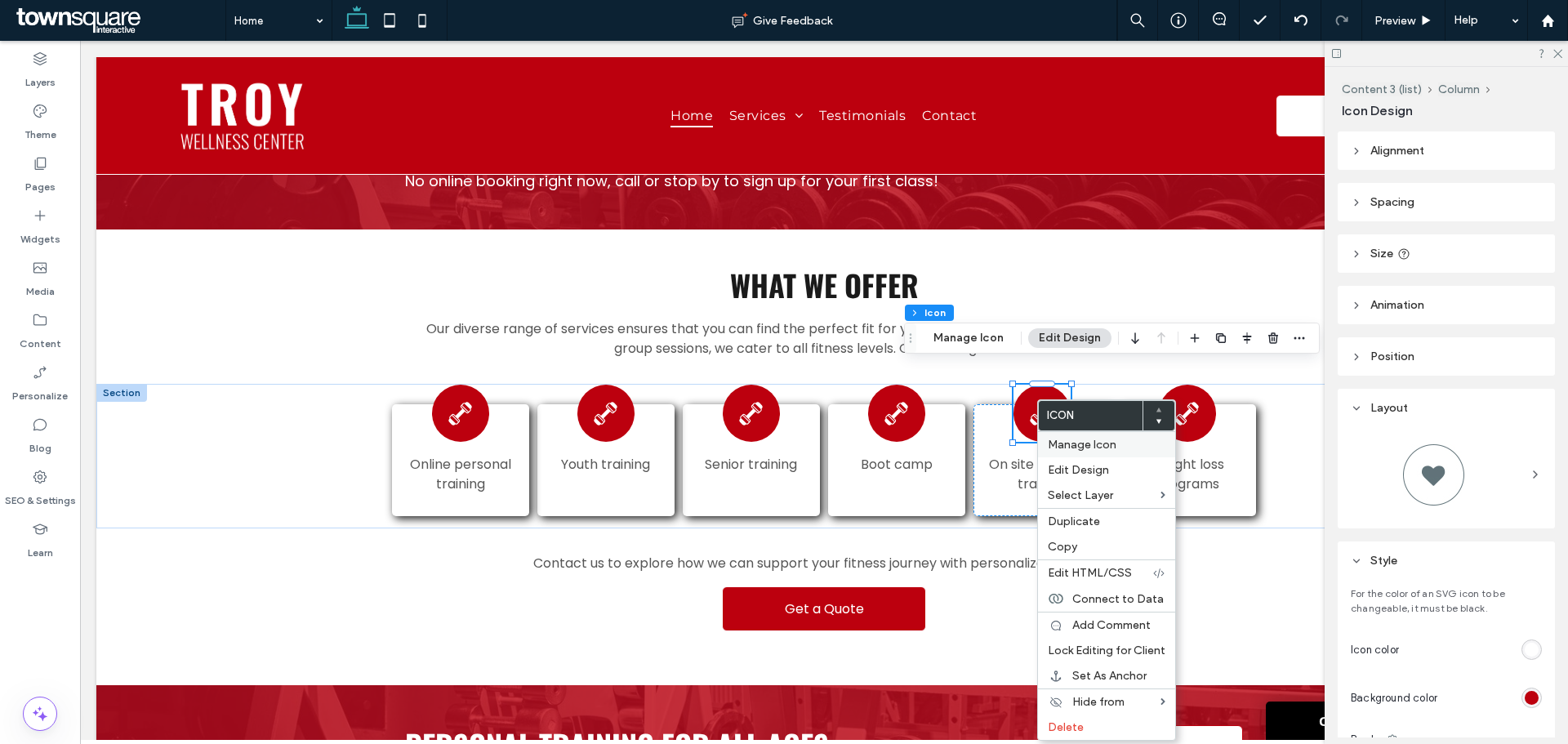
drag, startPoint x: 1099, startPoint y: 443, endPoint x: 1128, endPoint y: 435, distance: 30.1
click at [1101, 443] on span "Manage Icon" at bounding box center [1082, 444] width 68 height 14
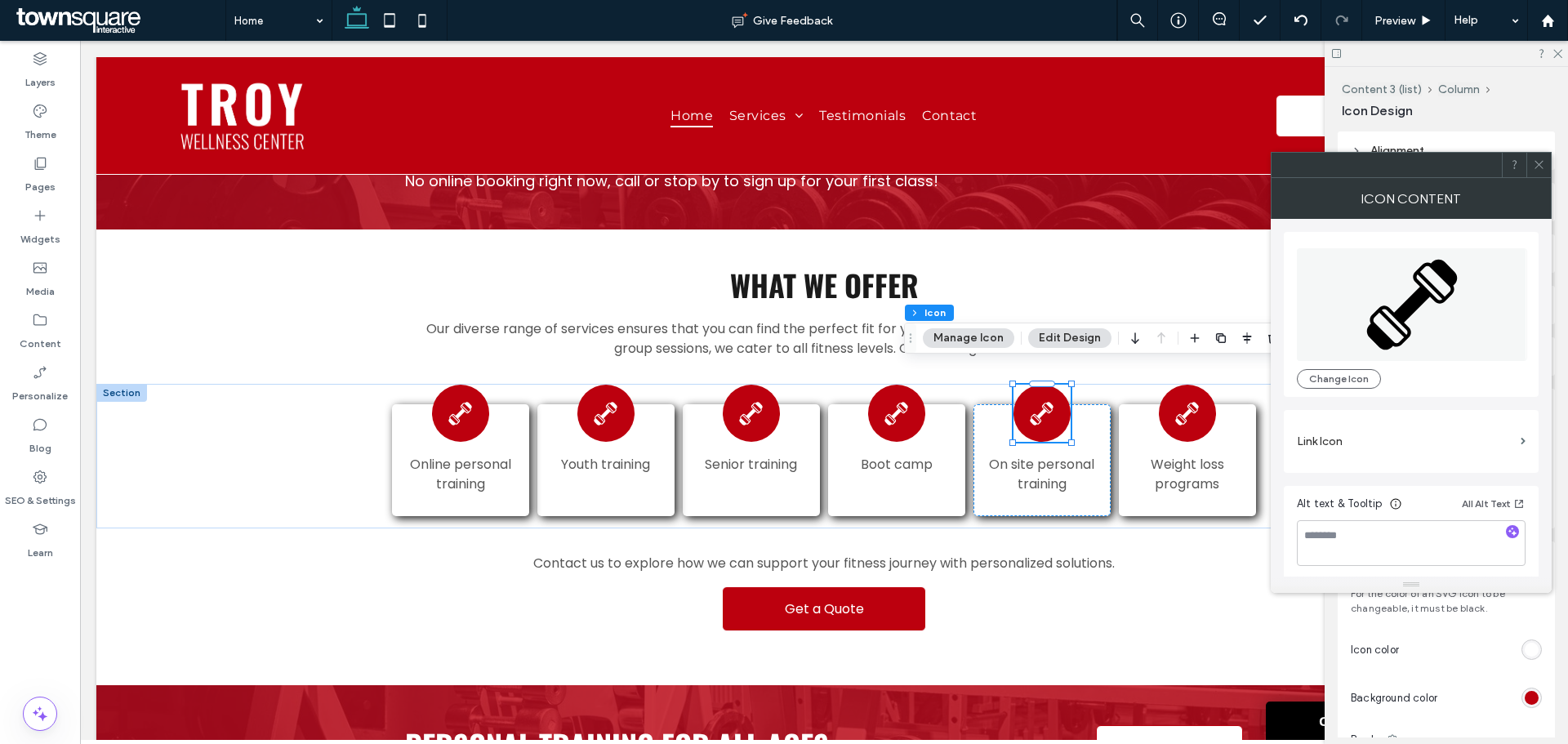
click at [1338, 442] on label "Link Icon" at bounding box center [1406, 441] width 218 height 30
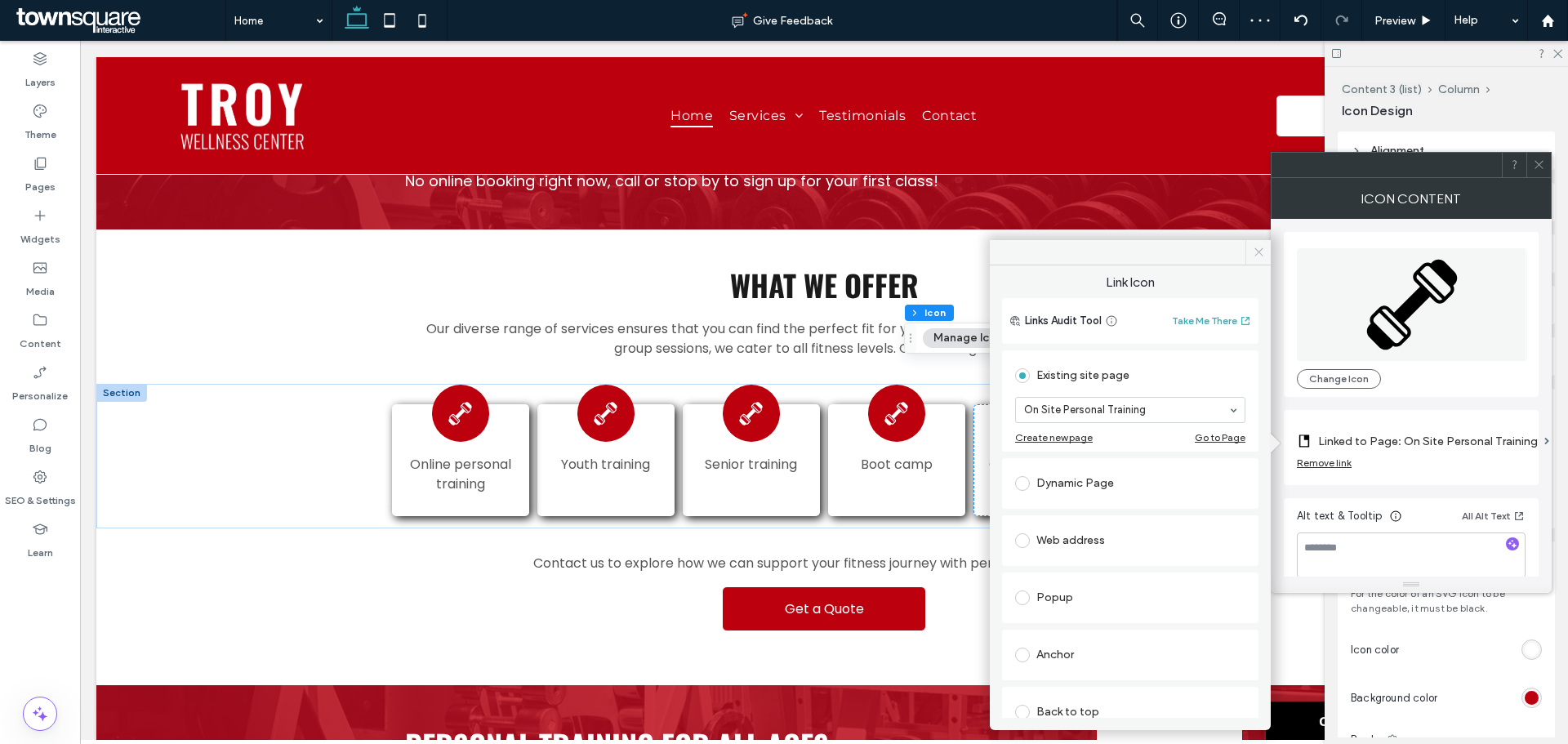
click at [1258, 252] on icon at bounding box center [1259, 252] width 13 height 13
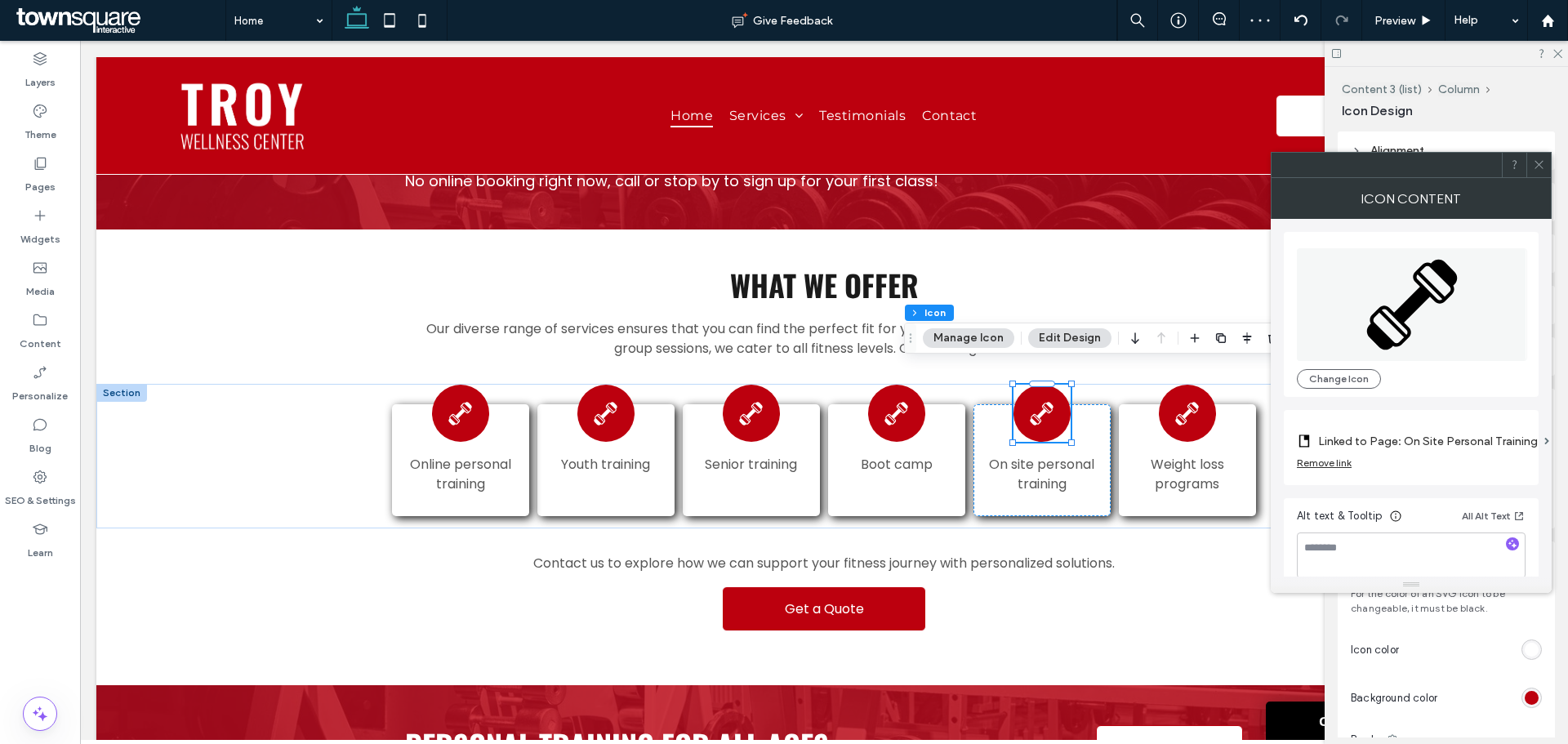
click at [1546, 159] on div at bounding box center [1539, 164] width 24 height 24
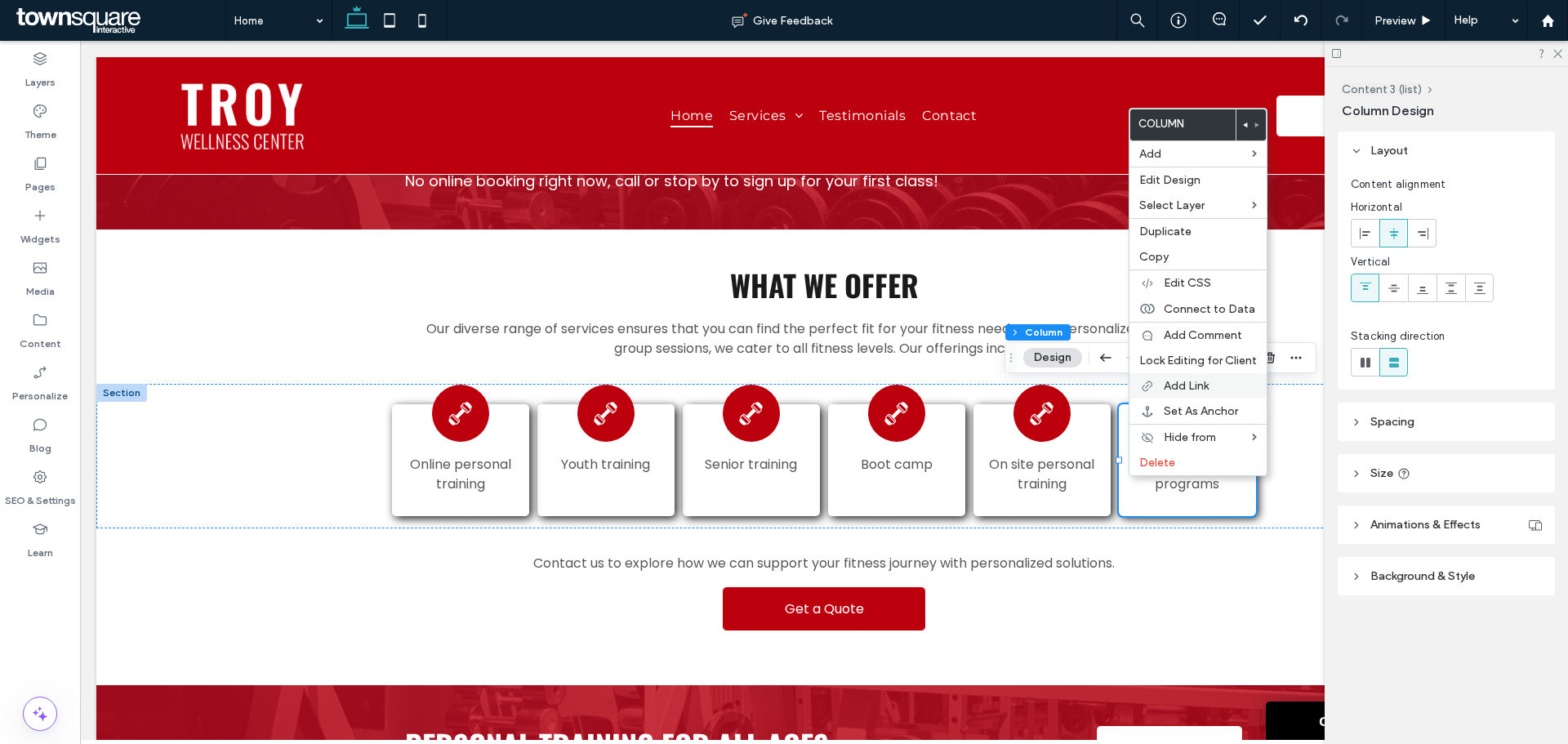
click at [1184, 375] on div "Add Link" at bounding box center [1198, 386] width 138 height 25
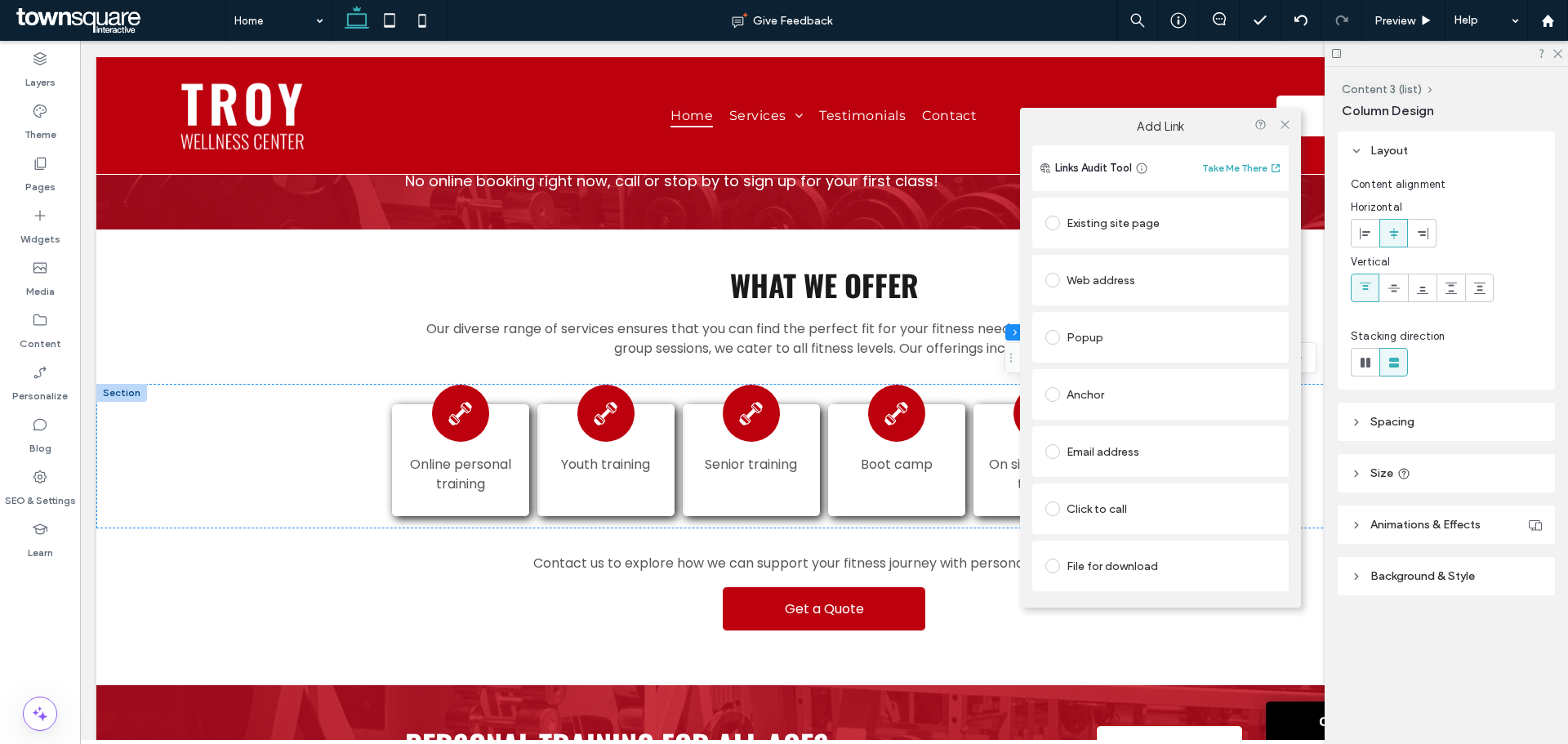
drag, startPoint x: 1133, startPoint y: 107, endPoint x: 1139, endPoint y: 117, distance: 11.7
click at [1137, 113] on div "Add Link" at bounding box center [1161, 126] width 281 height 37
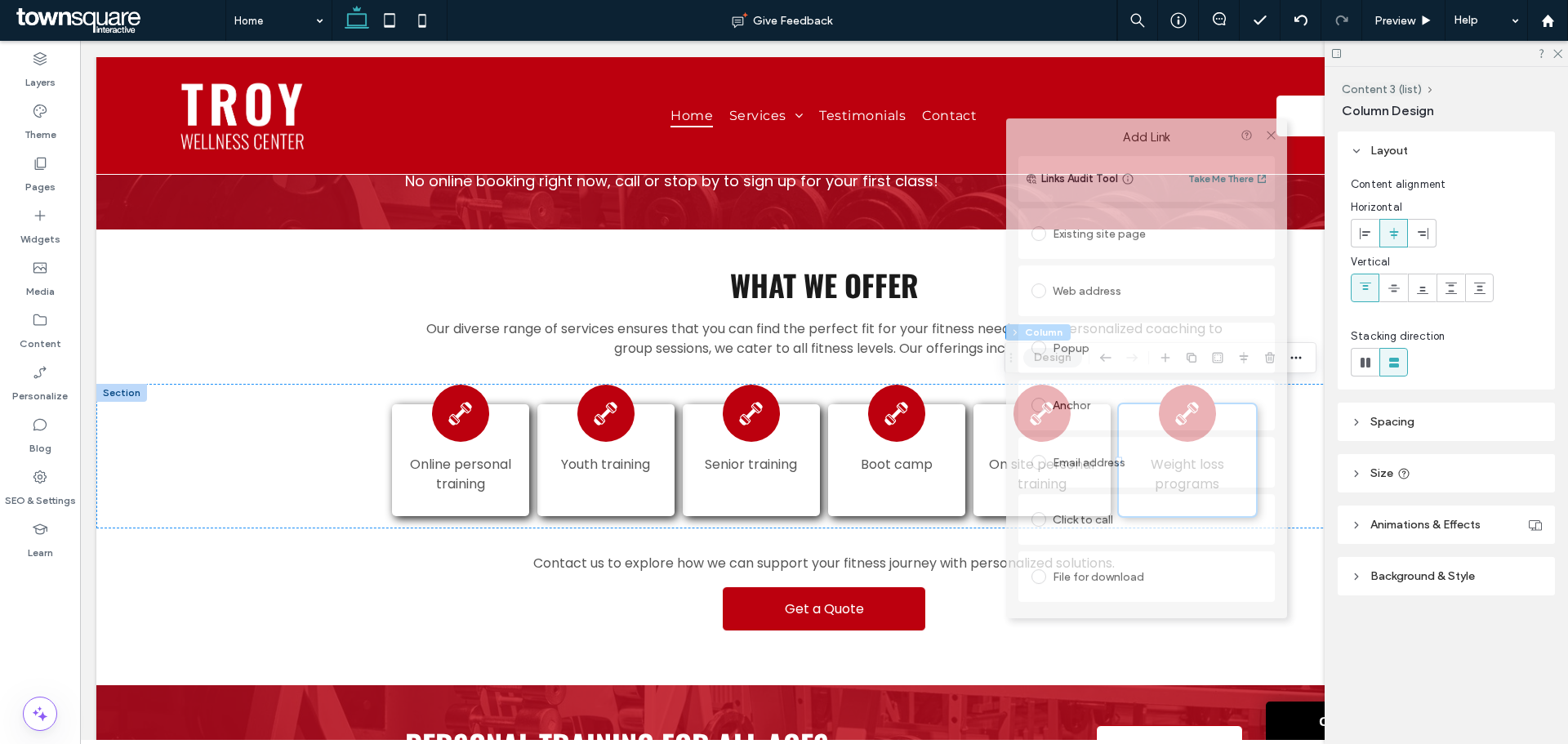
drag, startPoint x: 1141, startPoint y: 118, endPoint x: 1119, endPoint y: 124, distance: 22.8
click at [1120, 123] on div "Add Link" at bounding box center [1147, 137] width 281 height 37
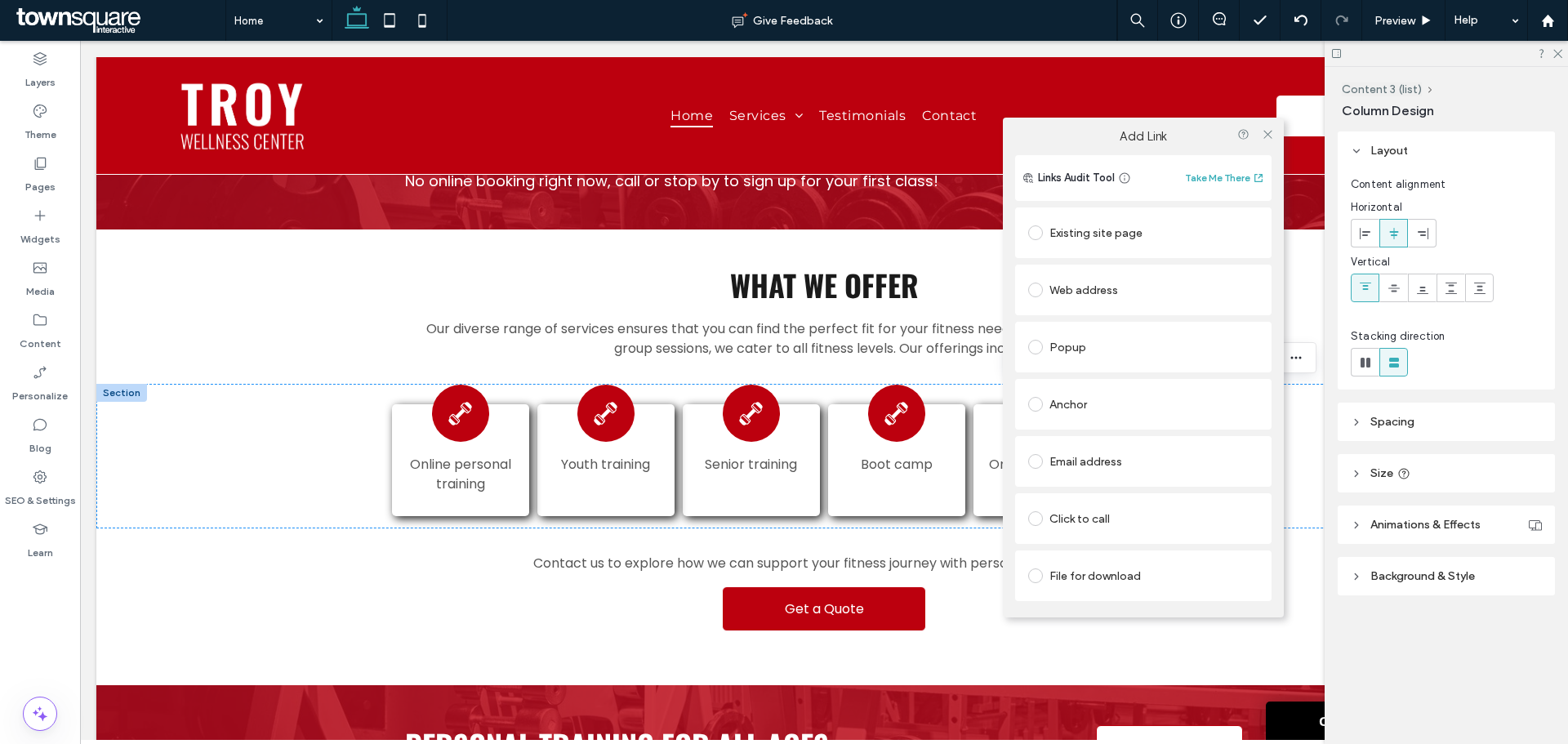
drag, startPoint x: 1112, startPoint y: 225, endPoint x: 1131, endPoint y: 239, distance: 23.6
click at [1113, 226] on div "Existing site page" at bounding box center [1143, 232] width 230 height 26
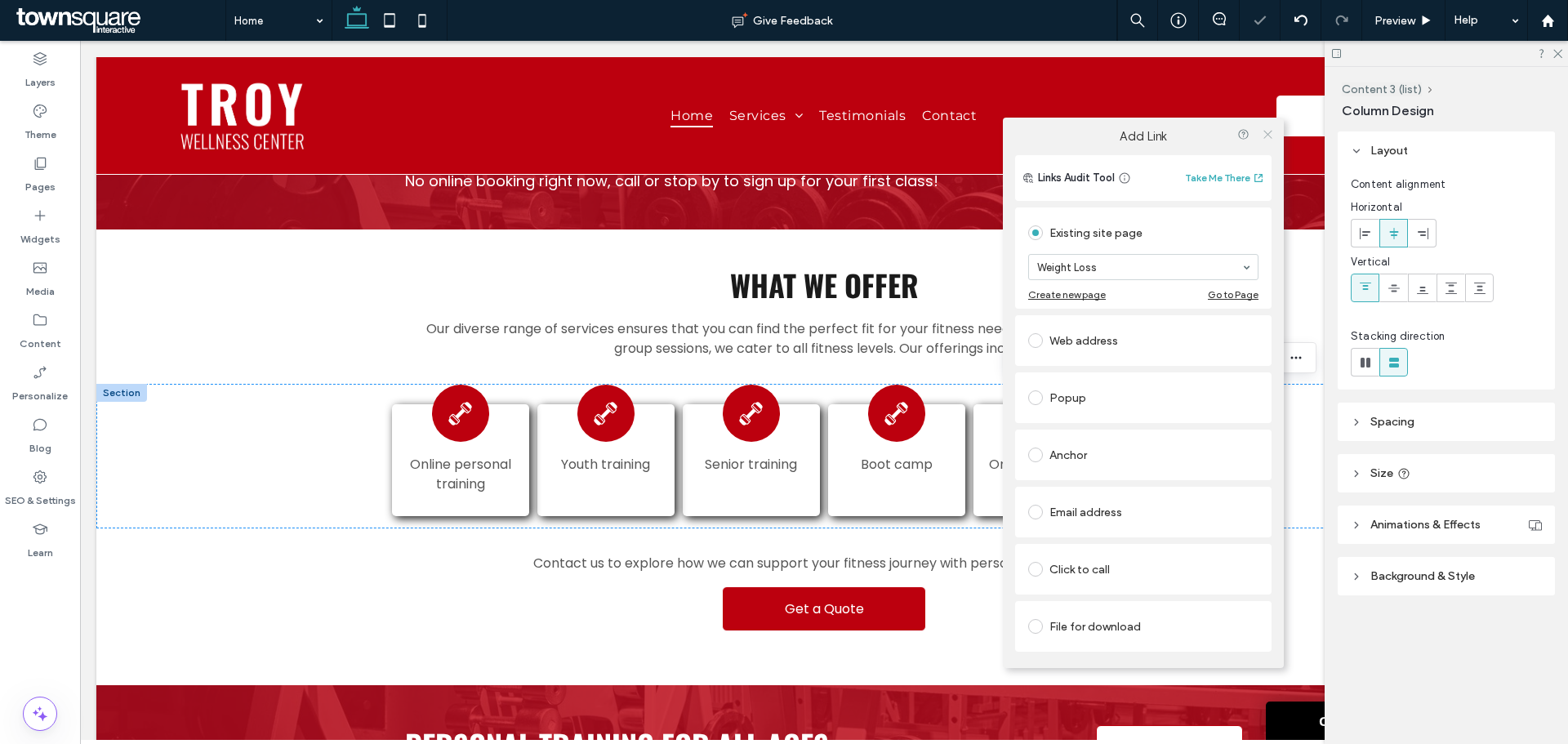
click at [1268, 133] on icon at bounding box center [1268, 134] width 13 height 13
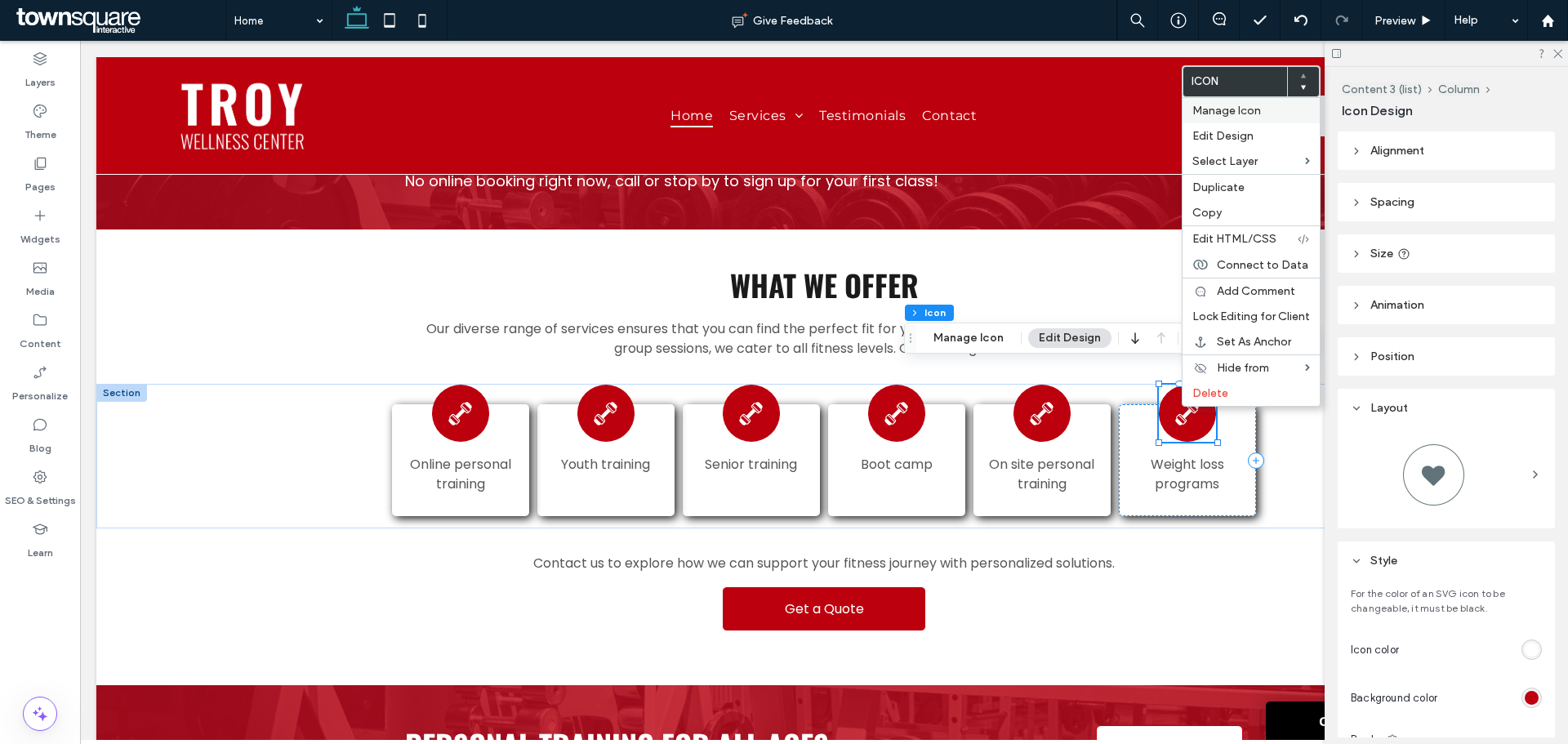
click at [1197, 108] on span "Manage Icon" at bounding box center [1227, 110] width 68 height 14
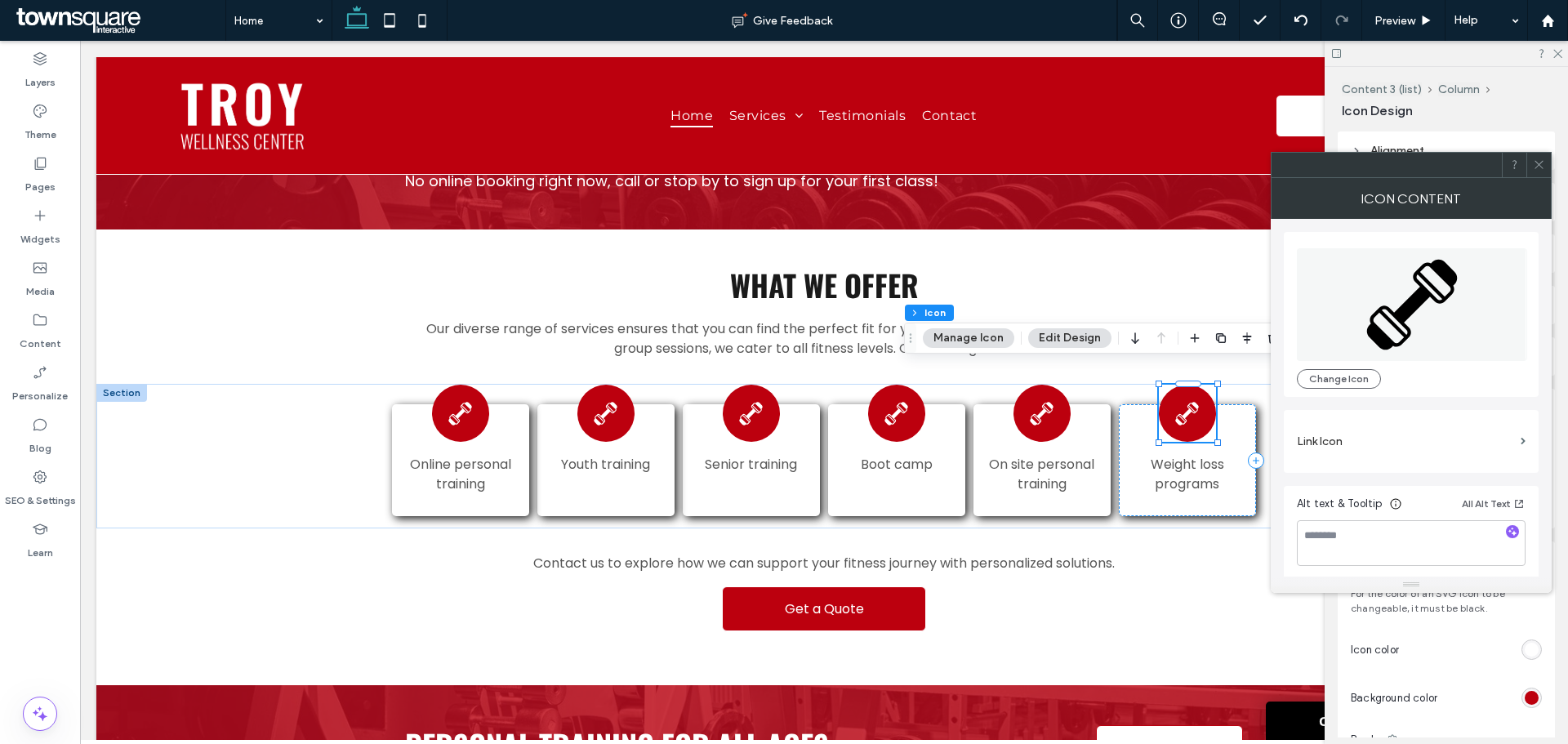
click at [1359, 445] on label "Link Icon" at bounding box center [1406, 441] width 218 height 30
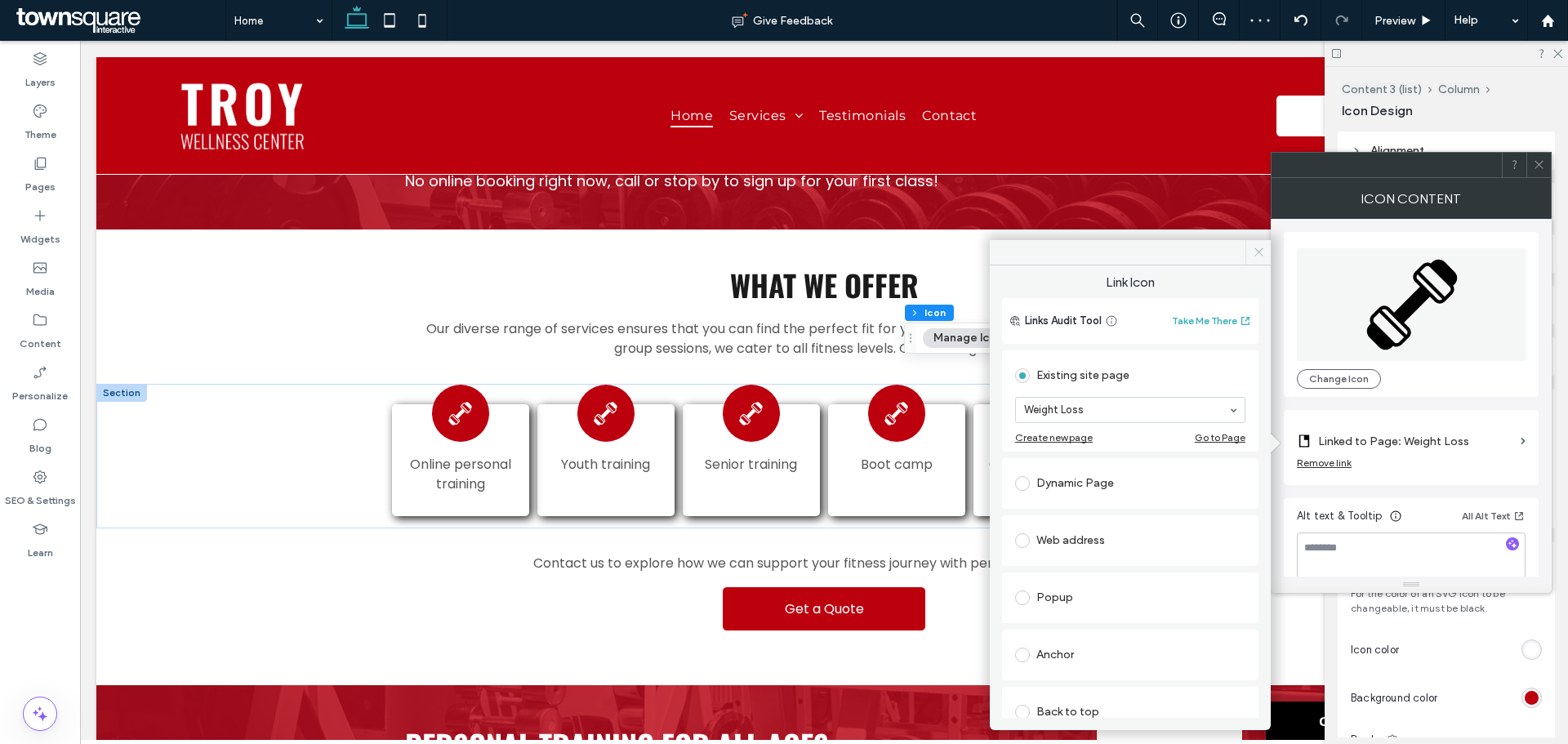
click at [1258, 248] on icon at bounding box center [1259, 252] width 13 height 13
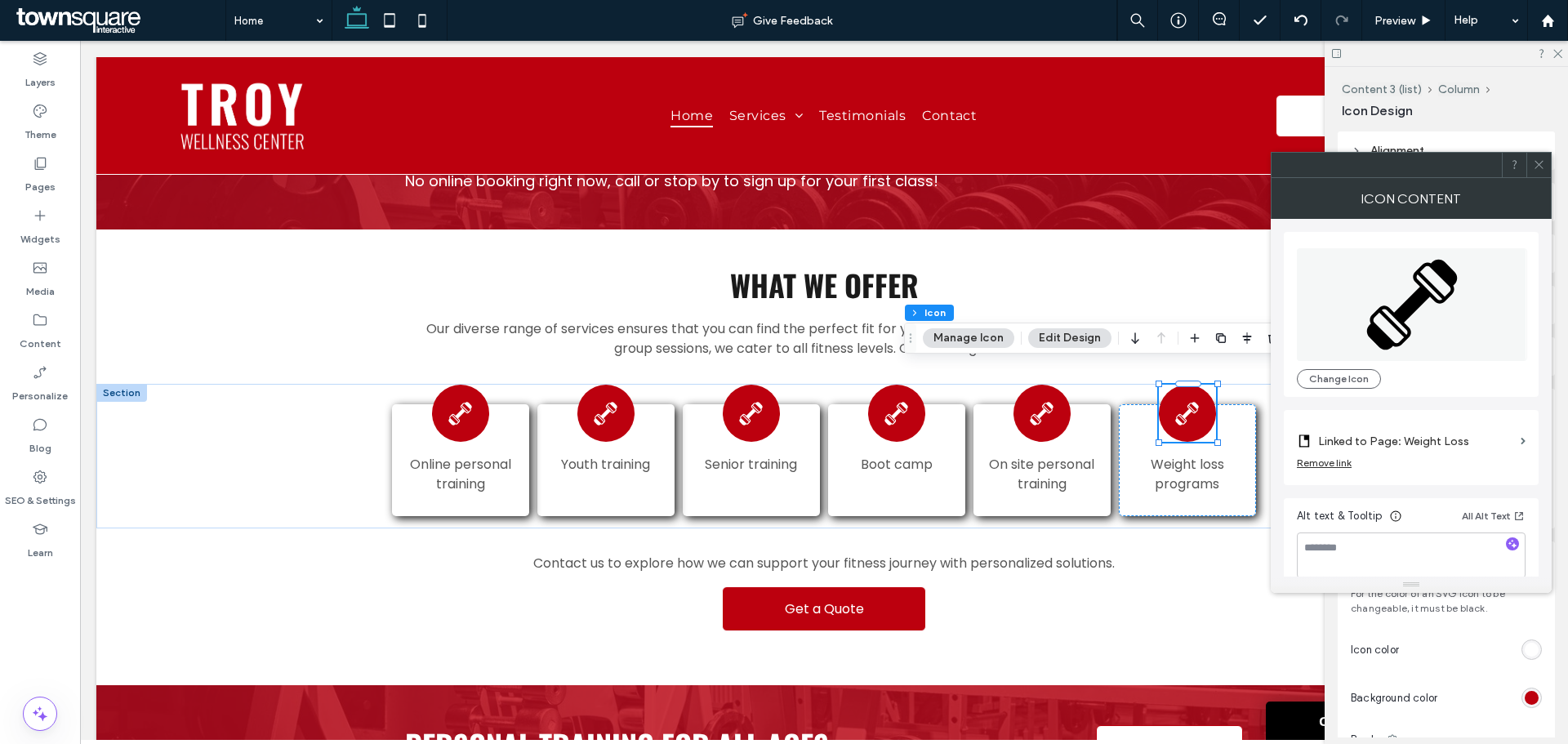
click at [1542, 166] on icon at bounding box center [1539, 164] width 13 height 13
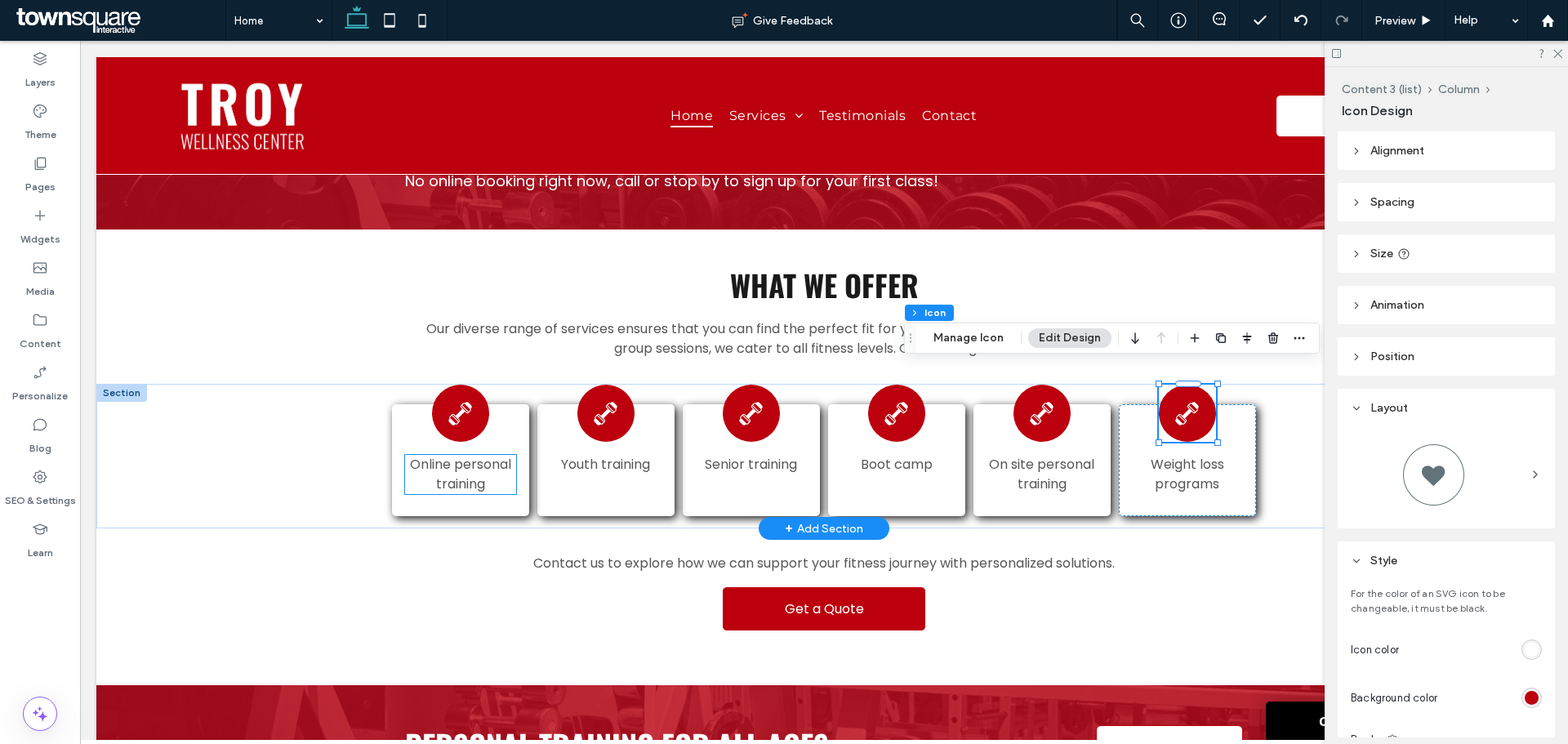
click at [490, 463] on p "Online personal training" at bounding box center [460, 475] width 110 height 39
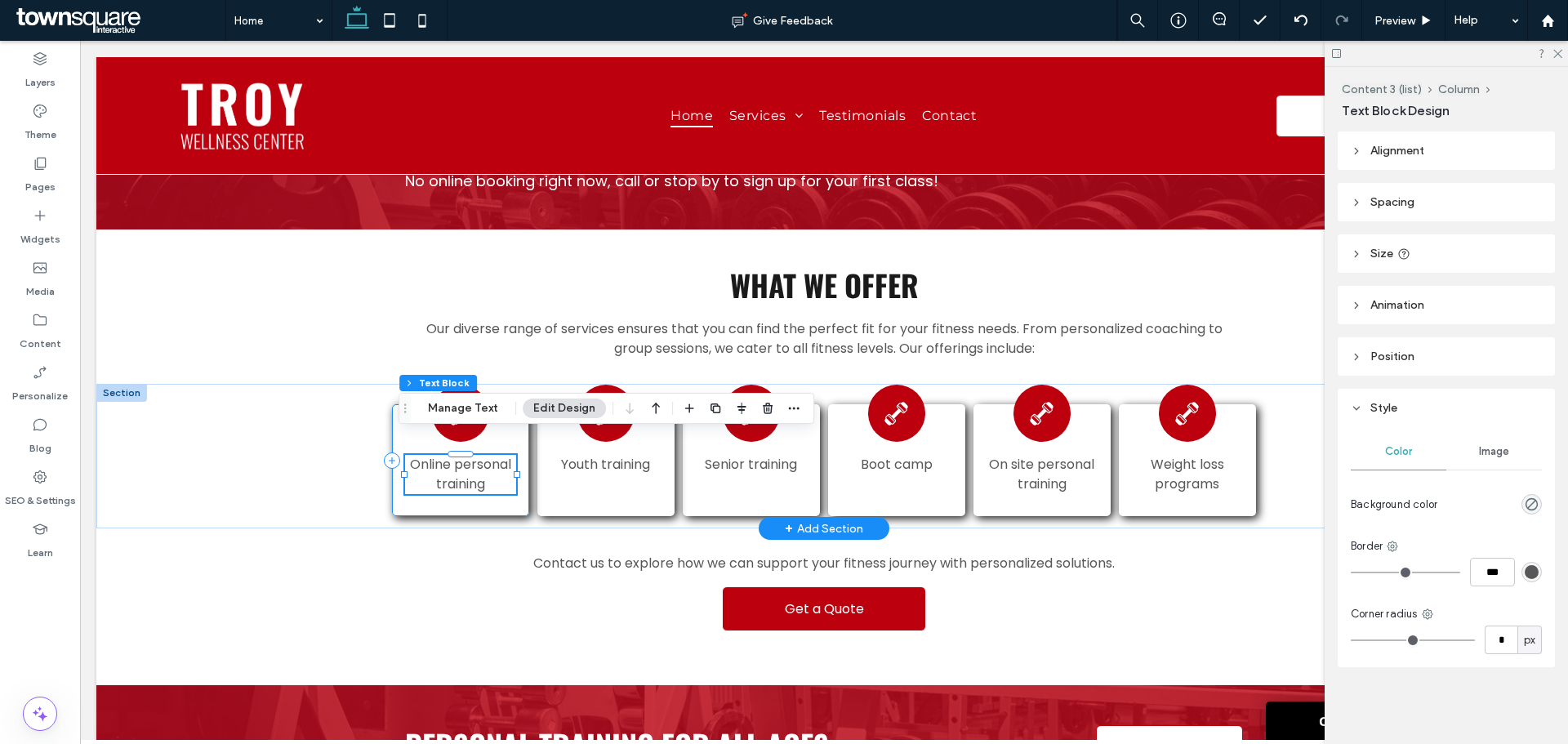
click at [498, 484] on div "Online personal training" at bounding box center [461, 460] width 137 height 112
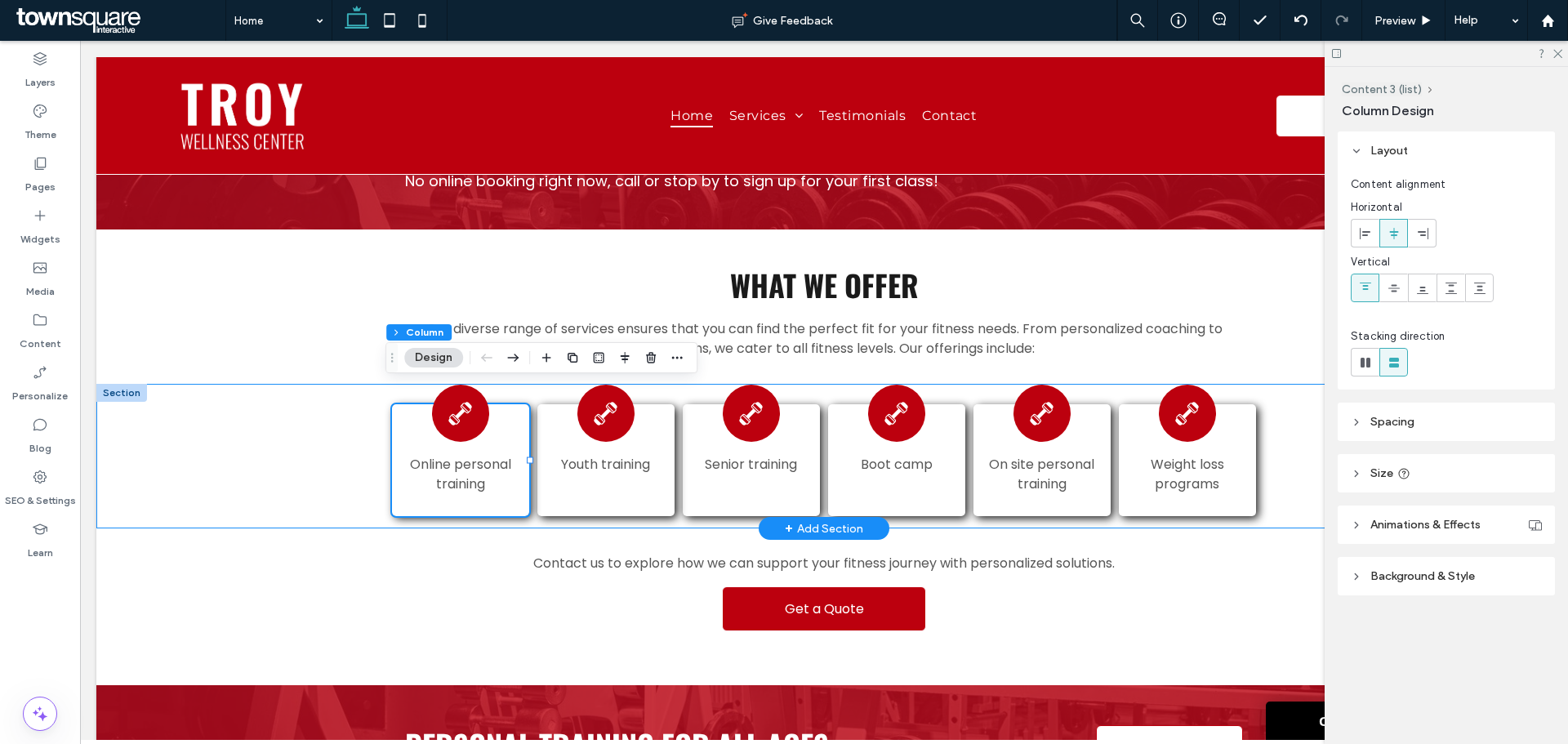
drag, startPoint x: 510, startPoint y: 481, endPoint x: 529, endPoint y: 477, distance: 19.4
click at [529, 477] on div "Online personal training Youth training Senior training Boot camp On site perso…" at bounding box center [824, 456] width 980 height 145
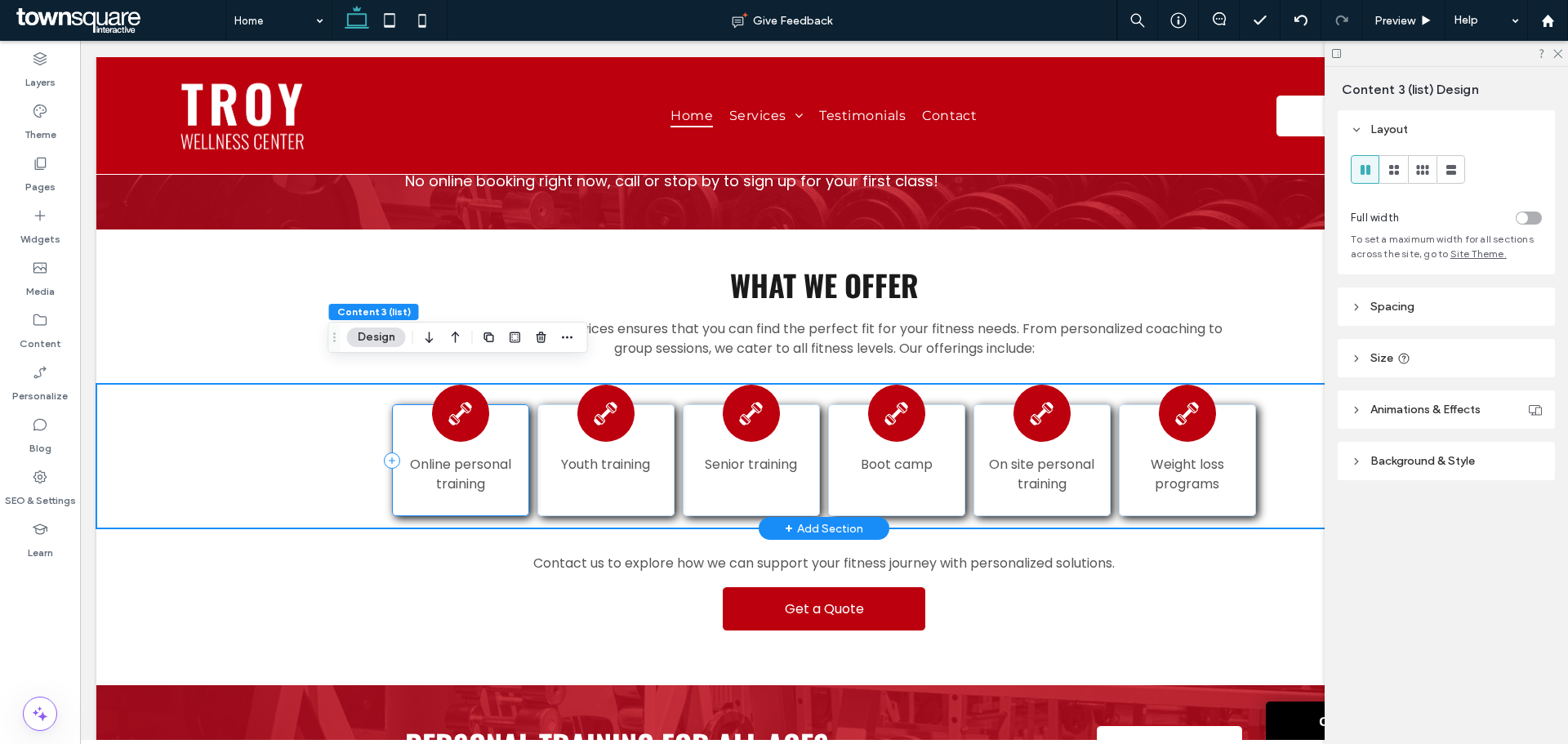
click at [513, 476] on div "Online personal training" at bounding box center [461, 460] width 137 height 112
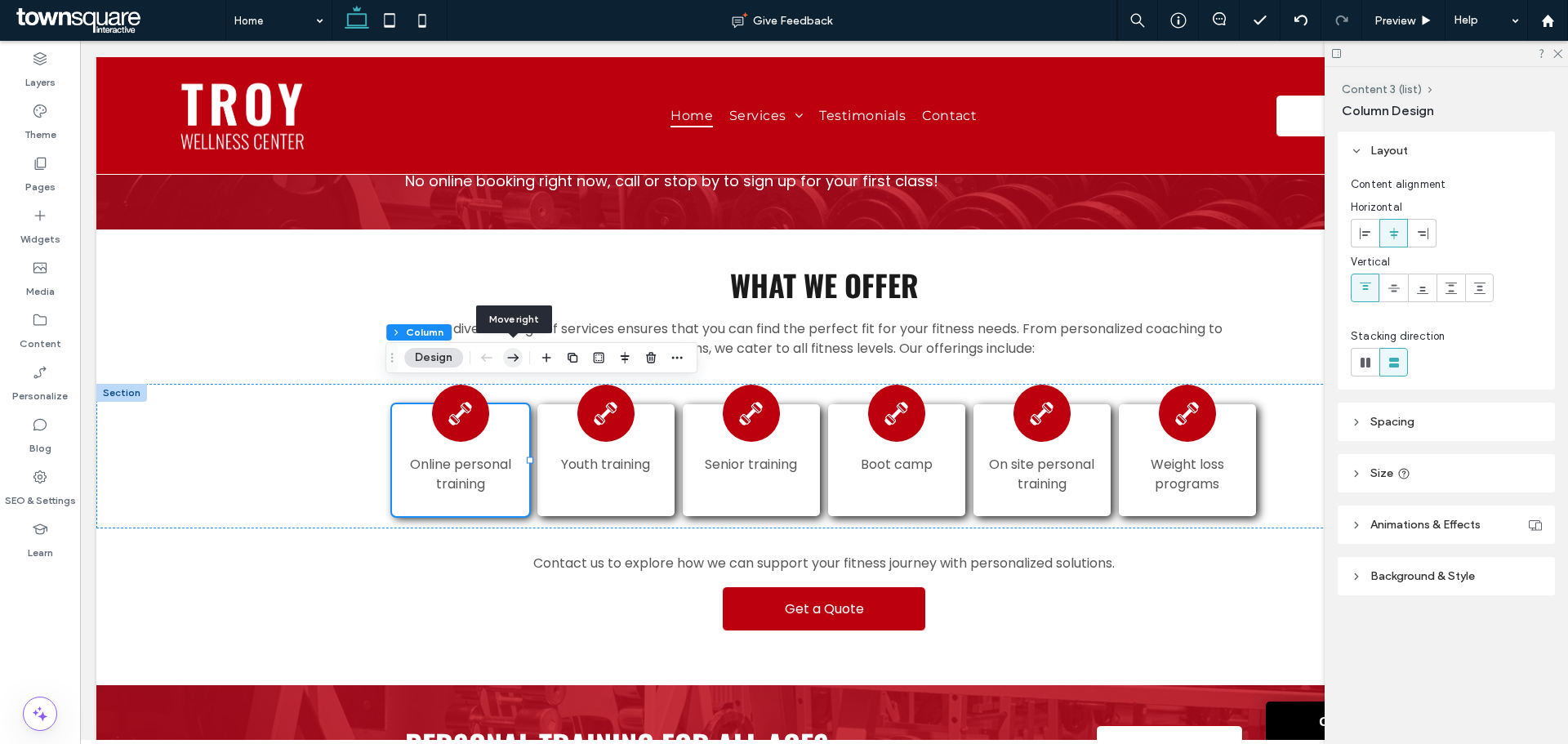
click at [515, 352] on icon "button" at bounding box center [513, 357] width 20 height 29
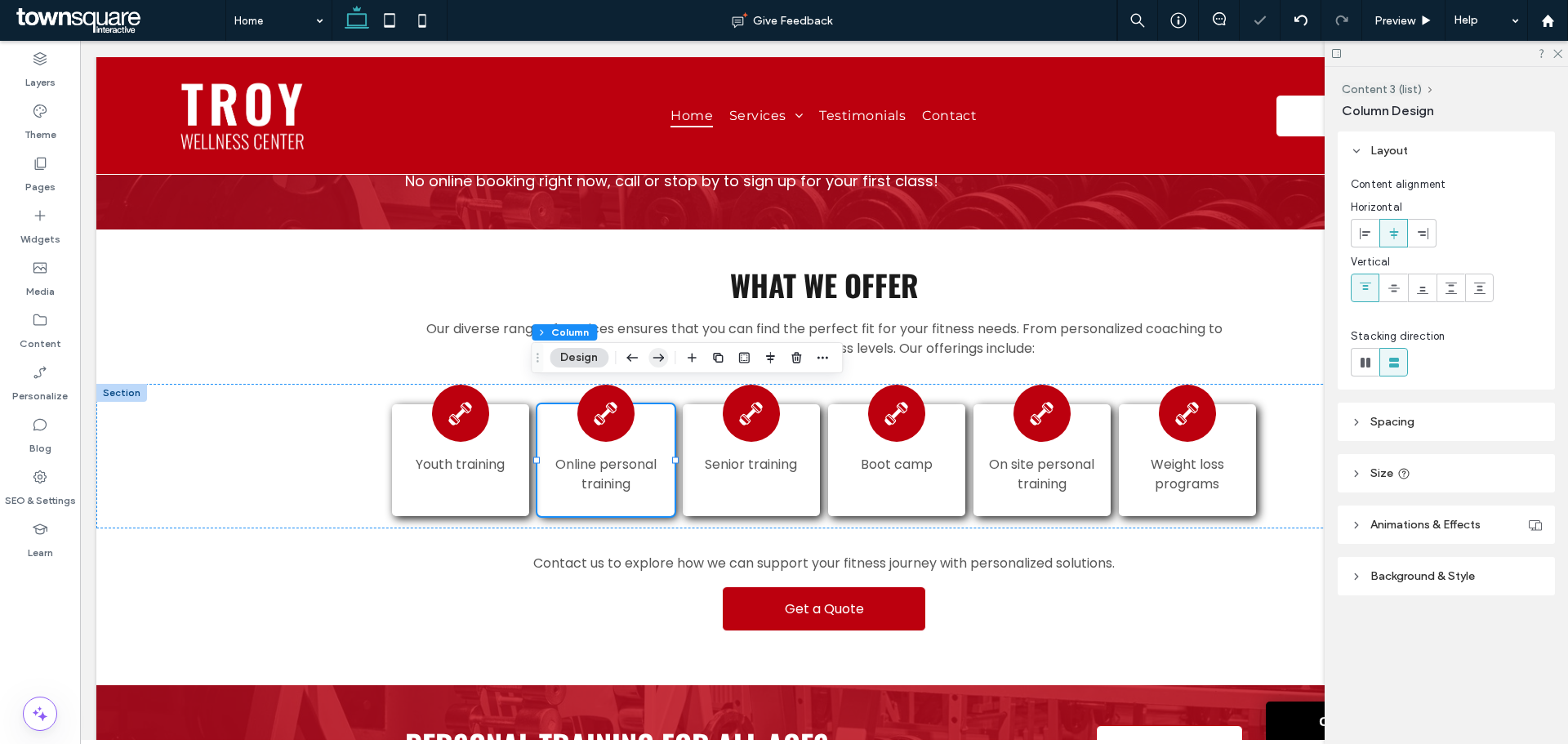
click at [662, 357] on use "button" at bounding box center [659, 357] width 12 height 8
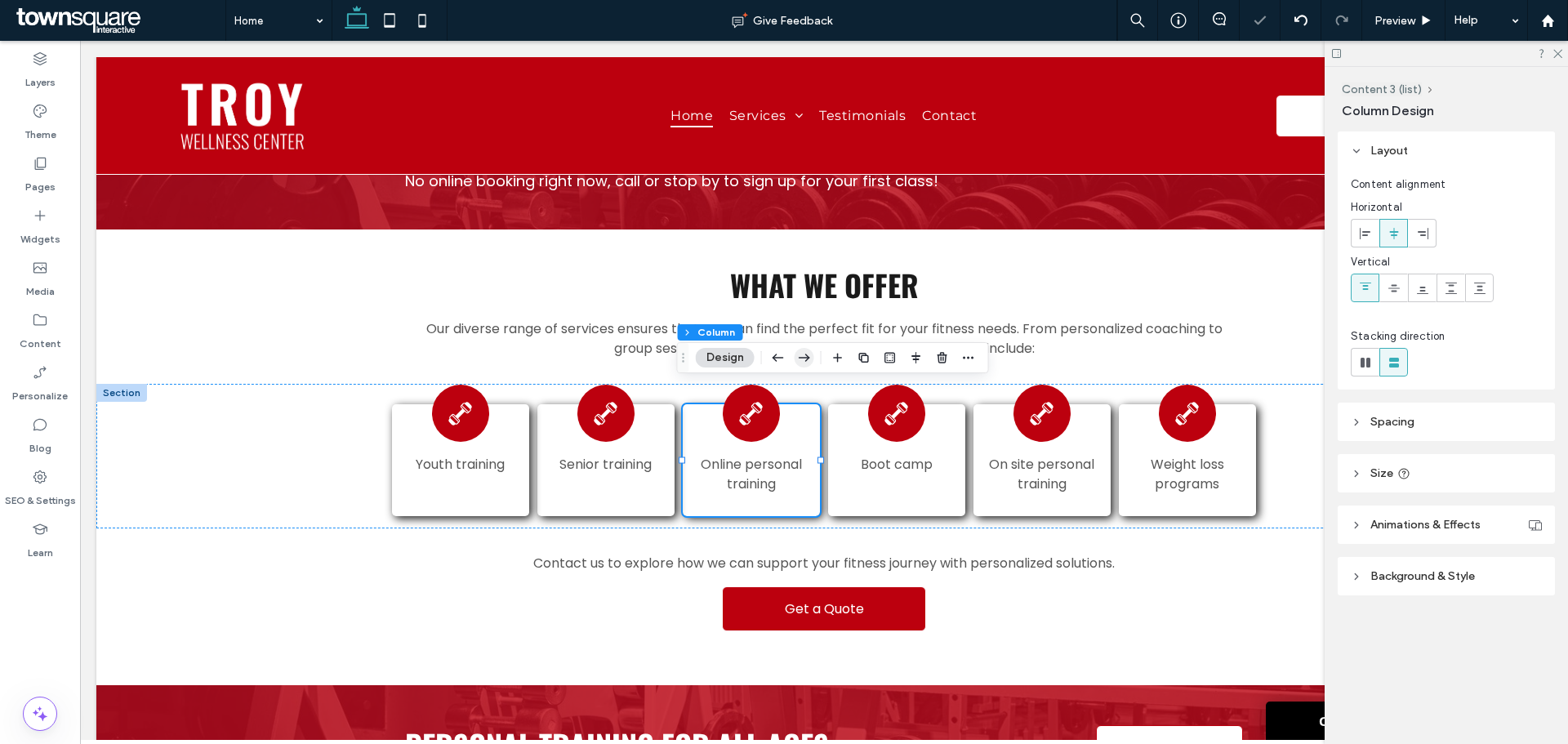
click at [810, 361] on icon "button" at bounding box center [805, 357] width 20 height 29
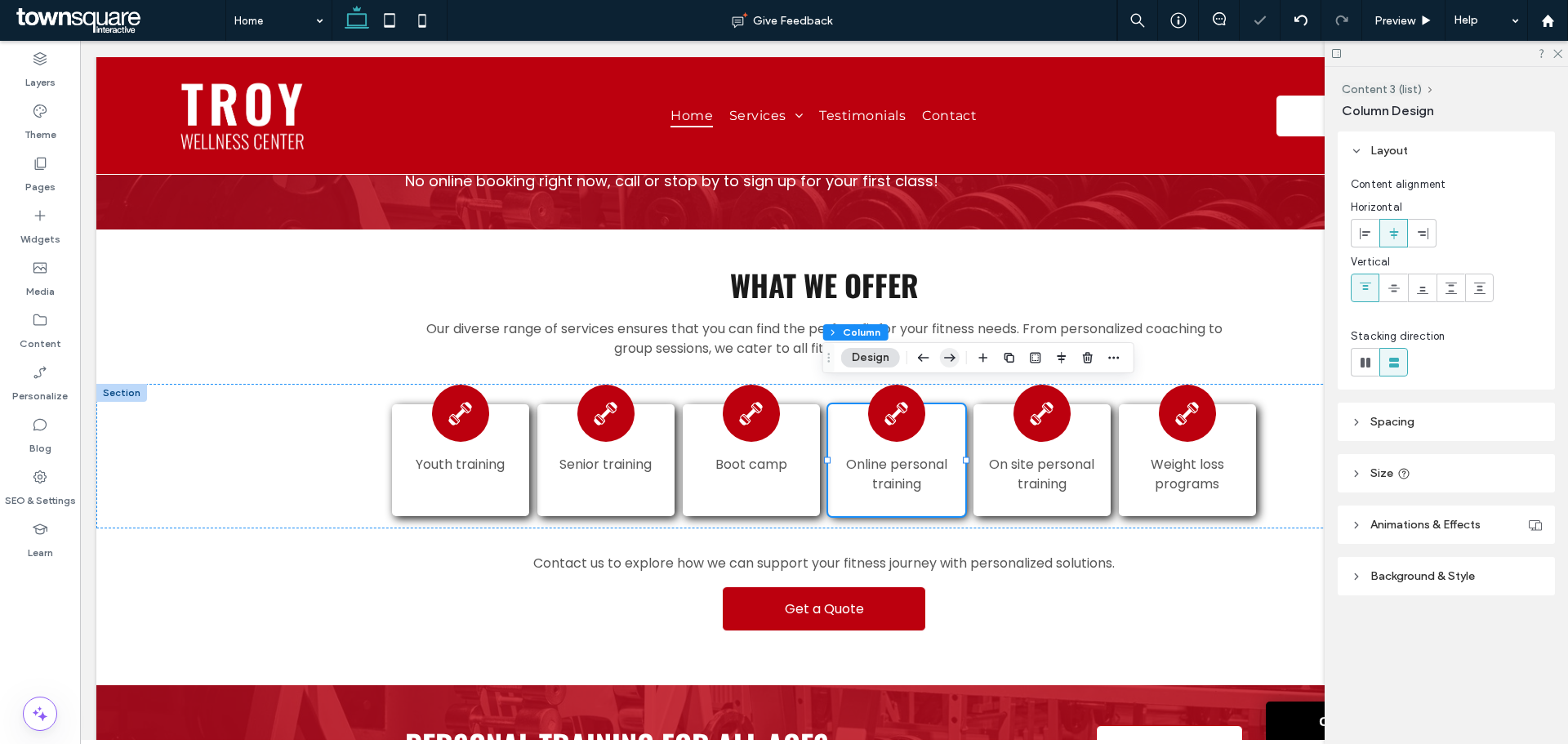
click at [958, 361] on icon "button" at bounding box center [950, 357] width 20 height 29
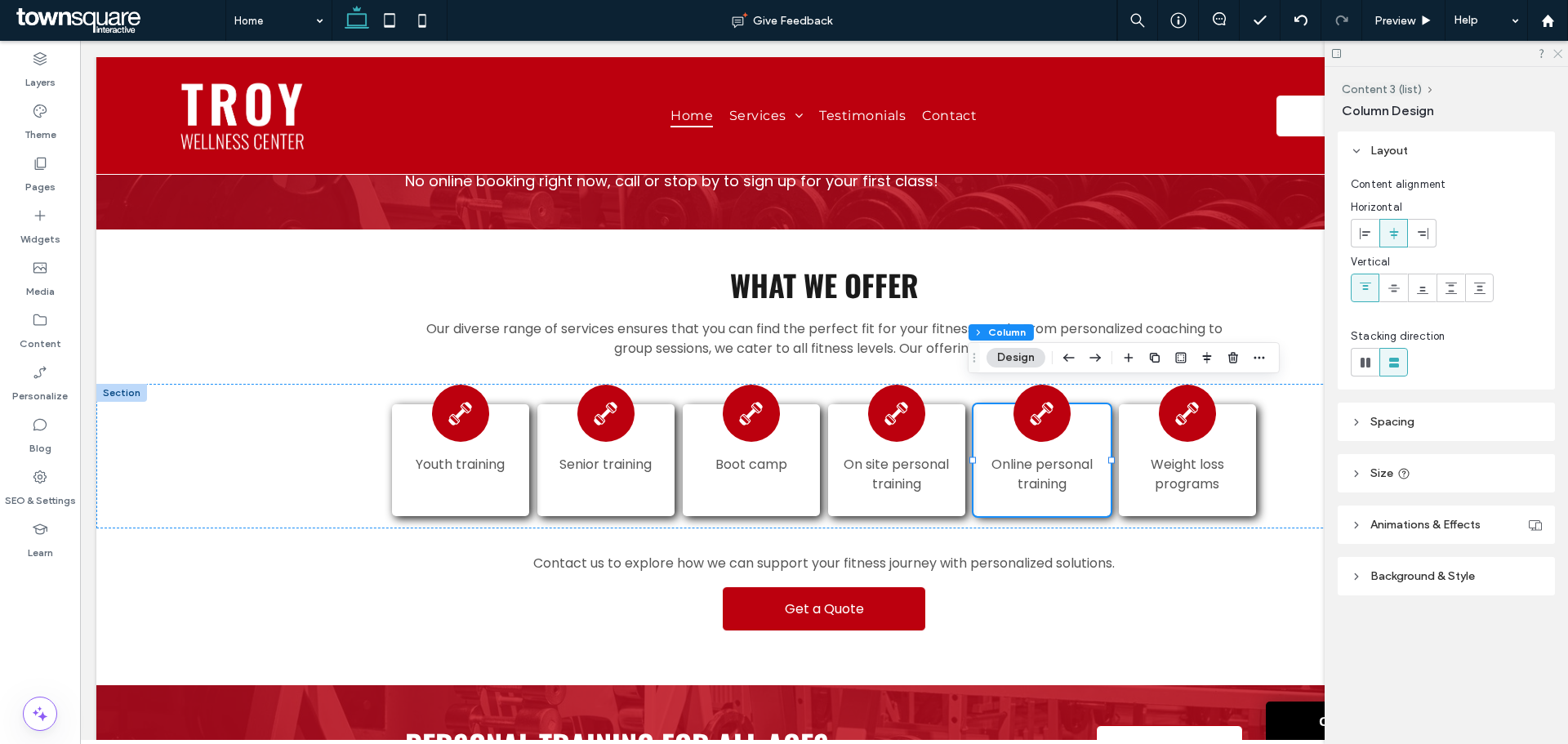
click at [1555, 48] on icon at bounding box center [1557, 53] width 11 height 11
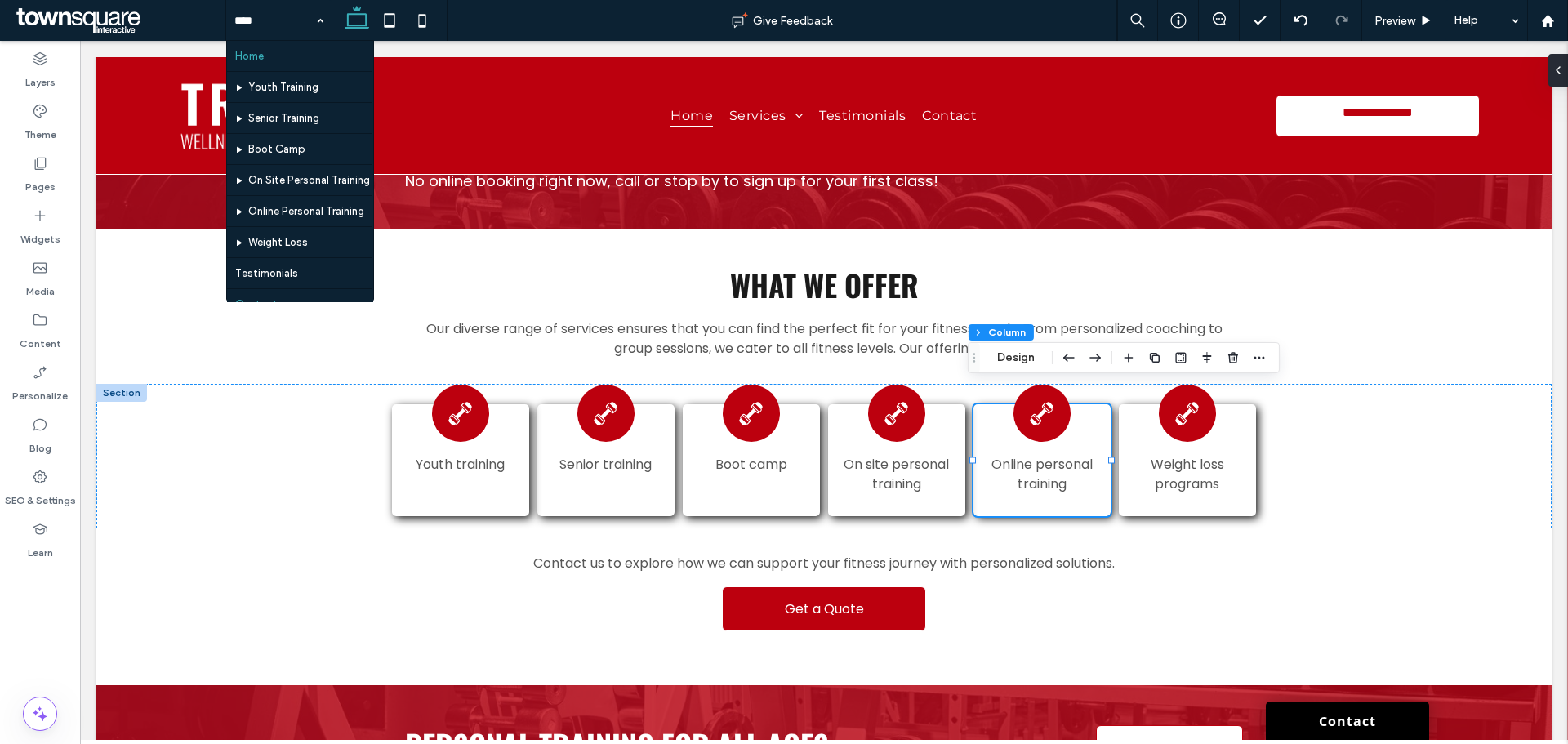
scroll to position [49, 0]
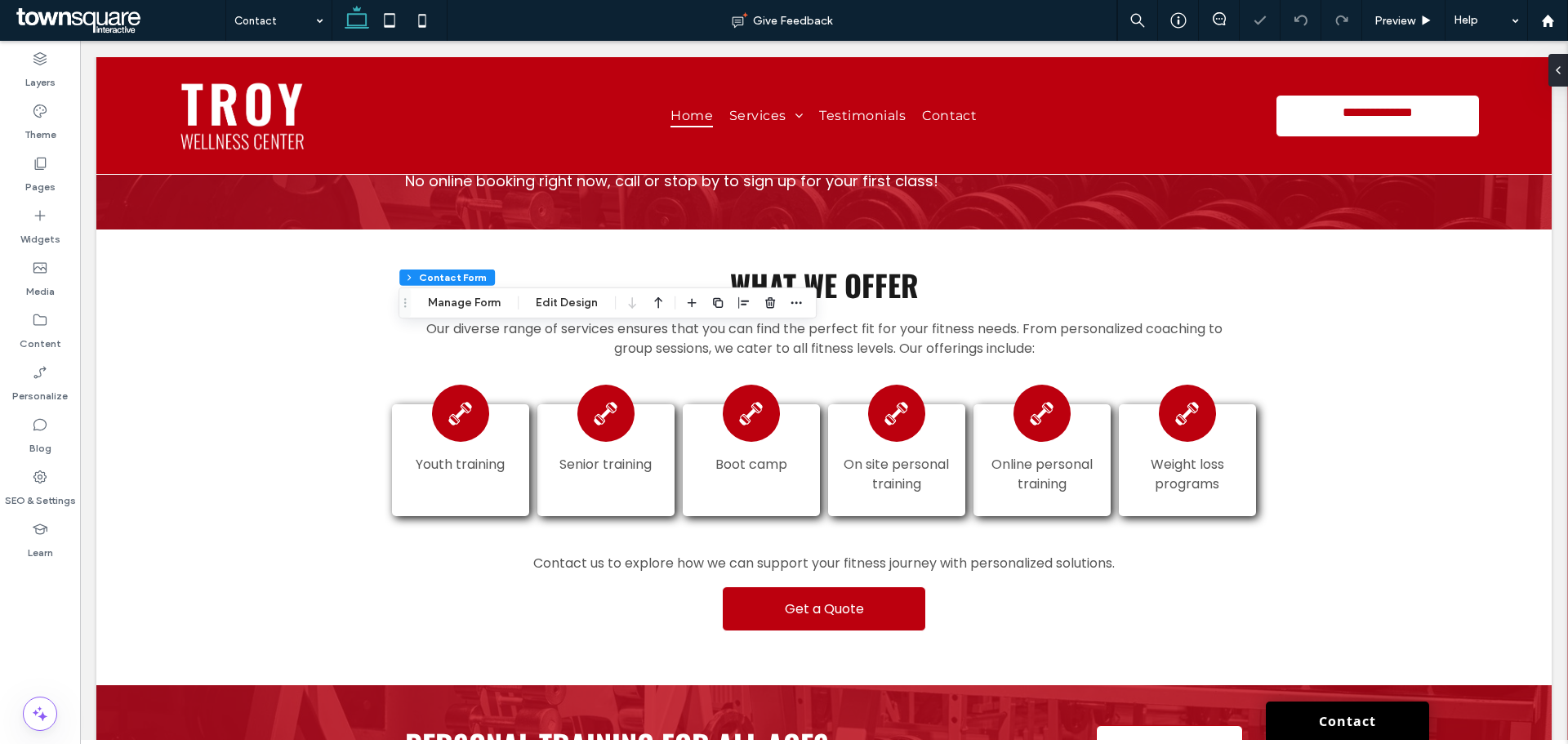
type input "*"
type input "***"
type input "*"
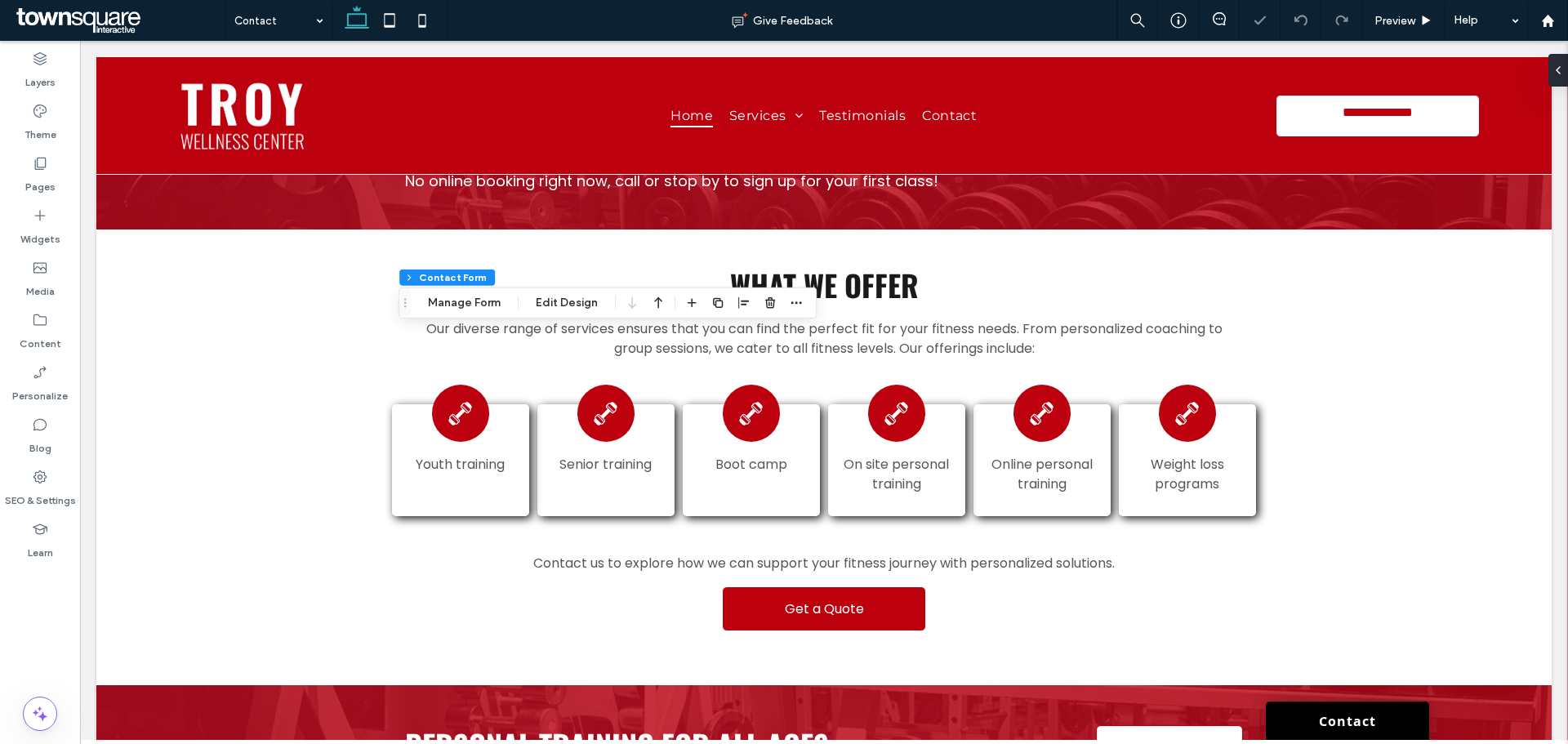
type input "***"
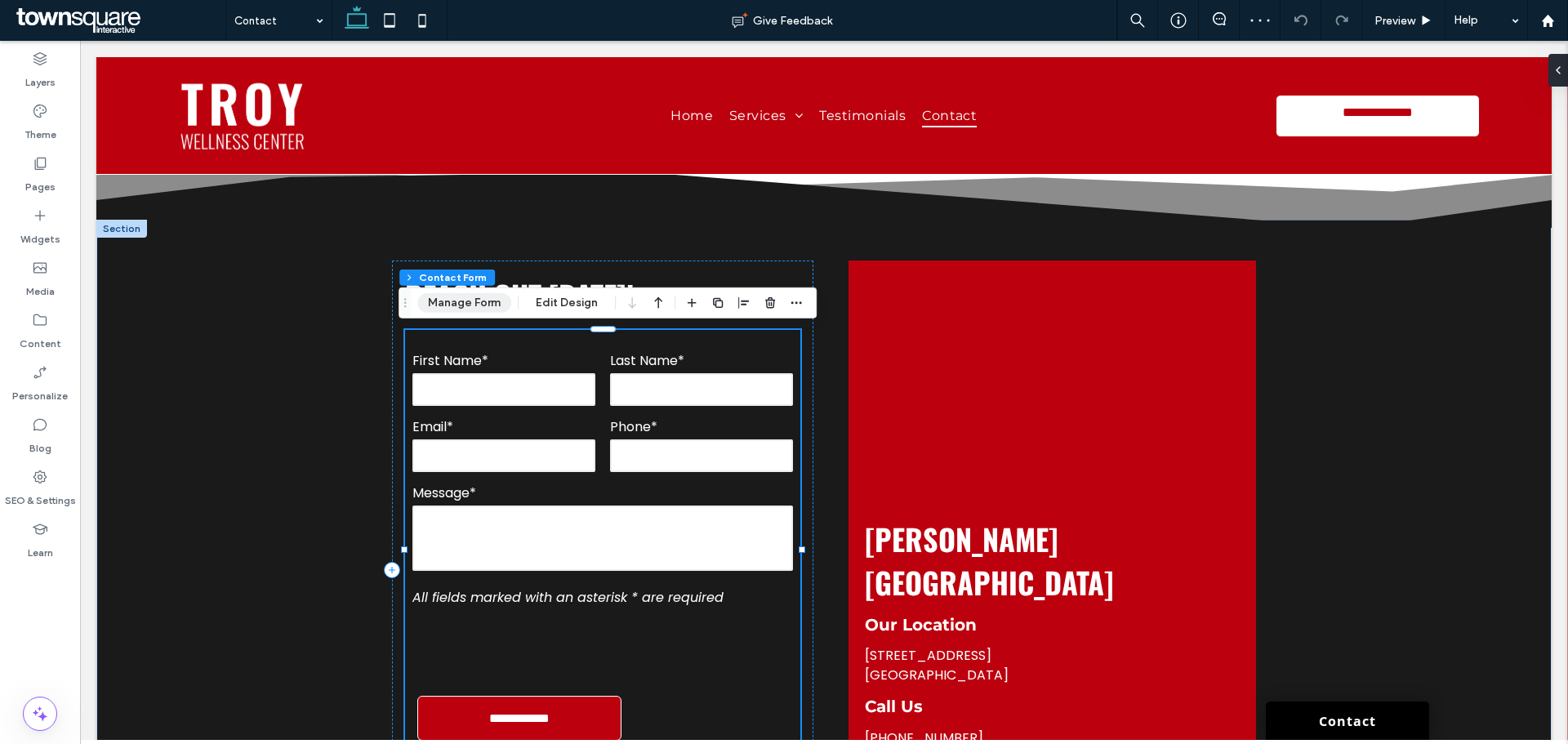
click at [440, 302] on button "Manage Form" at bounding box center [465, 303] width 94 height 20
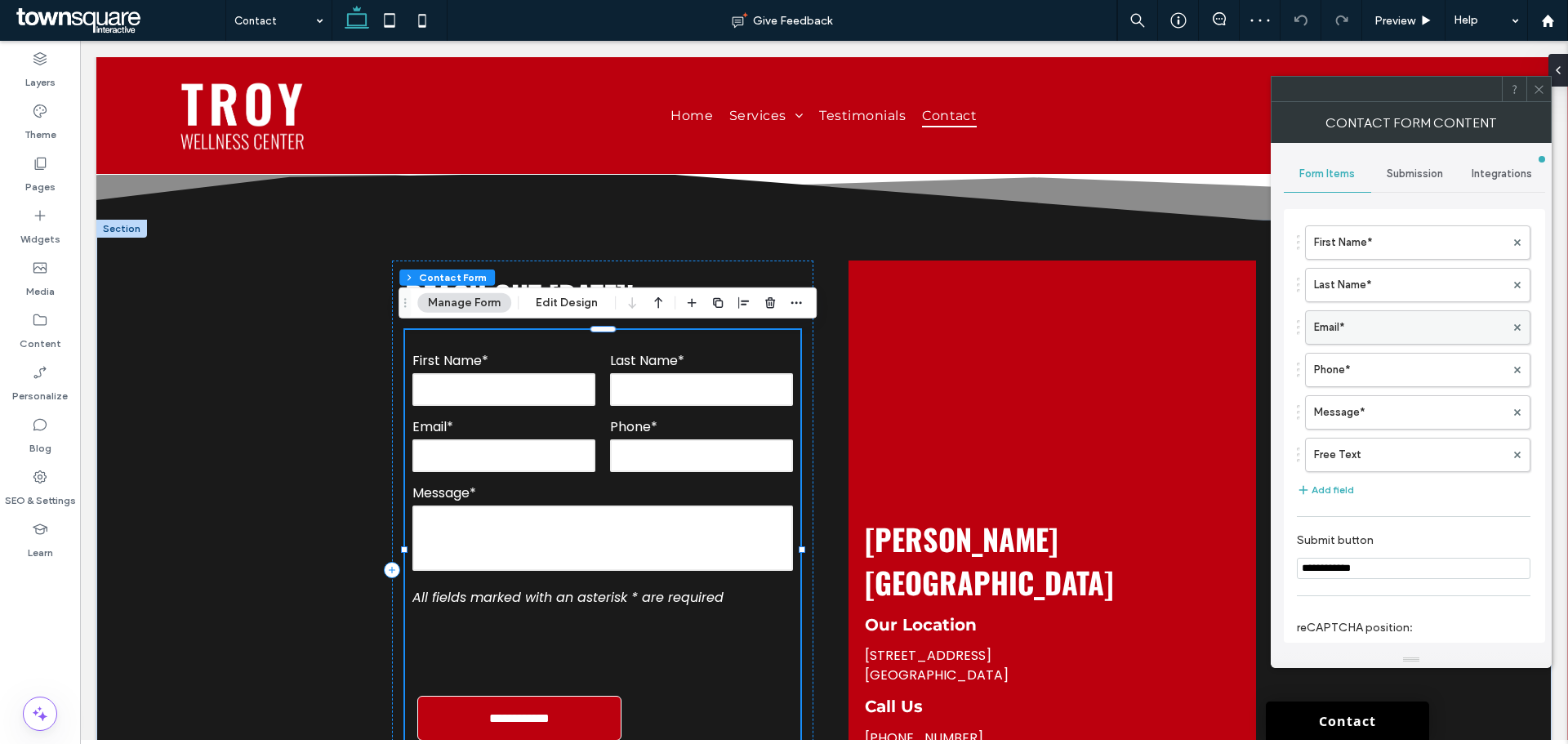
scroll to position [327, 0]
click at [1424, 186] on div "Submission" at bounding box center [1416, 174] width 88 height 36
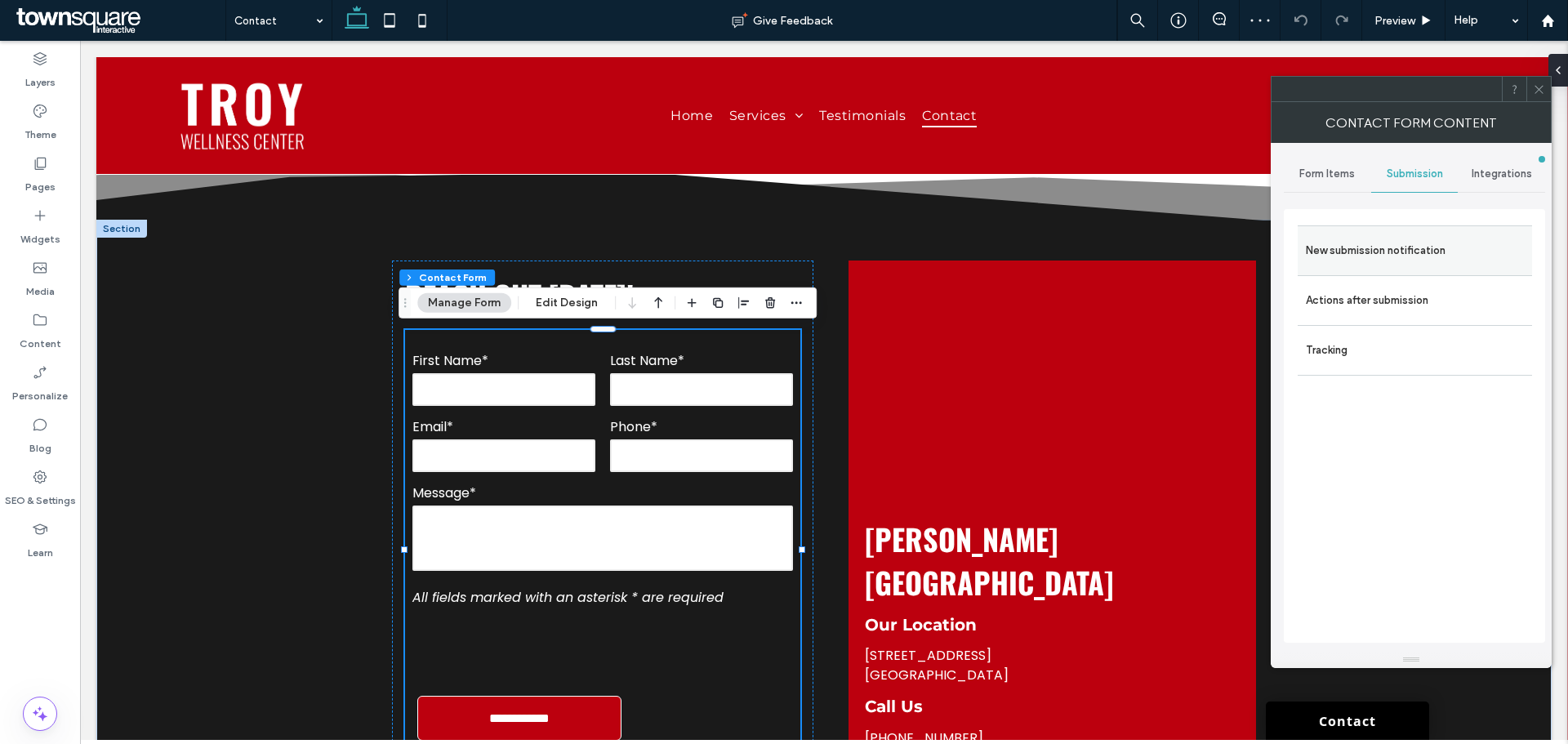
click at [1387, 253] on label "New submission notification" at bounding box center [1415, 250] width 218 height 32
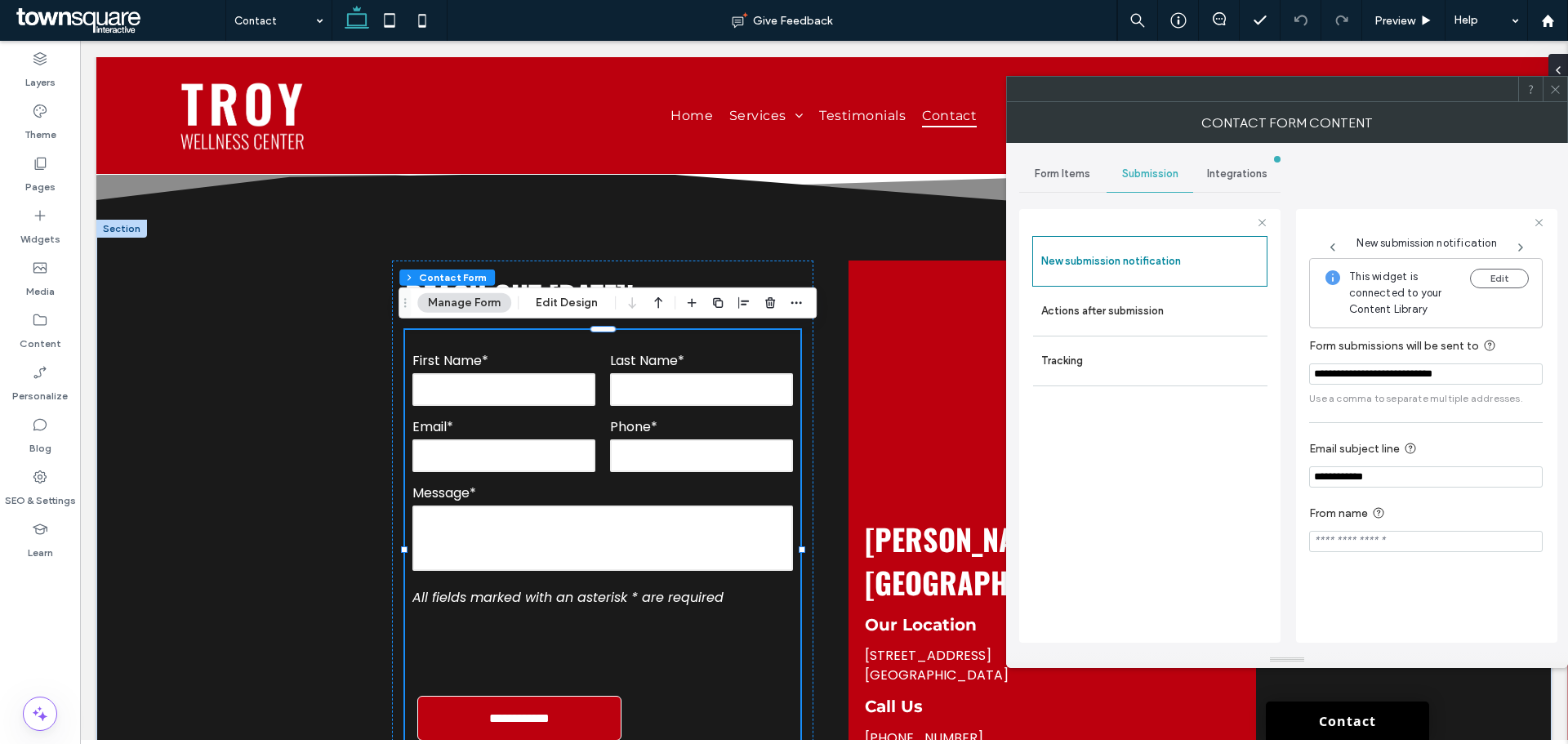
click at [1555, 89] on use at bounding box center [1555, 89] width 8 height 8
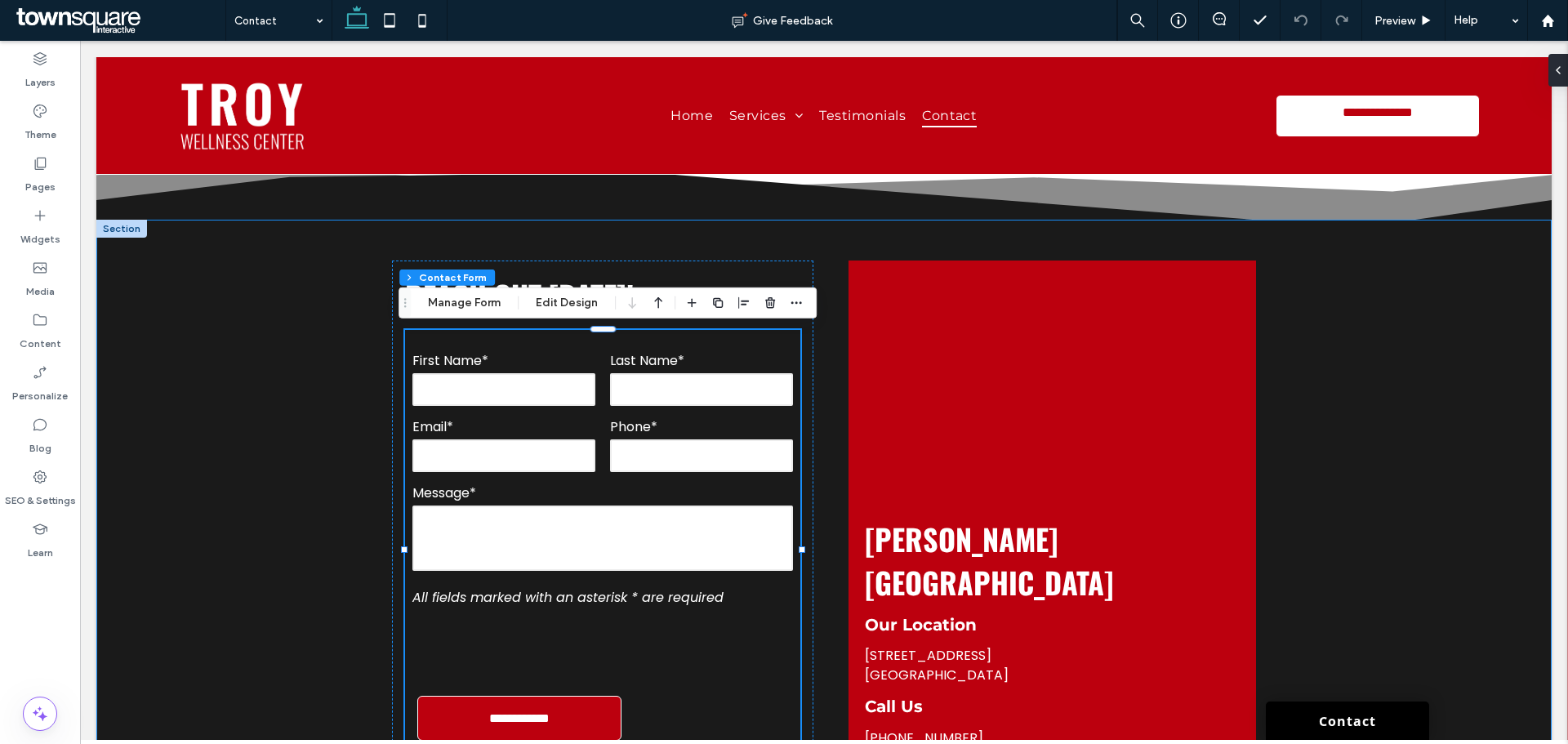
click at [1483, 382] on div "**********" at bounding box center [824, 570] width 1456 height 702
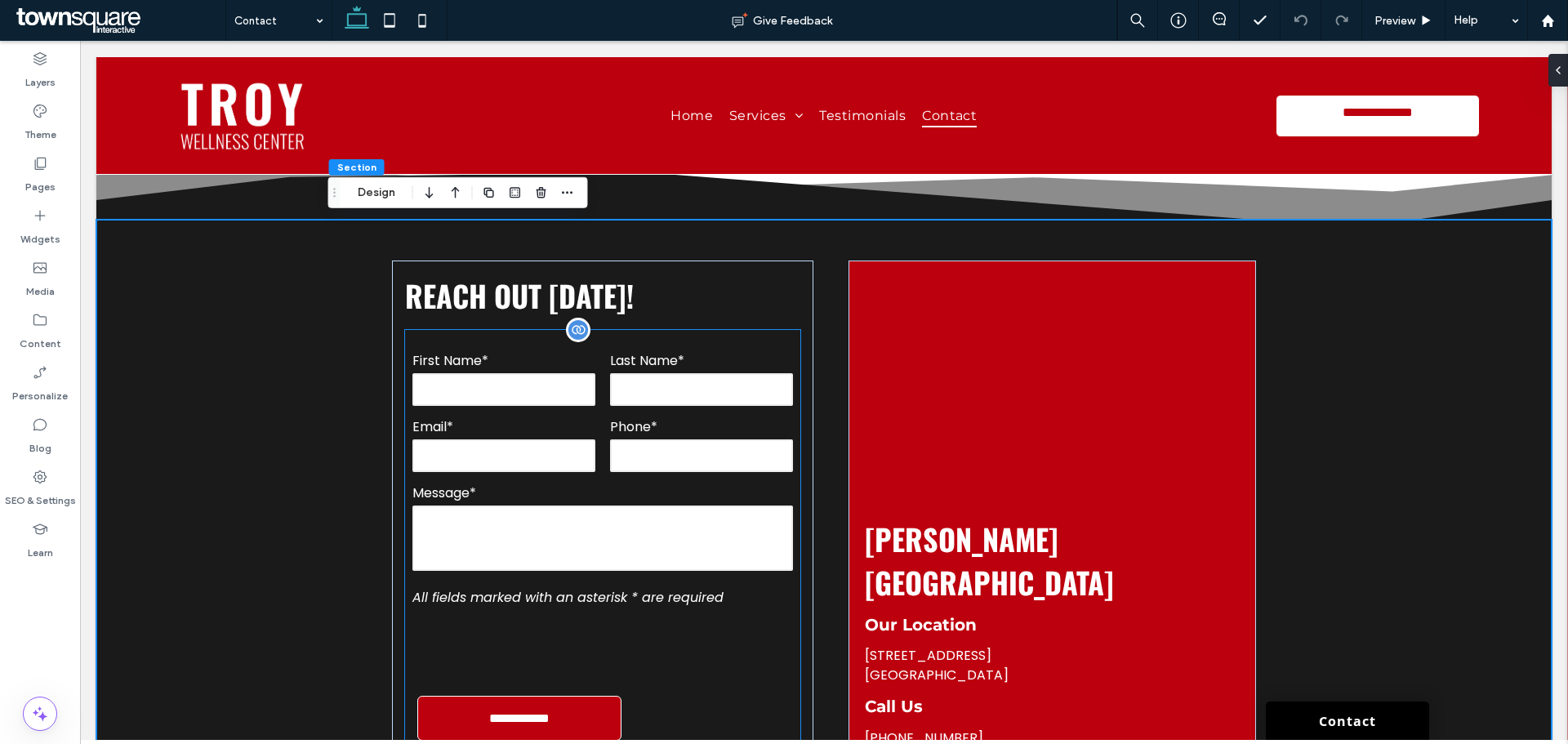
click at [405, 434] on div "Email*" at bounding box center [504, 445] width 197 height 58
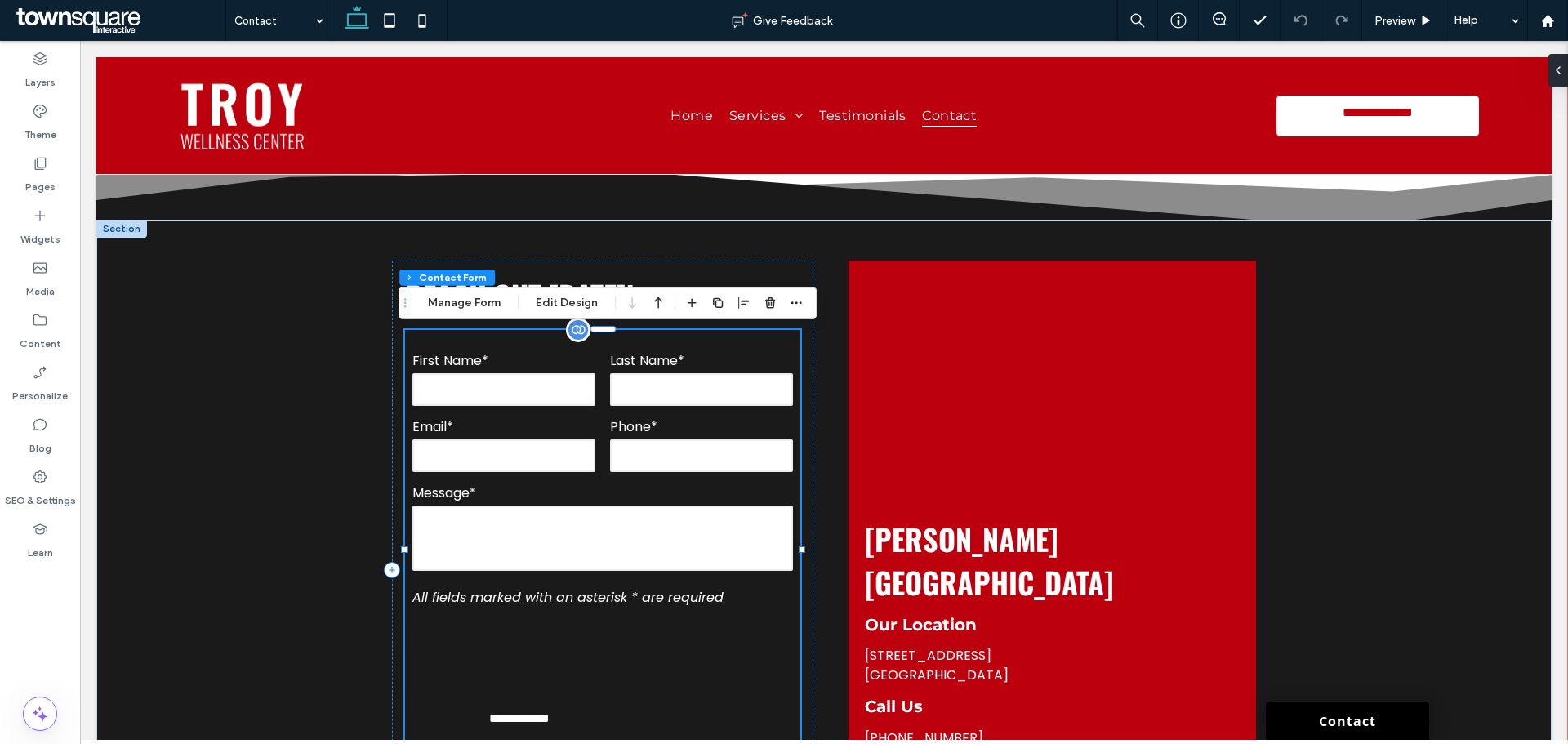
type input "*"
type input "***"
type input "*"
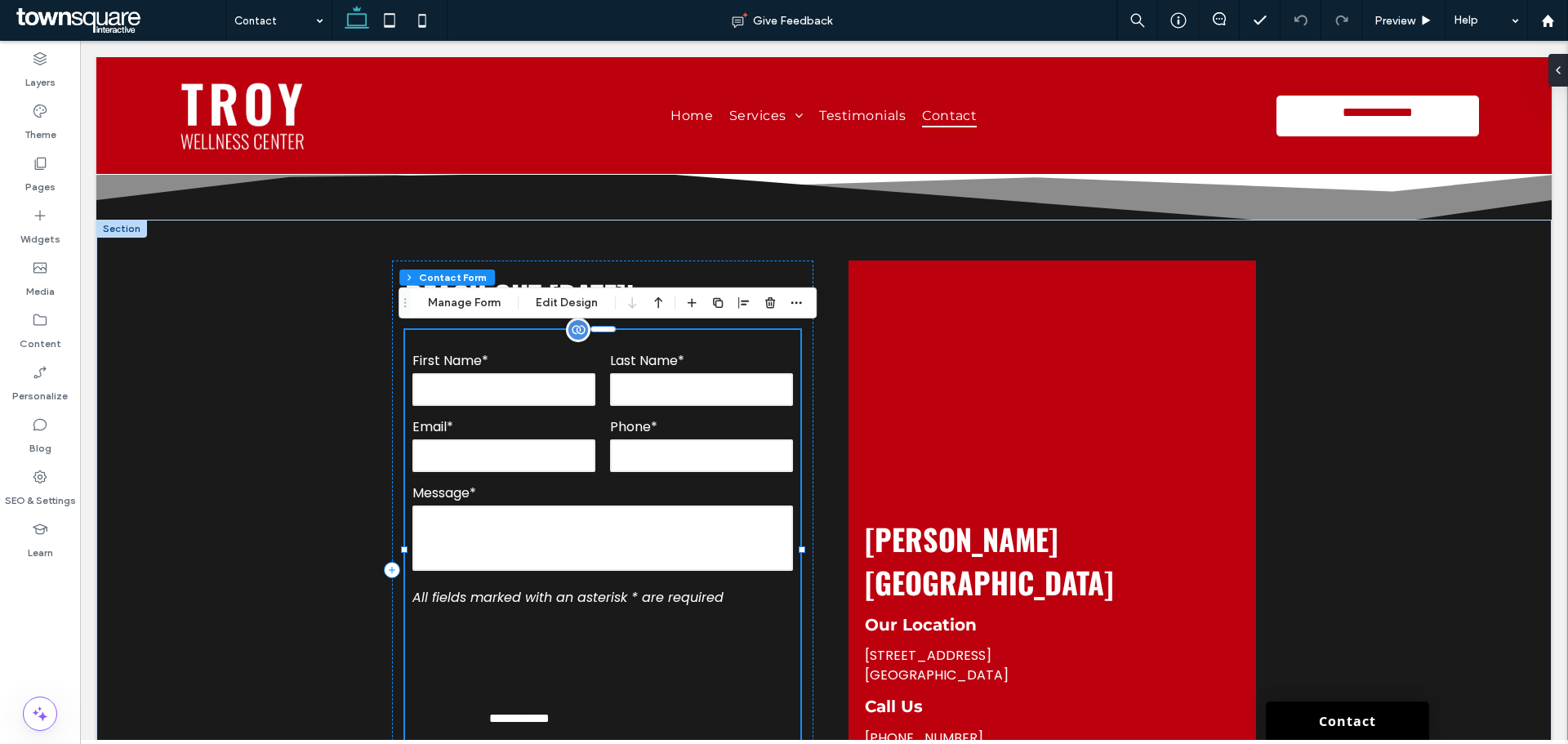
type input "***"
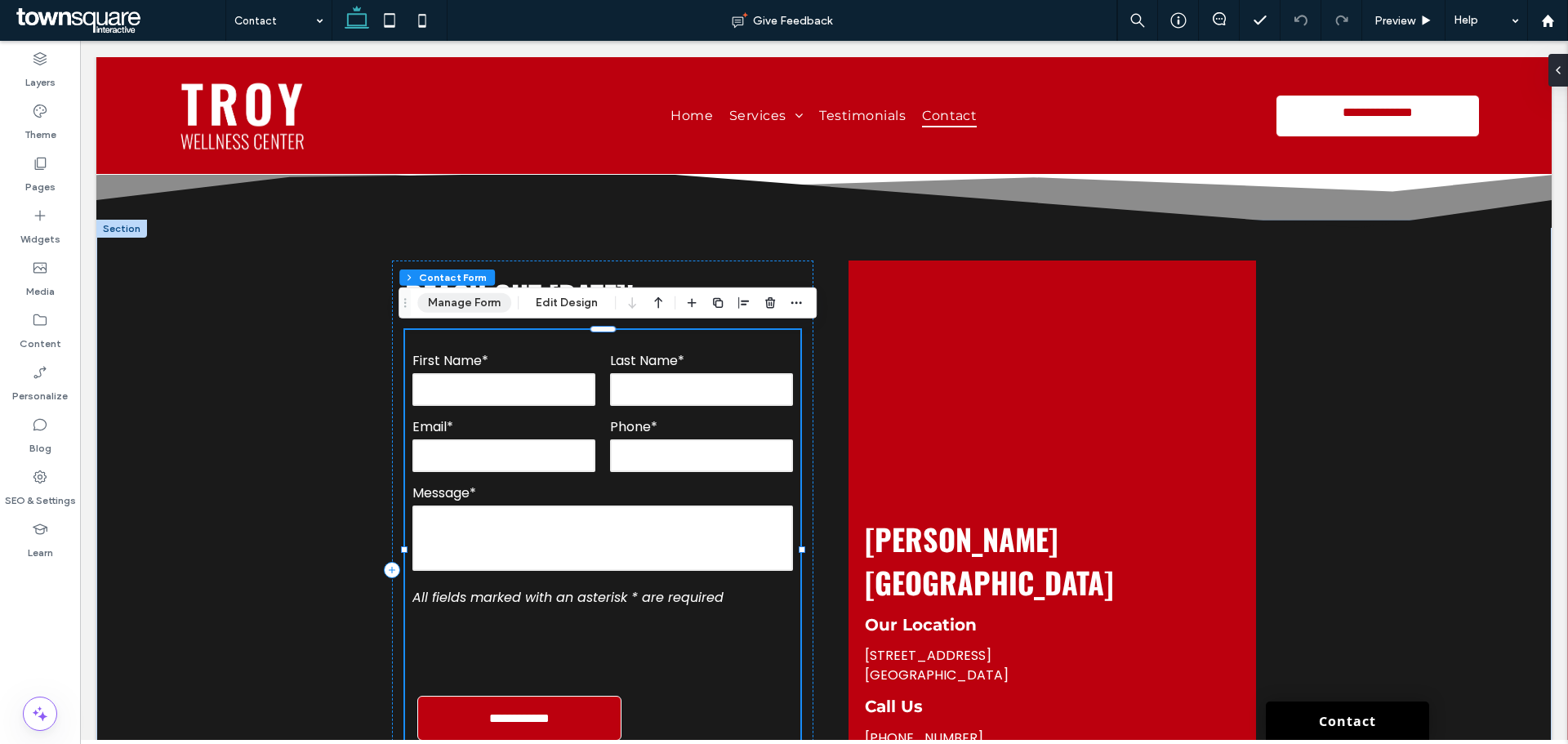
click at [448, 308] on button "Manage Form" at bounding box center [465, 303] width 94 height 20
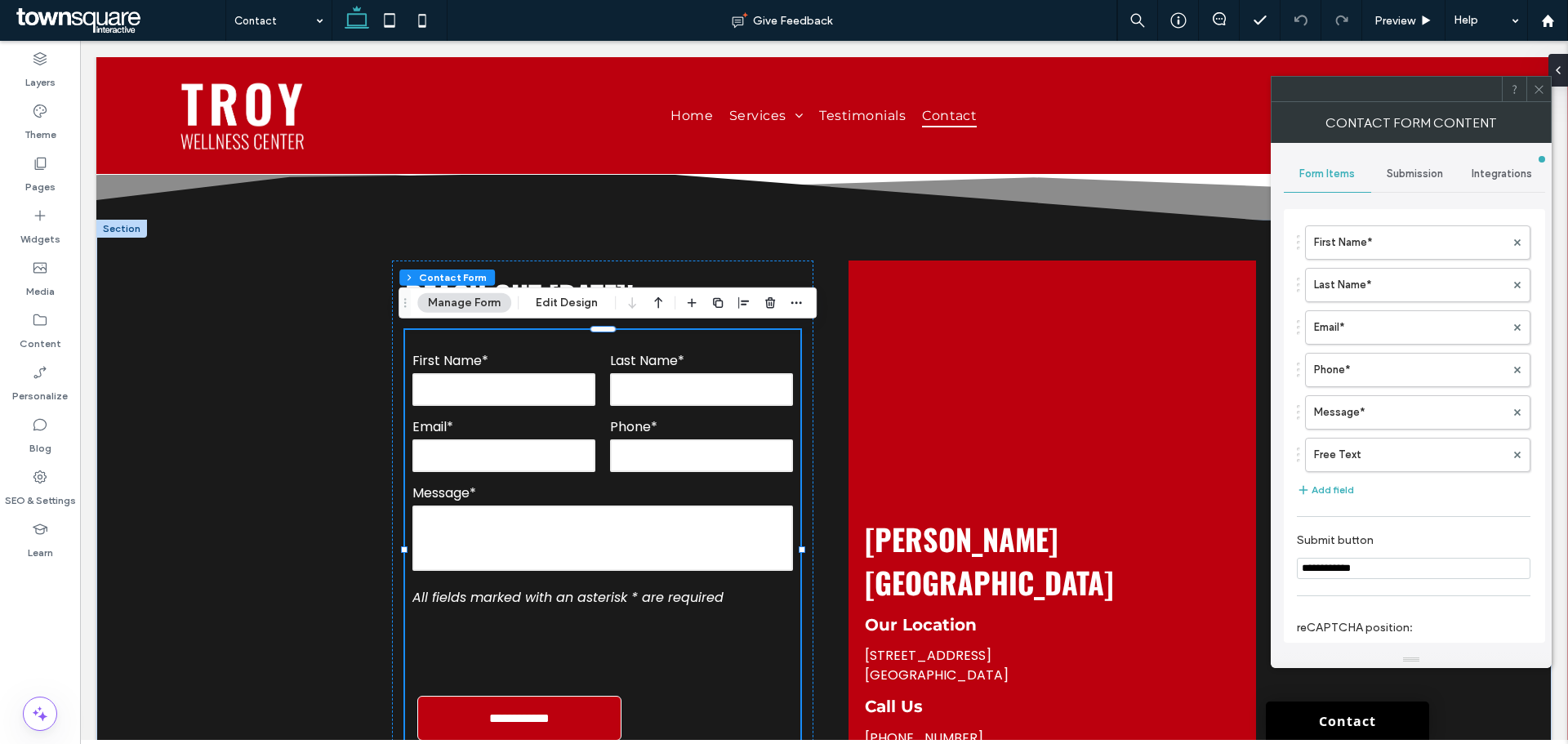
click at [1388, 167] on div "Submission" at bounding box center [1416, 174] width 88 height 36
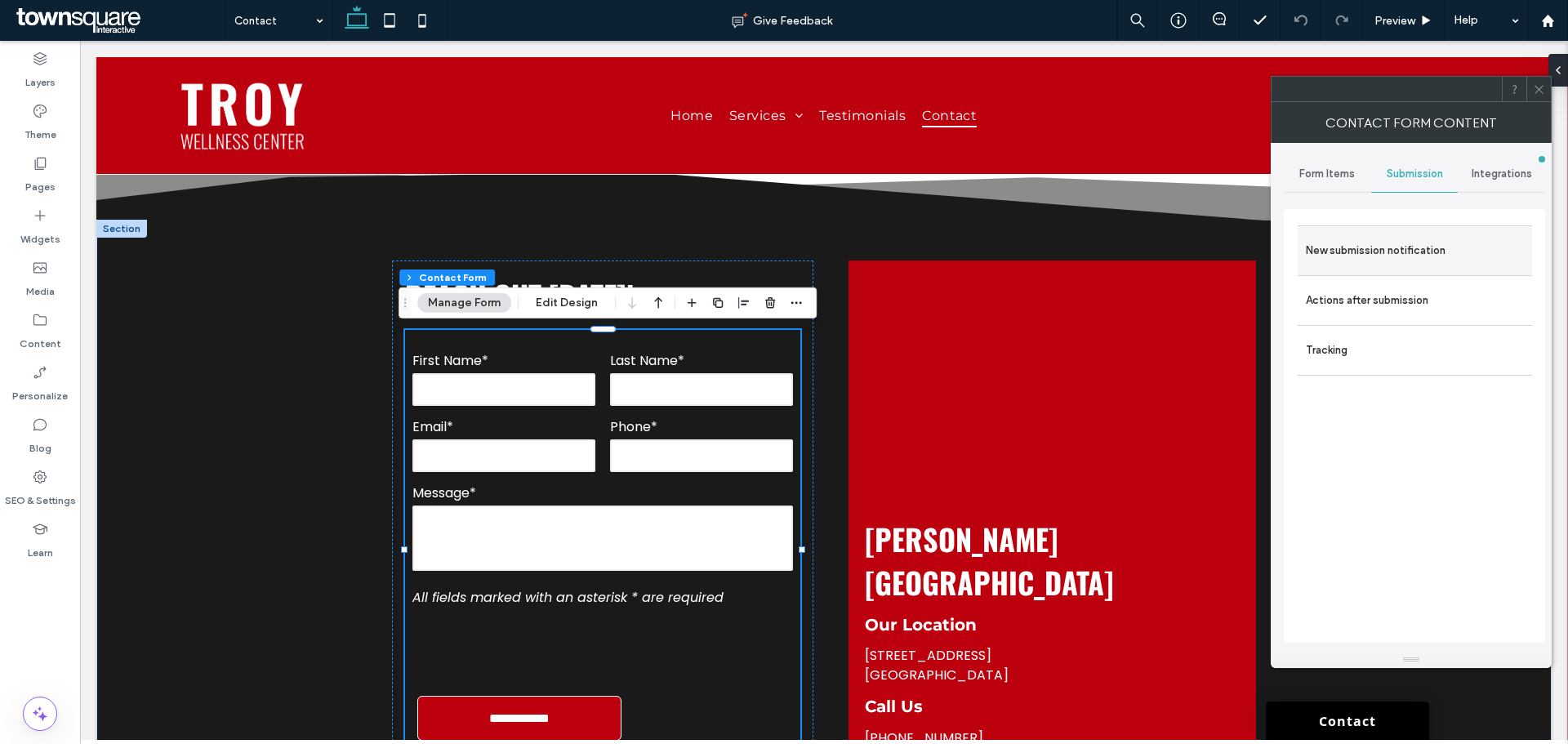
click at [1398, 263] on label "New submission notification" at bounding box center [1415, 250] width 218 height 32
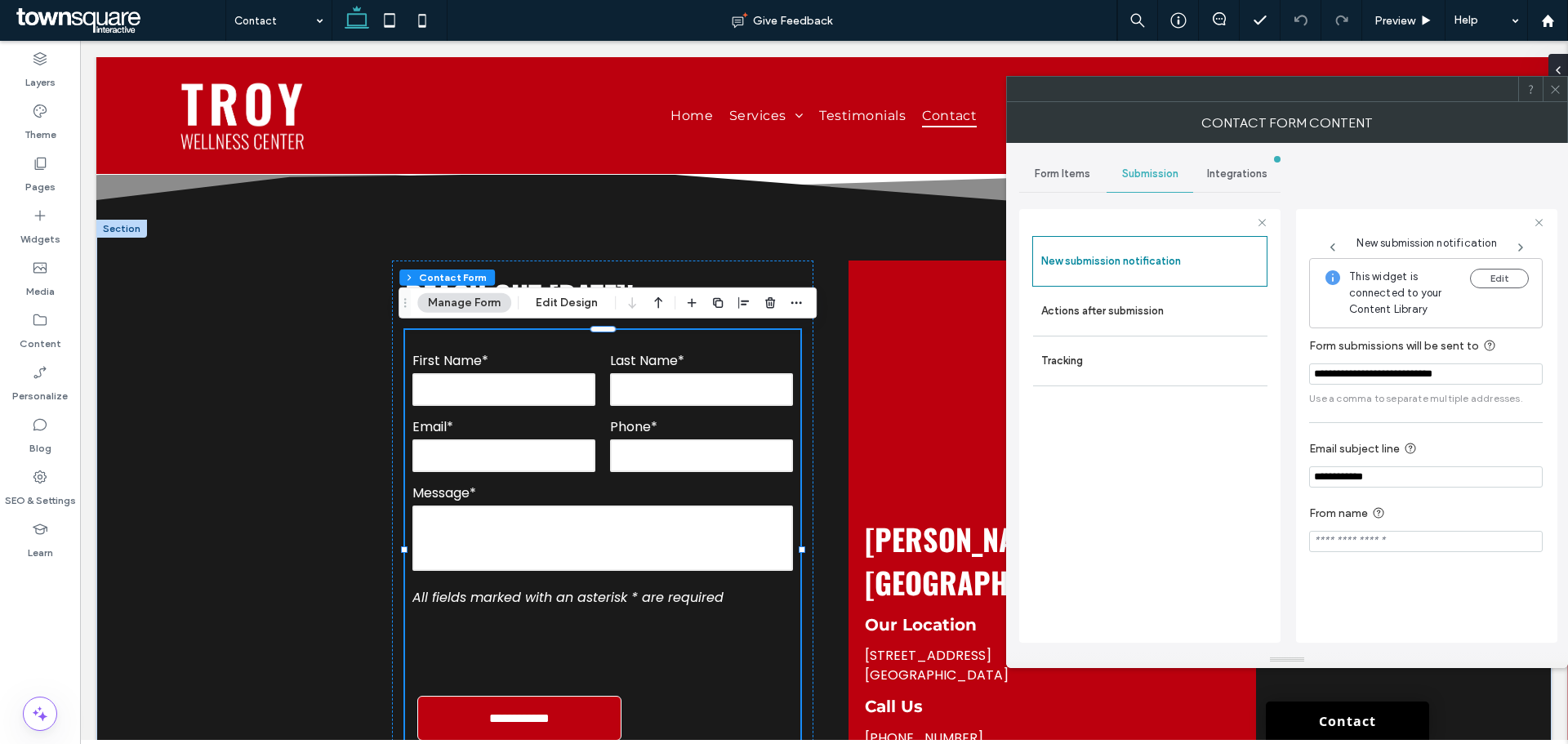
click at [1474, 368] on input "**********" at bounding box center [1425, 374] width 233 height 21
click at [1448, 420] on div "**********" at bounding box center [1425, 409] width 233 height 303
drag, startPoint x: 1479, startPoint y: 378, endPoint x: 1568, endPoint y: 387, distance: 89.5
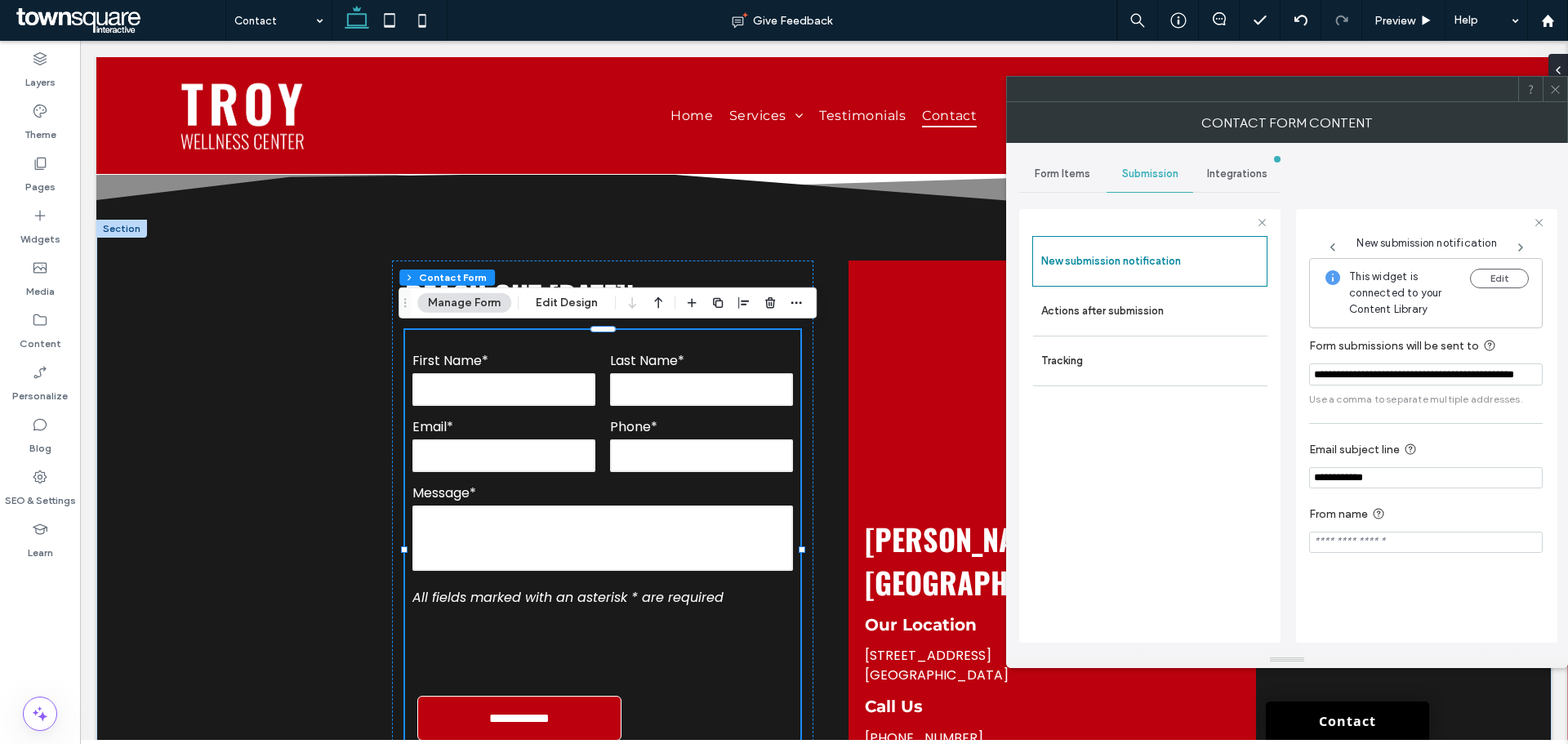
click at [1568, 387] on div "**********" at bounding box center [1288, 396] width 562 height 509
paste input "Form submissions will be sent to"
type input "**********"
click at [1542, 394] on span "Use a comma to separate multiple addresses." at bounding box center [1425, 399] width 233 height 15
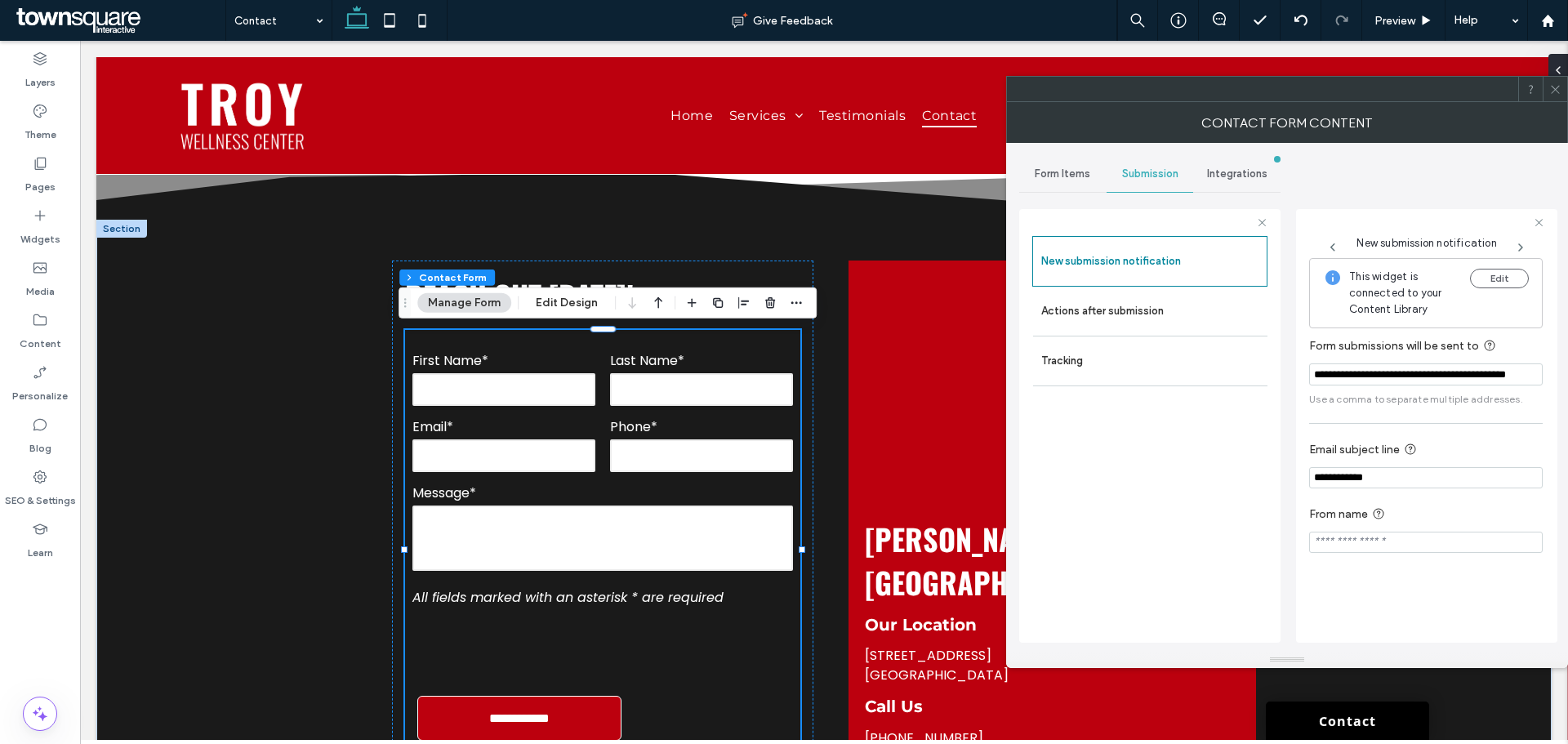
scroll to position [0, 0]
click at [1559, 90] on icon at bounding box center [1555, 89] width 13 height 13
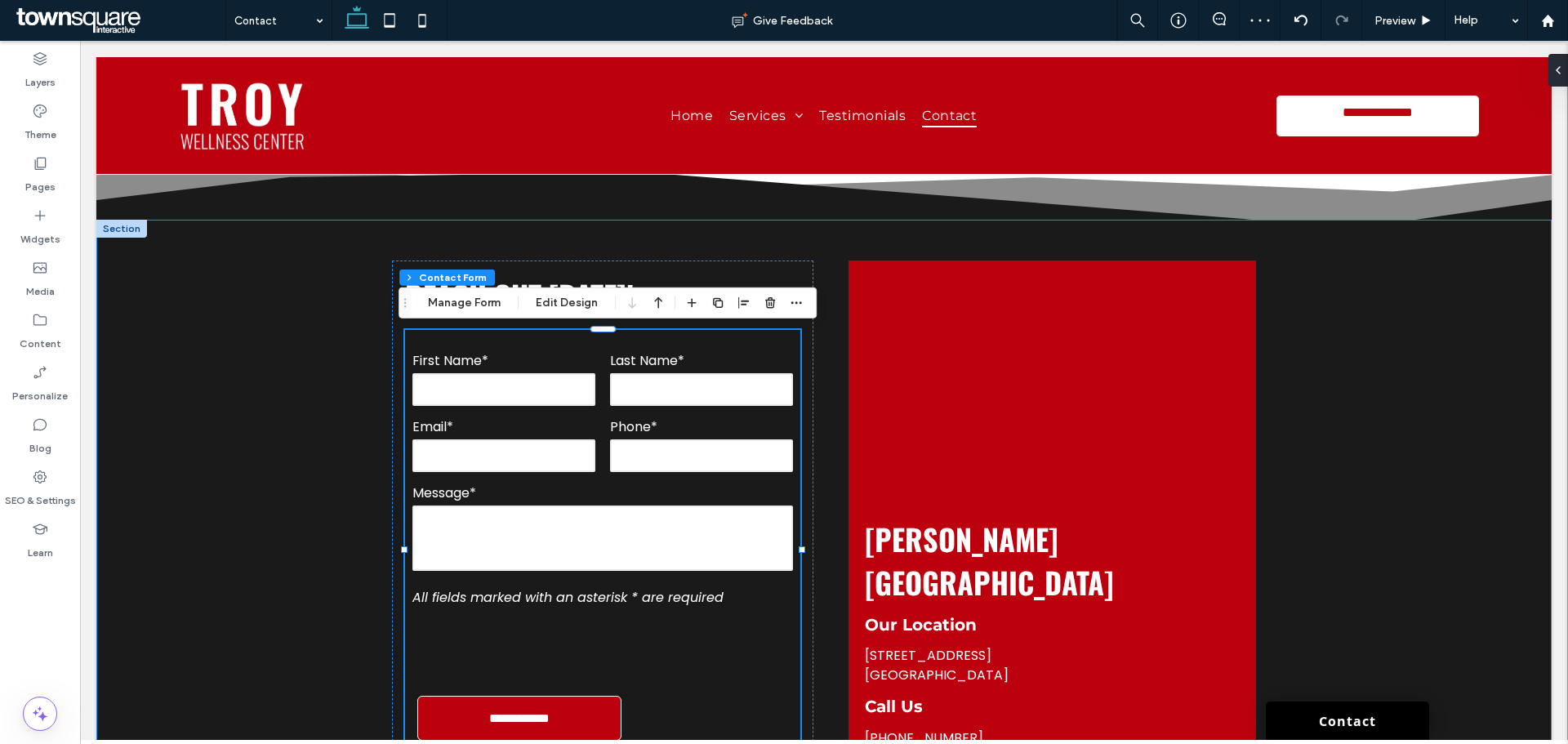
click at [1435, 435] on div "**********" at bounding box center [824, 570] width 1456 height 702
